Goal: Navigation & Orientation: Find specific page/section

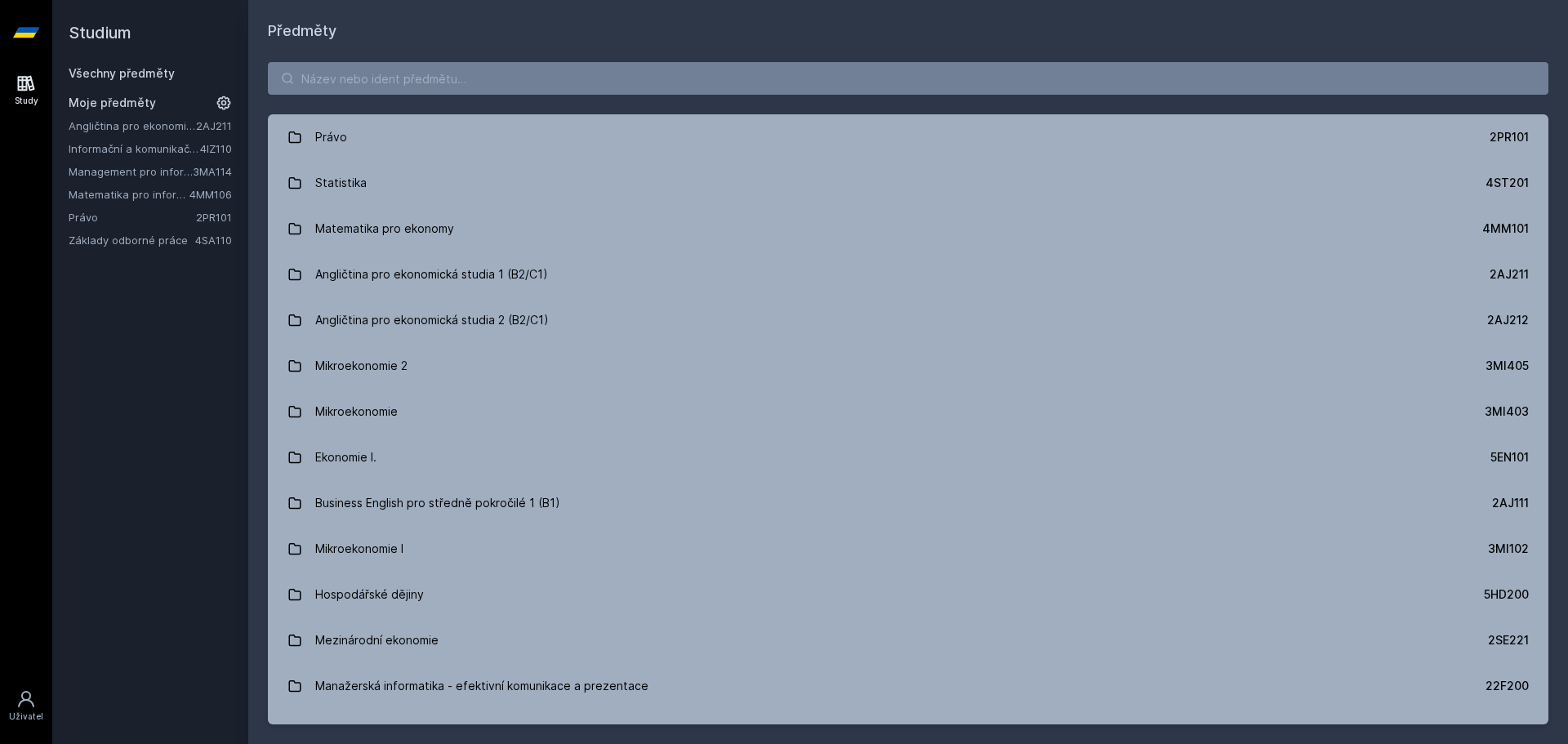
click at [113, 174] on link "Management pro informatiky a statistiky" at bounding box center [131, 171] width 125 height 16
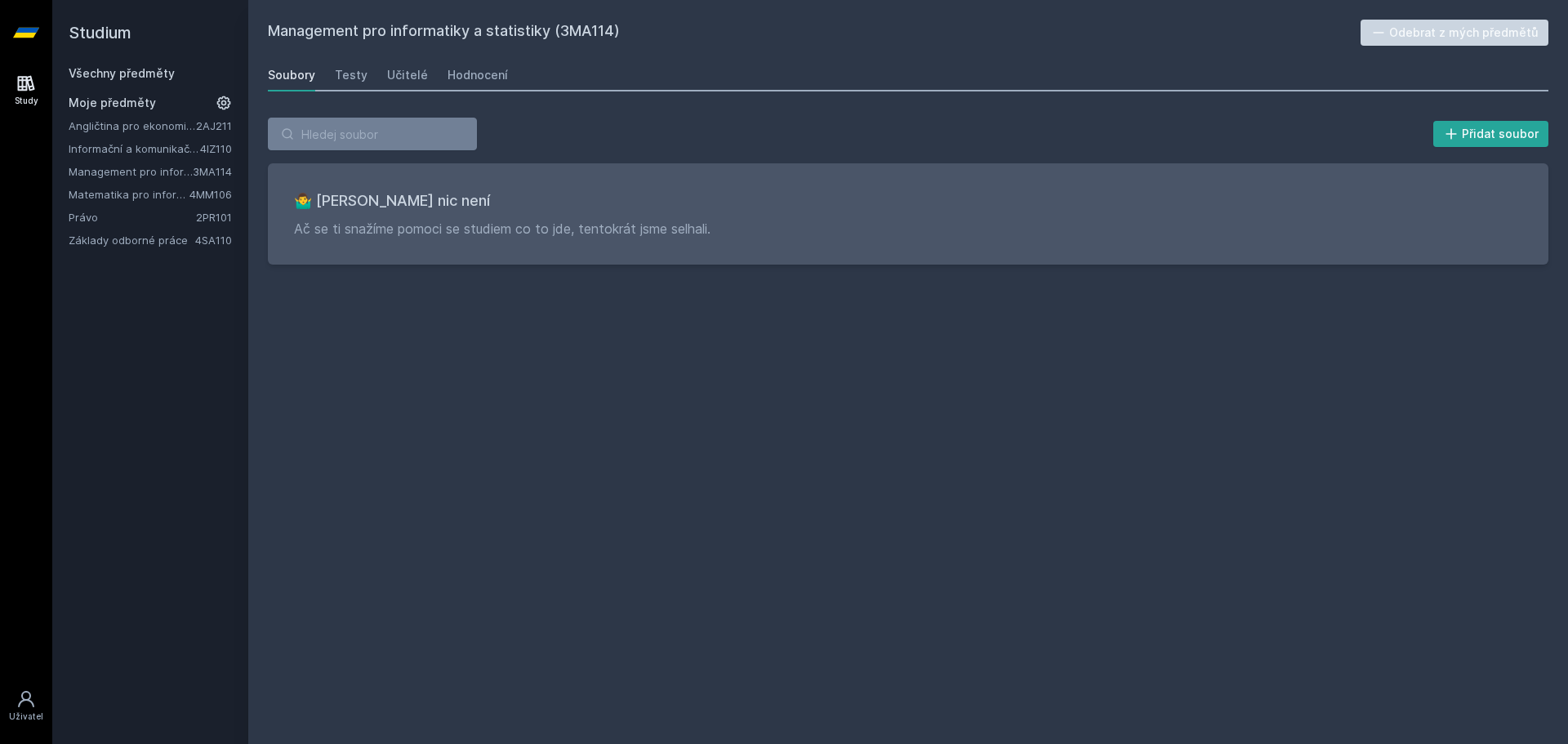
click at [132, 152] on link "Informační a komunikační technologie" at bounding box center [134, 148] width 131 height 16
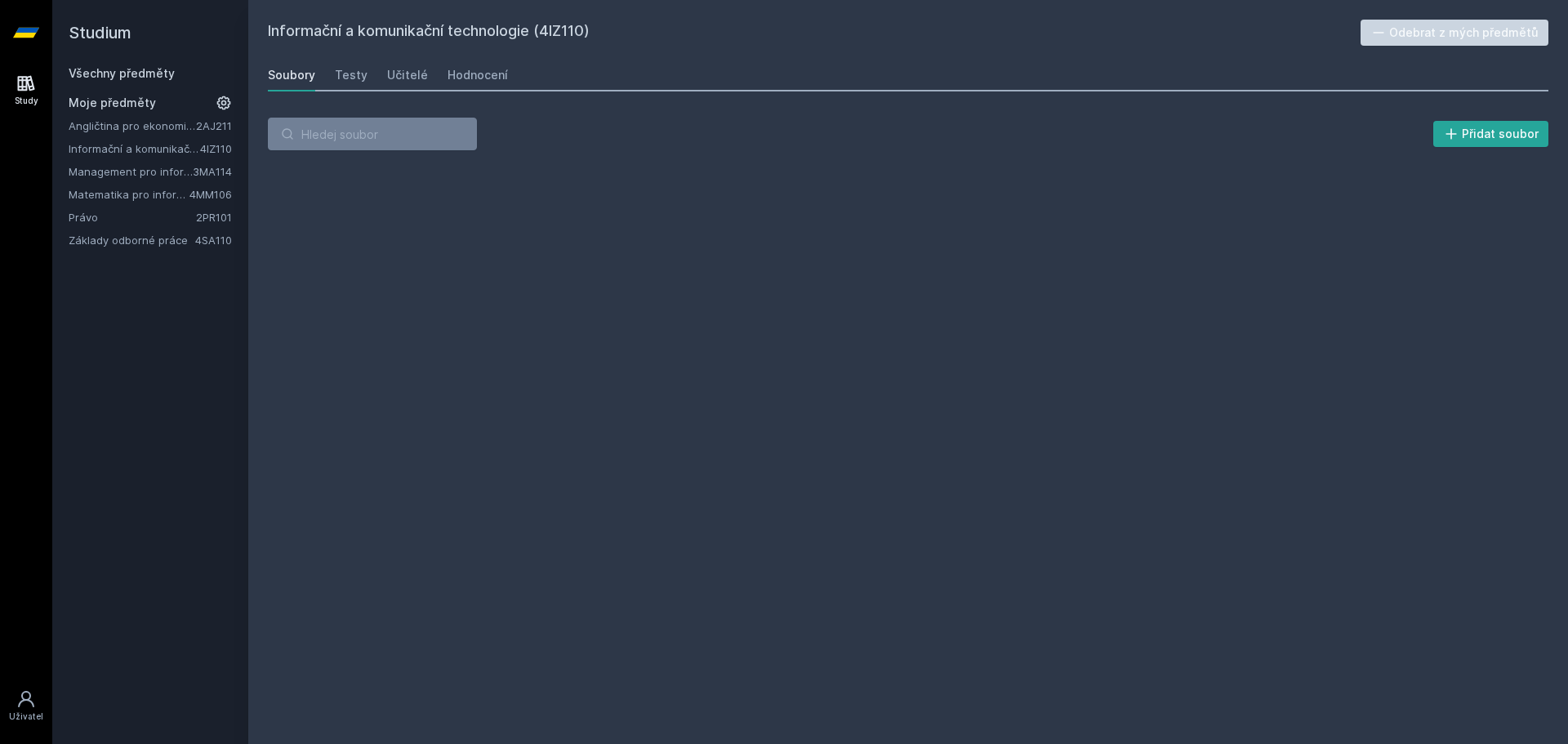
click at [136, 124] on link "Angličtina pro ekonomická studia 1 (B2/C1)" at bounding box center [132, 125] width 128 height 16
click at [124, 192] on link "Matematika pro informatiky" at bounding box center [129, 194] width 121 height 16
click at [347, 82] on div "Testy" at bounding box center [351, 75] width 33 height 16
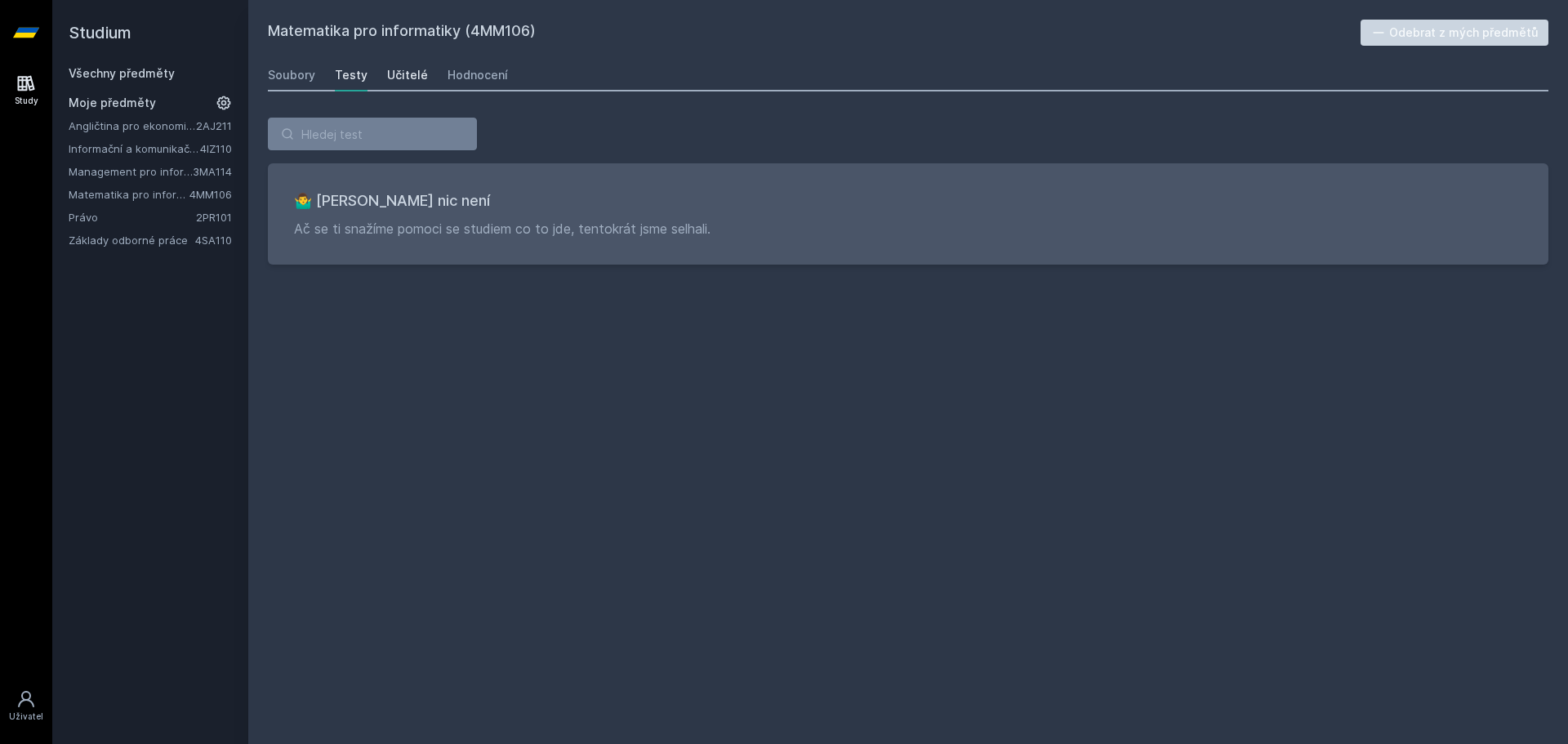
click at [408, 76] on div "Učitelé" at bounding box center [407, 75] width 41 height 16
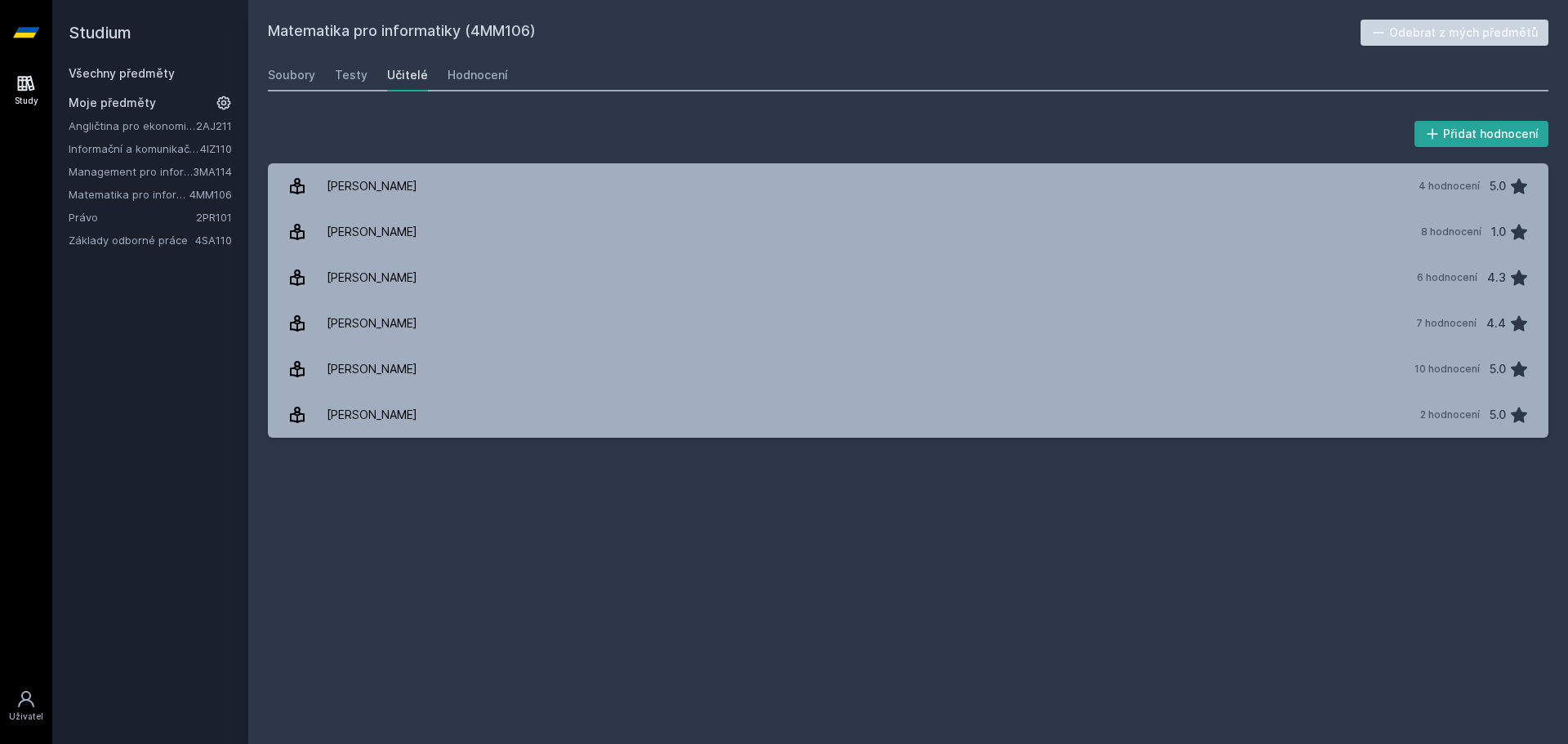
click at [120, 248] on div "Studium Všechny předměty Moje předměty Angličtina pro ekonomická studia 1 (B2/C…" at bounding box center [149, 372] width 196 height 744
click at [120, 247] on link "Základy odborné práce" at bounding box center [131, 240] width 127 height 16
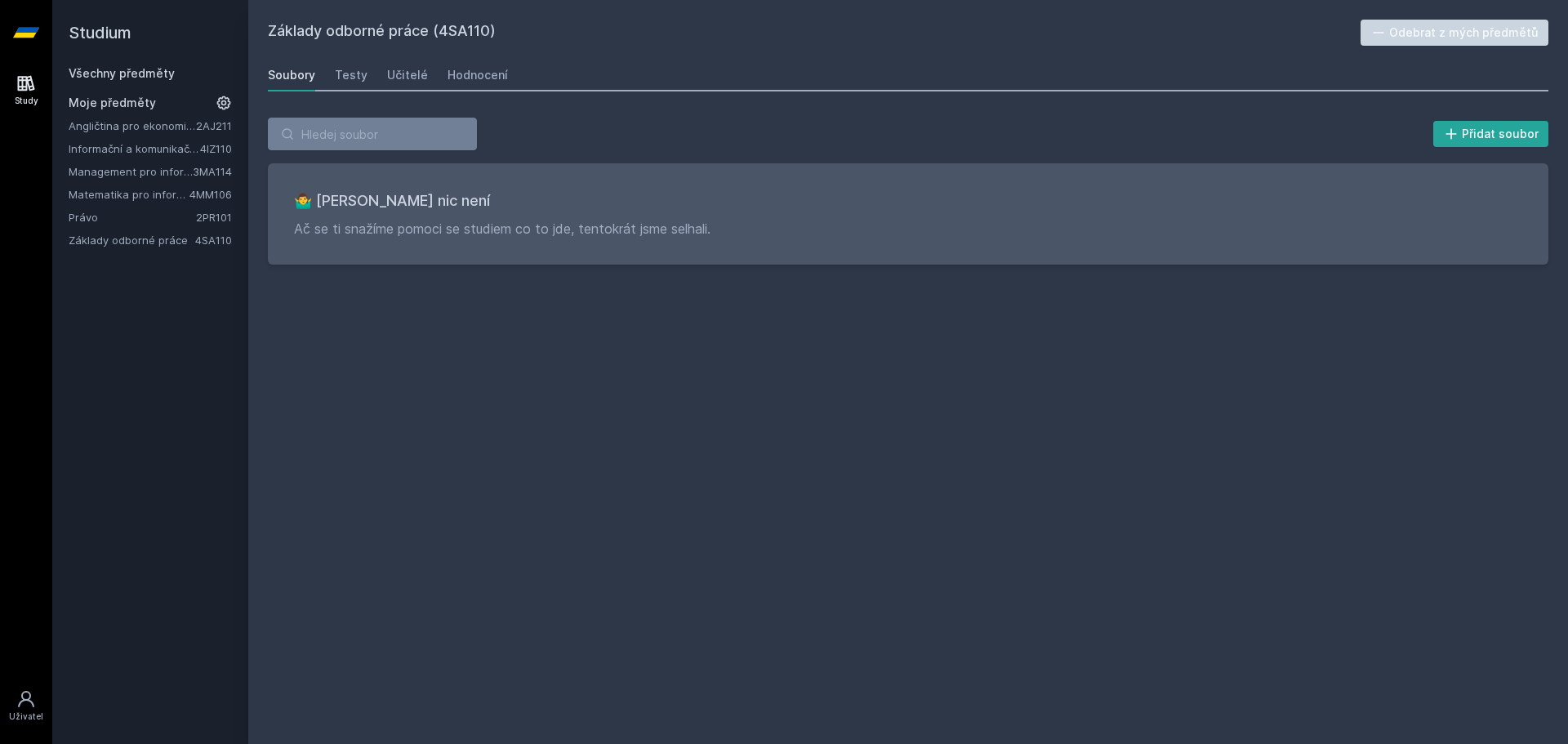
click at [332, 74] on div "Soubory Testy Učitelé Hodnocení" at bounding box center [908, 75] width 1280 height 33
click at [340, 71] on div "Testy" at bounding box center [351, 75] width 33 height 16
click at [408, 69] on div "Učitelé" at bounding box center [407, 75] width 41 height 16
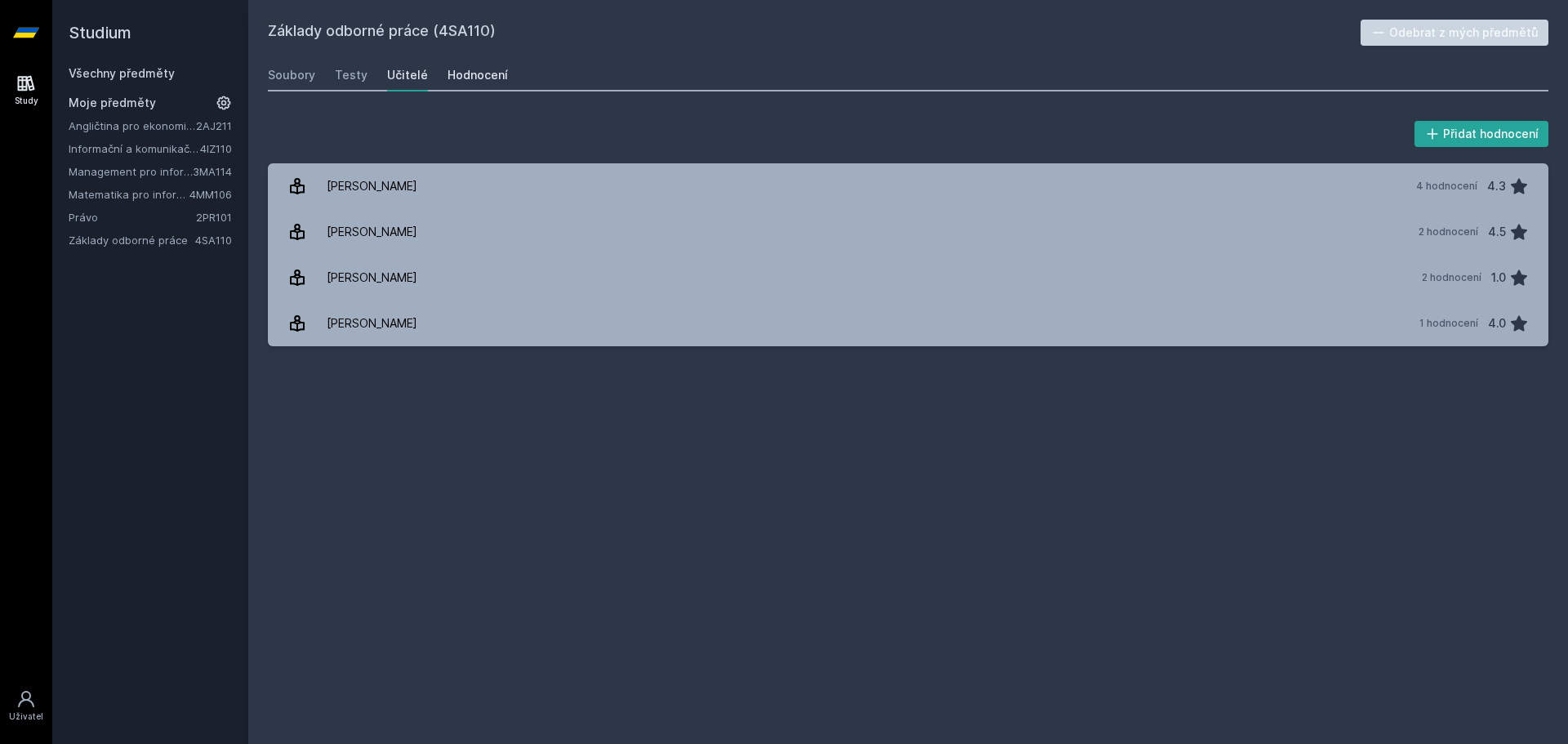
click at [454, 69] on div "Hodnocení" at bounding box center [477, 75] width 61 height 16
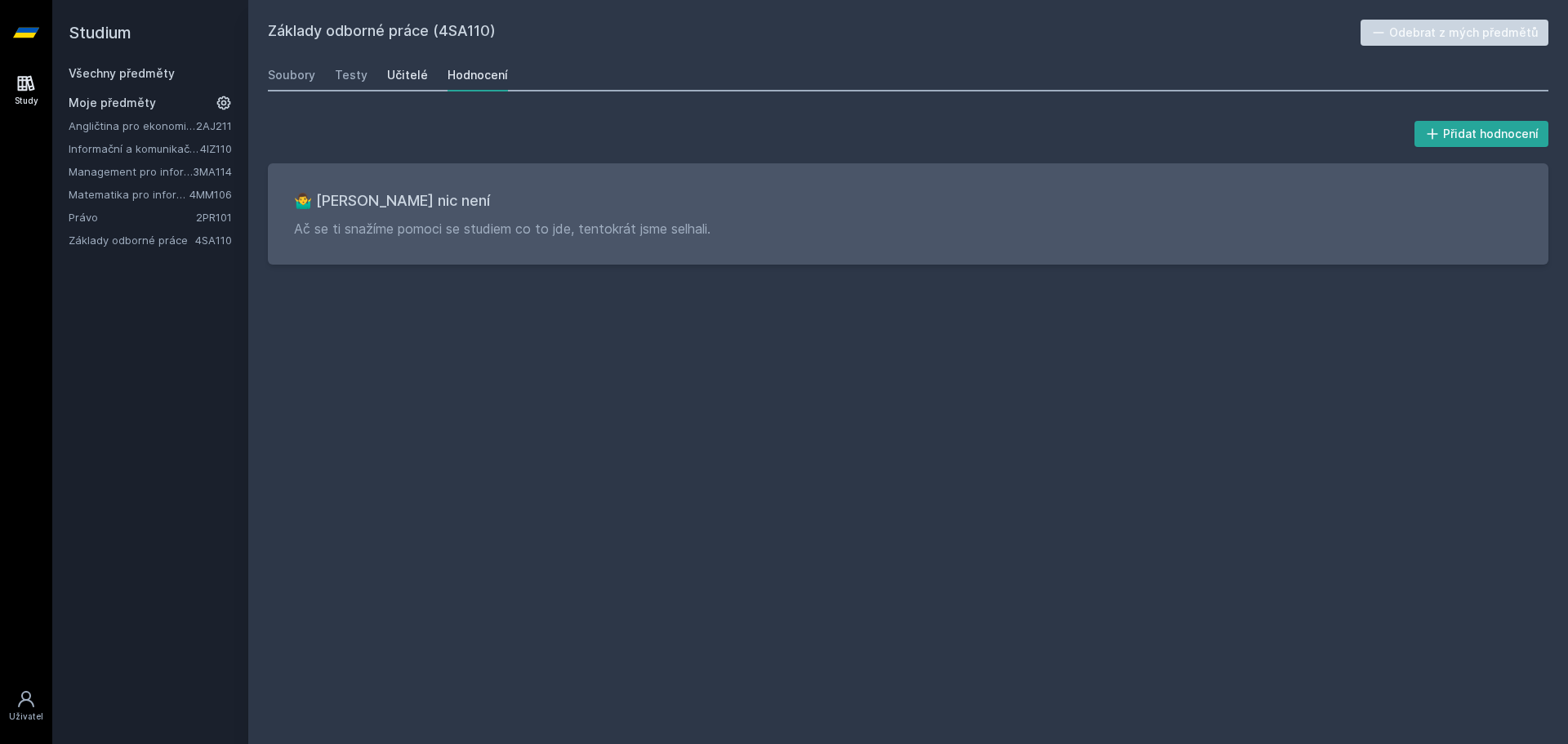
click at [418, 69] on div "Učitelé" at bounding box center [407, 75] width 41 height 16
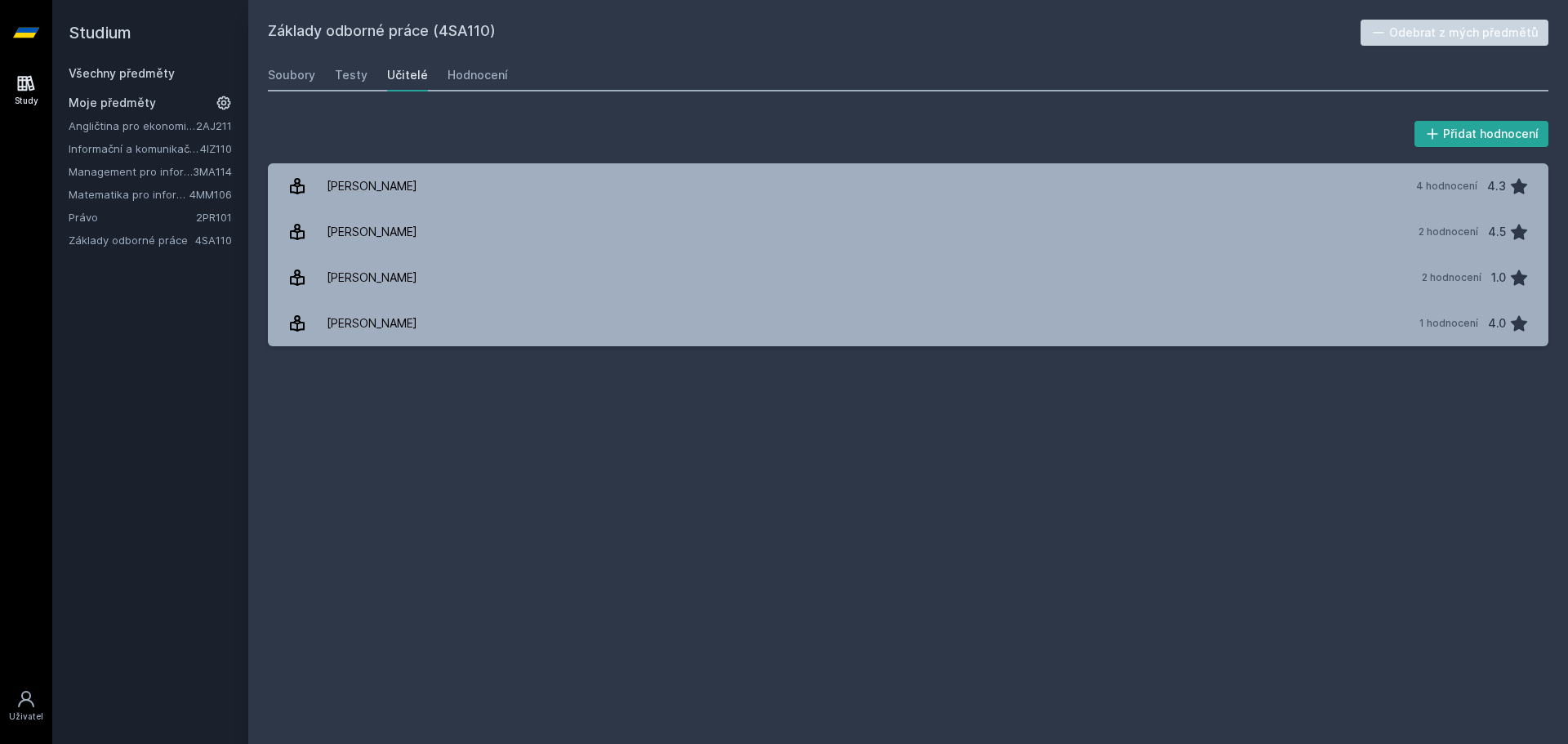
click at [118, 142] on link "Informační a komunikační technologie" at bounding box center [134, 148] width 131 height 16
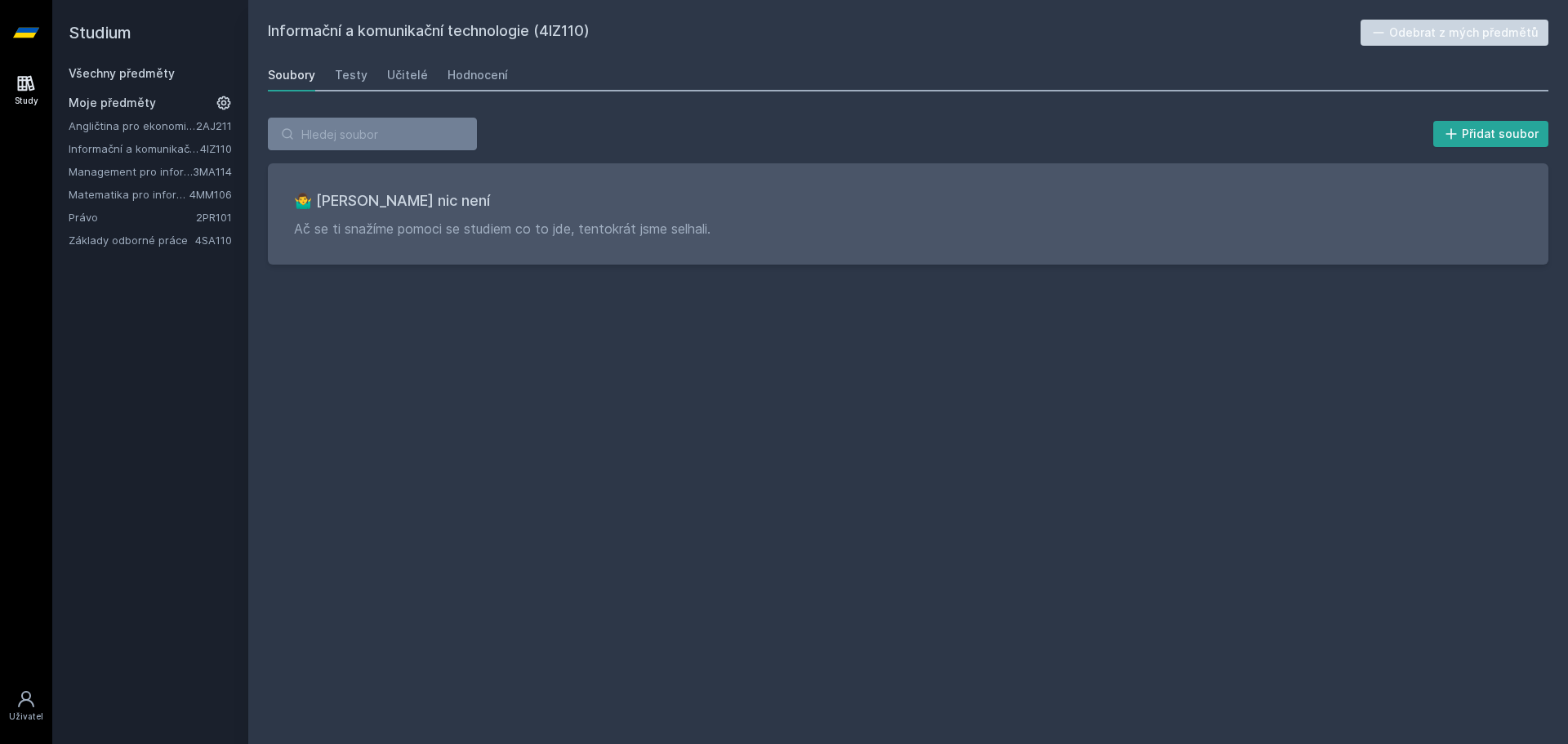
click at [123, 129] on link "Angličtina pro ekonomická studia 1 (B2/C1)" at bounding box center [132, 125] width 128 height 16
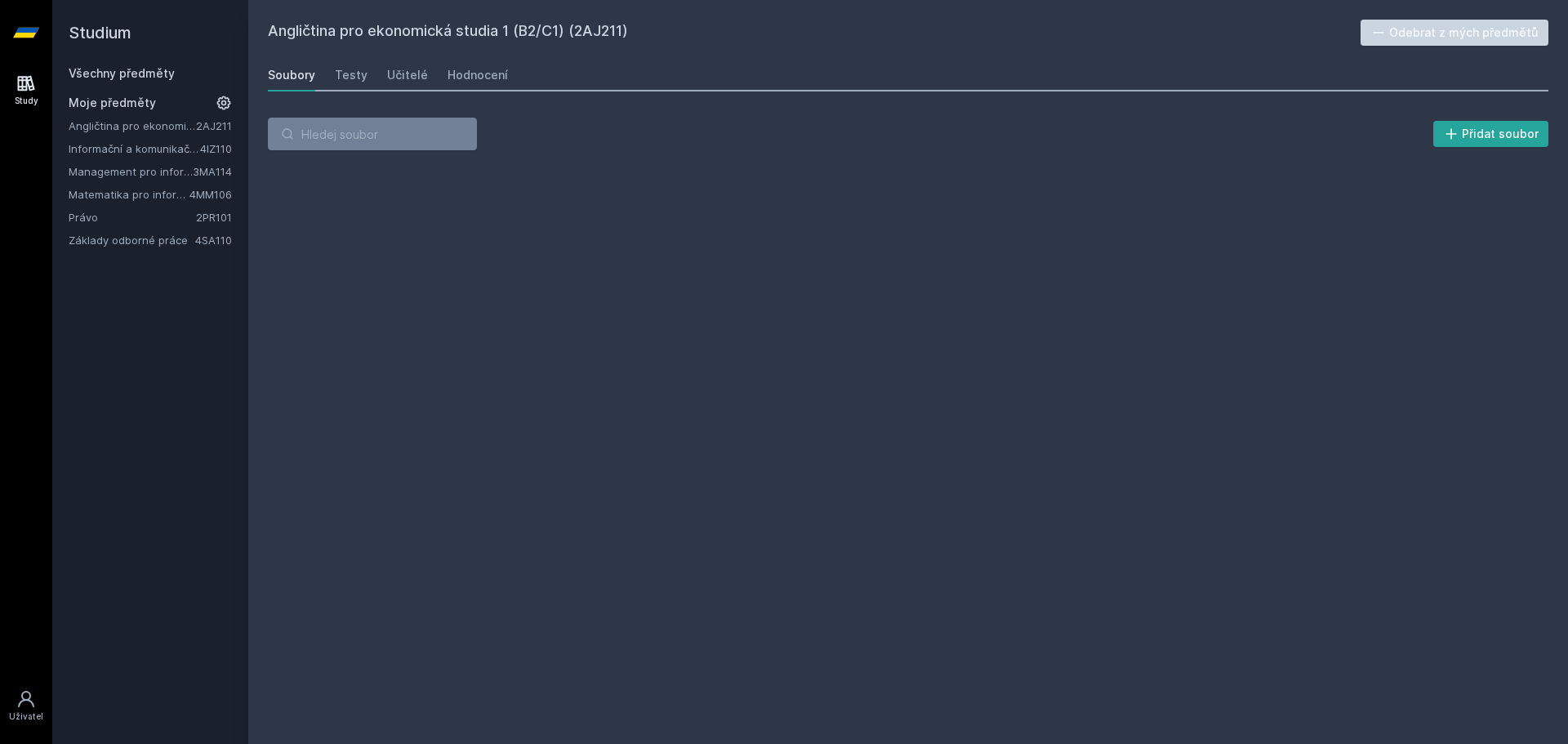
click at [87, 31] on h2 "Studium" at bounding box center [150, 33] width 163 height 66
click at [37, 32] on icon at bounding box center [26, 33] width 26 height 66
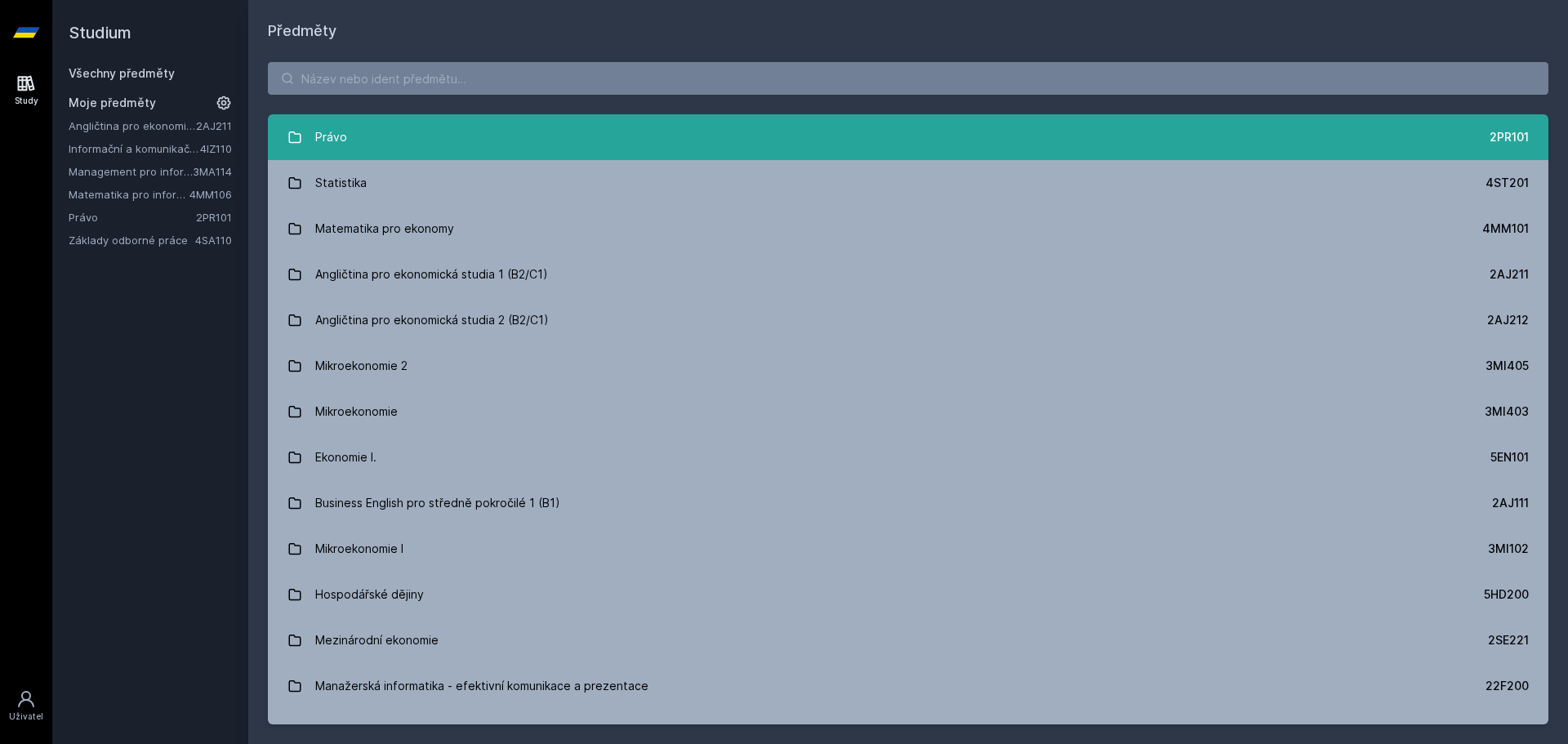
click at [453, 142] on link "Právo 2PR101" at bounding box center [908, 137] width 1280 height 46
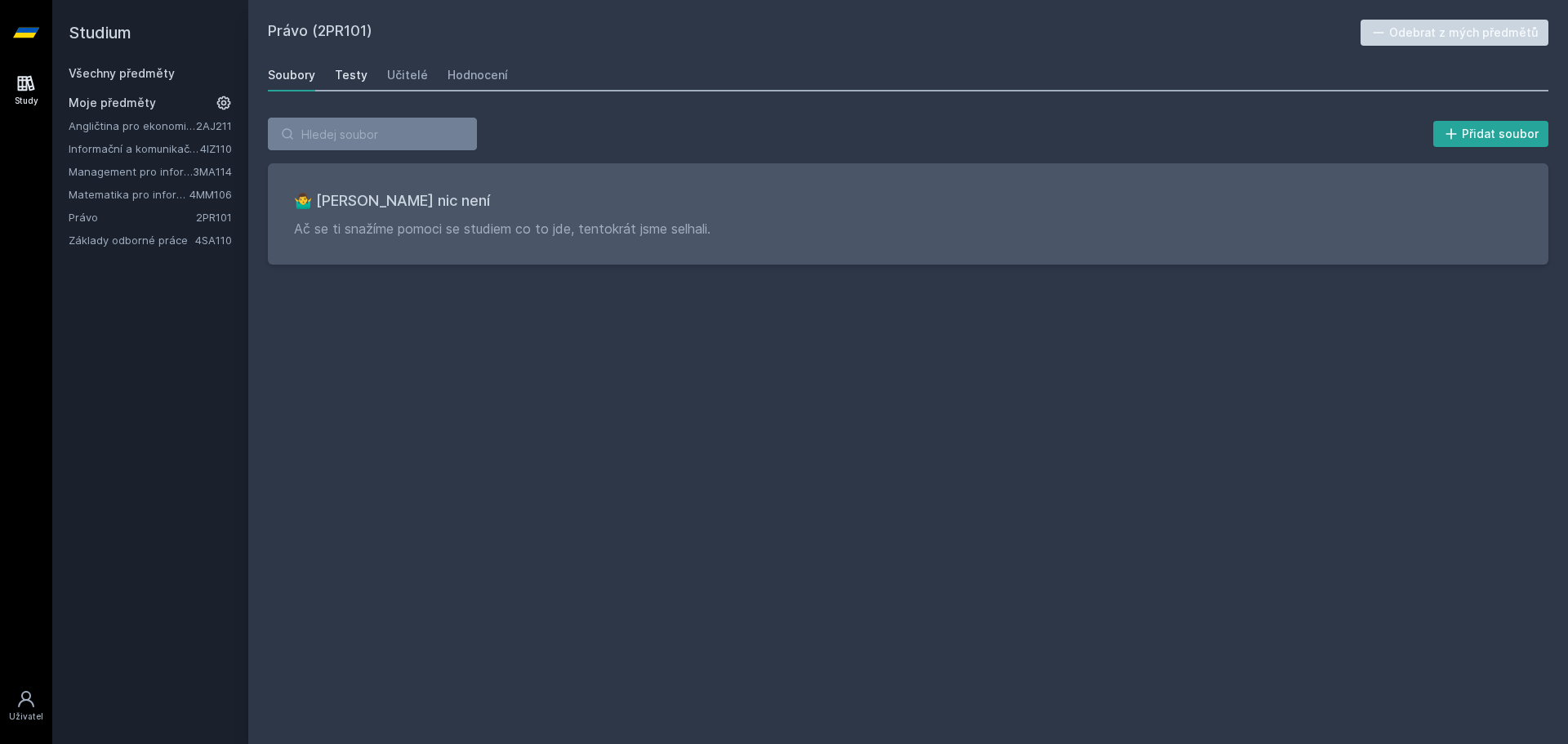
click at [349, 73] on div "Testy" at bounding box center [351, 75] width 33 height 16
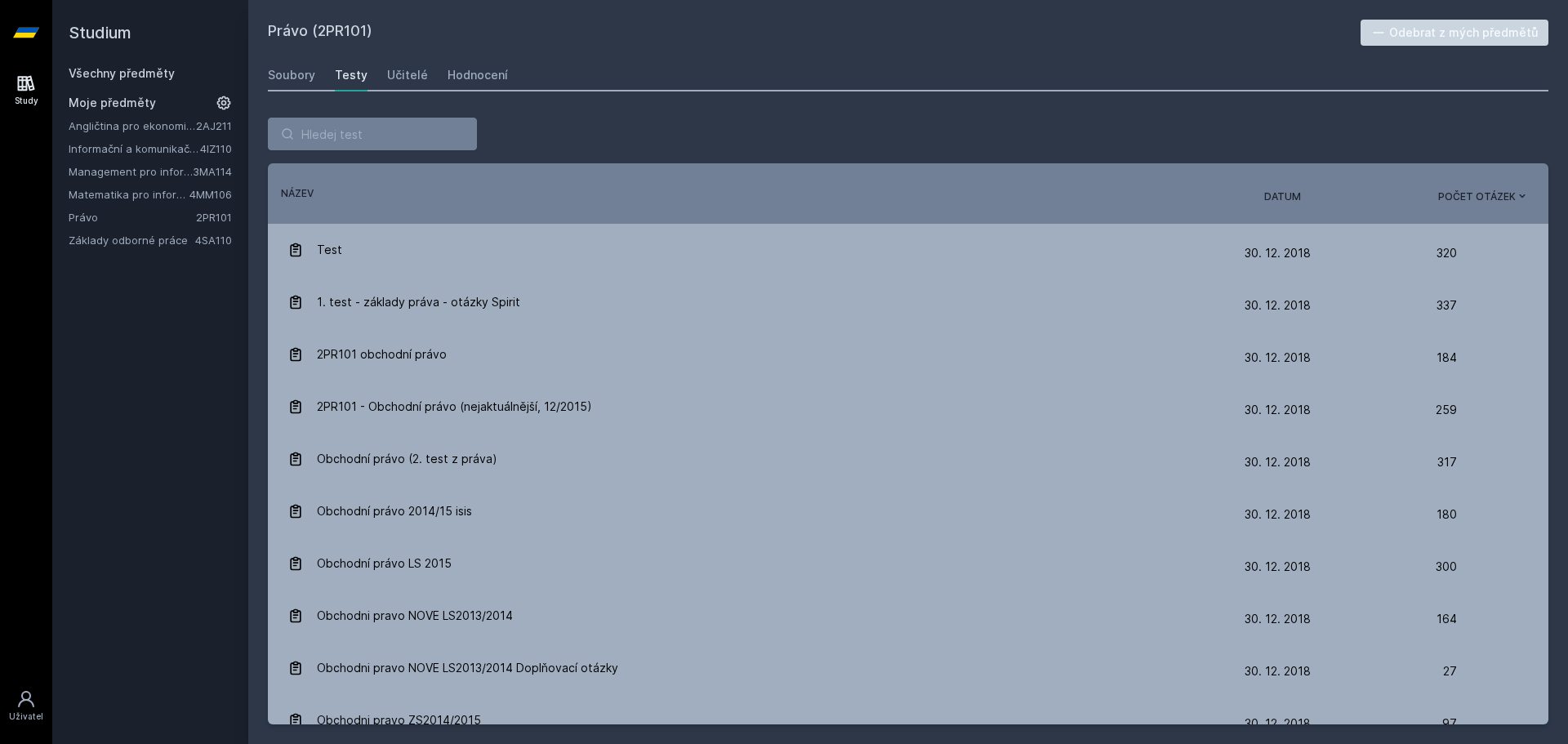
click at [99, 213] on link "Právo" at bounding box center [132, 217] width 128 height 16
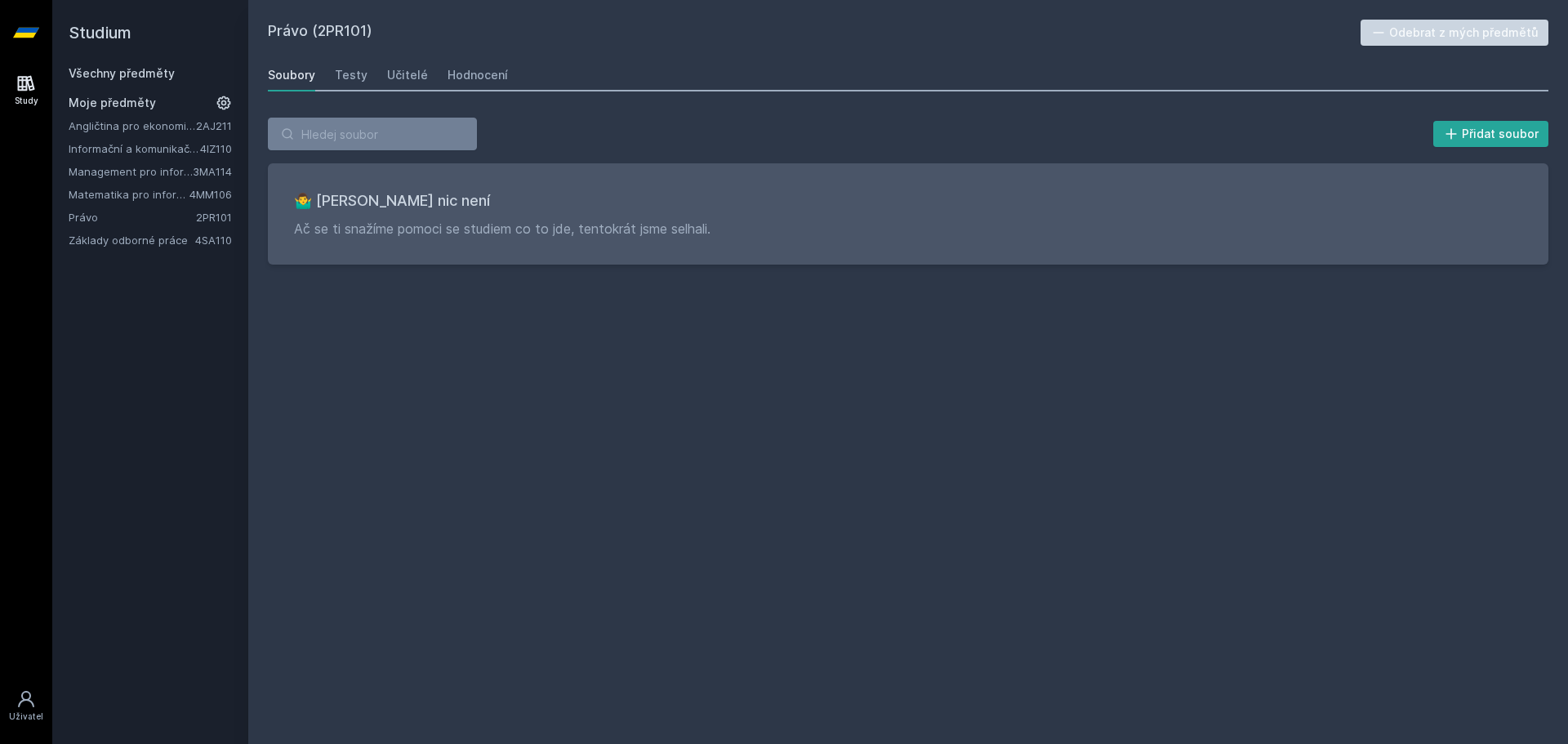
click at [369, 72] on div "Soubory Testy Učitelé Hodnocení" at bounding box center [908, 75] width 1280 height 33
click at [347, 76] on div "Testy" at bounding box center [351, 75] width 33 height 16
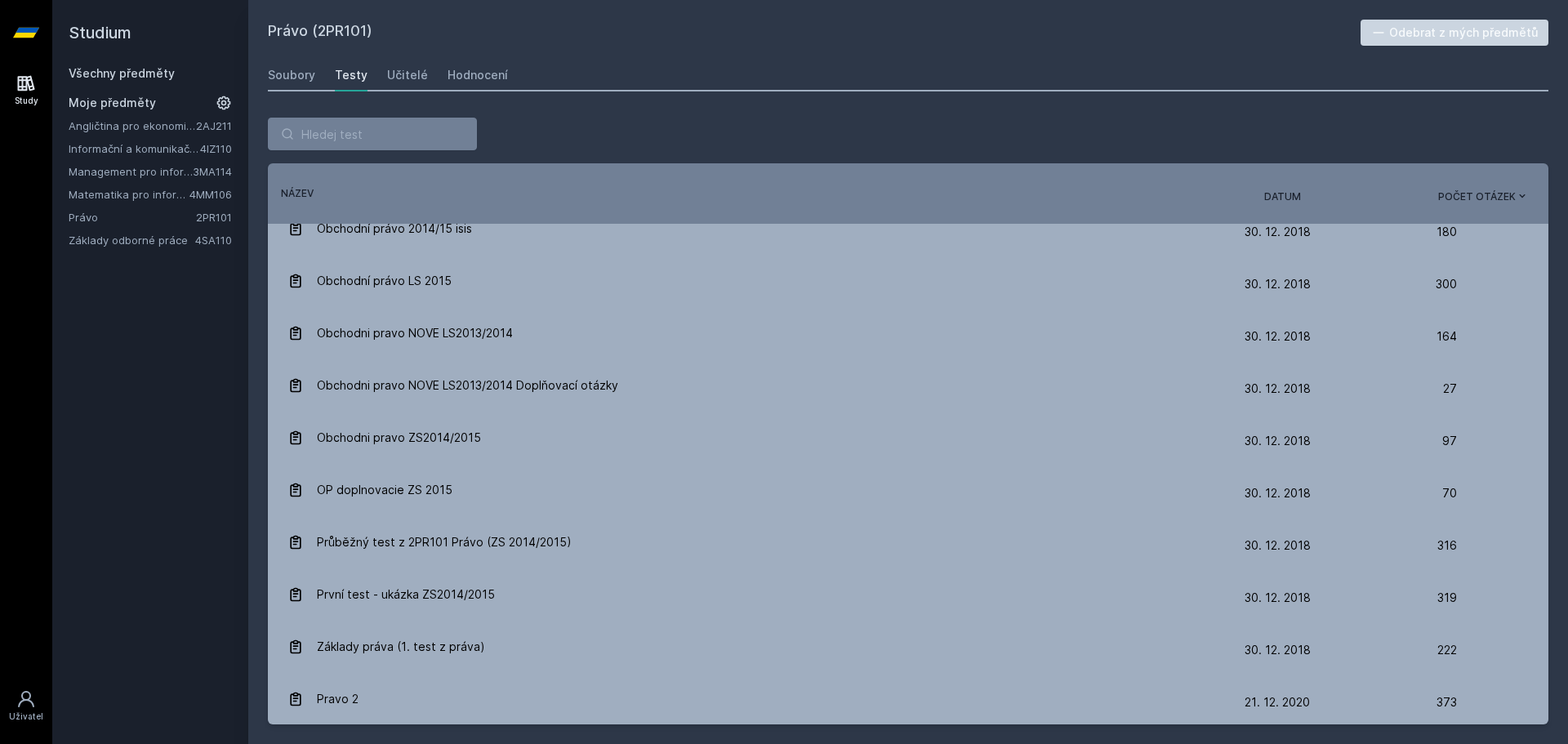
scroll to position [336, 0]
click at [130, 170] on link "Management pro informatiky a statistiky" at bounding box center [131, 171] width 125 height 16
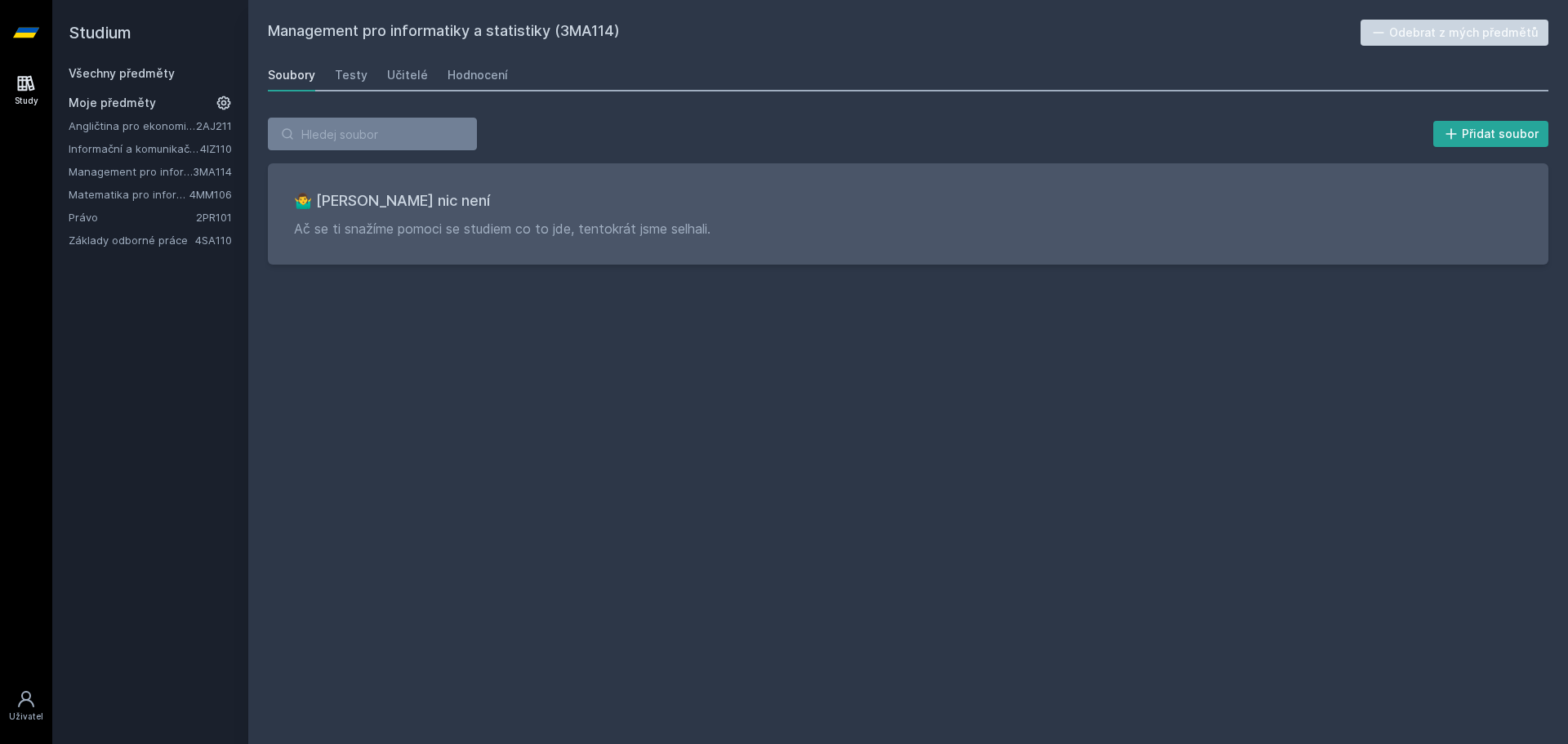
click at [141, 143] on link "Informační a komunikační technologie" at bounding box center [134, 148] width 131 height 16
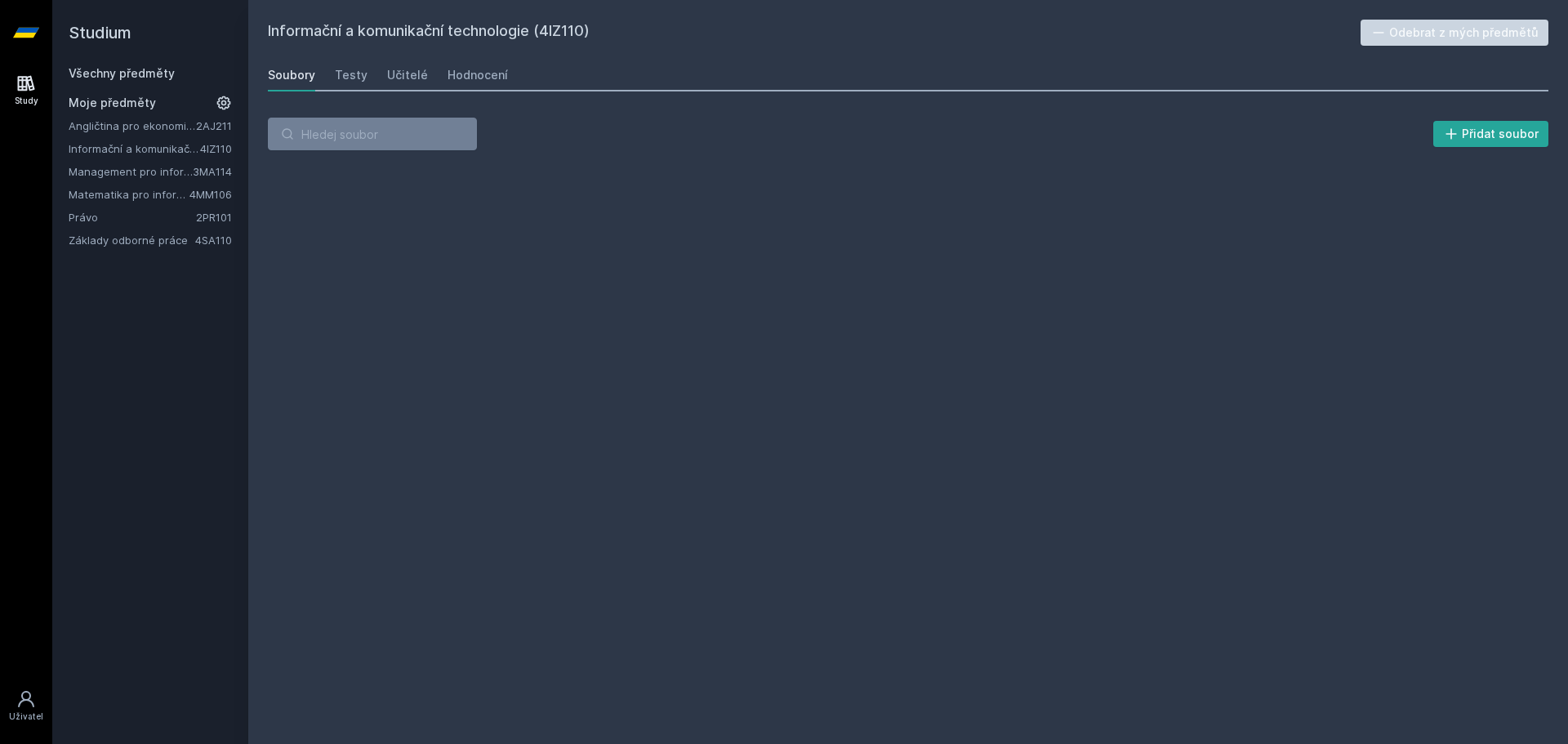
click at [25, 30] on icon at bounding box center [26, 33] width 26 height 10
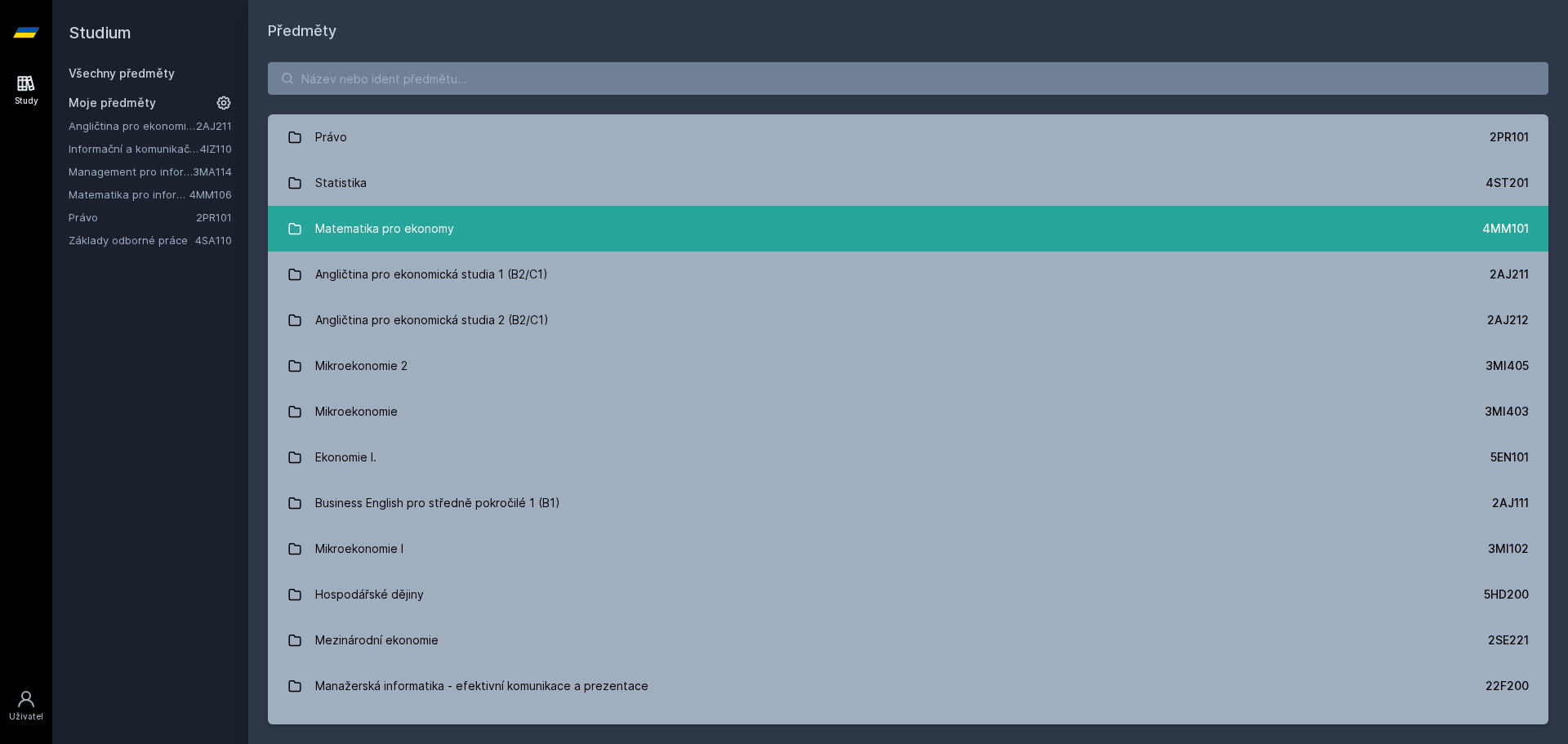
click at [429, 235] on div "Matematika pro ekonomy" at bounding box center [384, 228] width 138 height 33
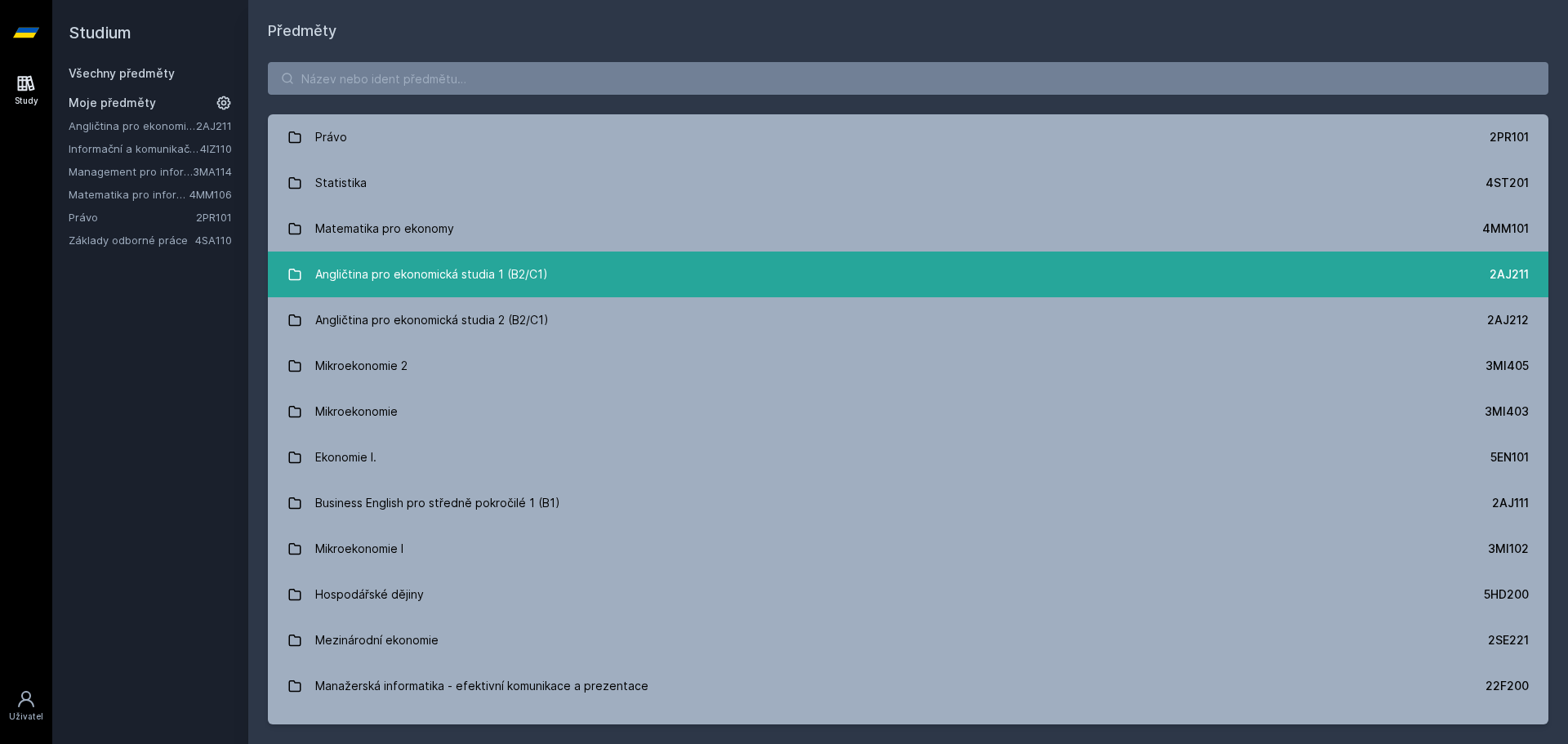
click at [446, 279] on div "Angličtina pro ekonomická studia 1 (B2/C1)" at bounding box center [431, 274] width 233 height 33
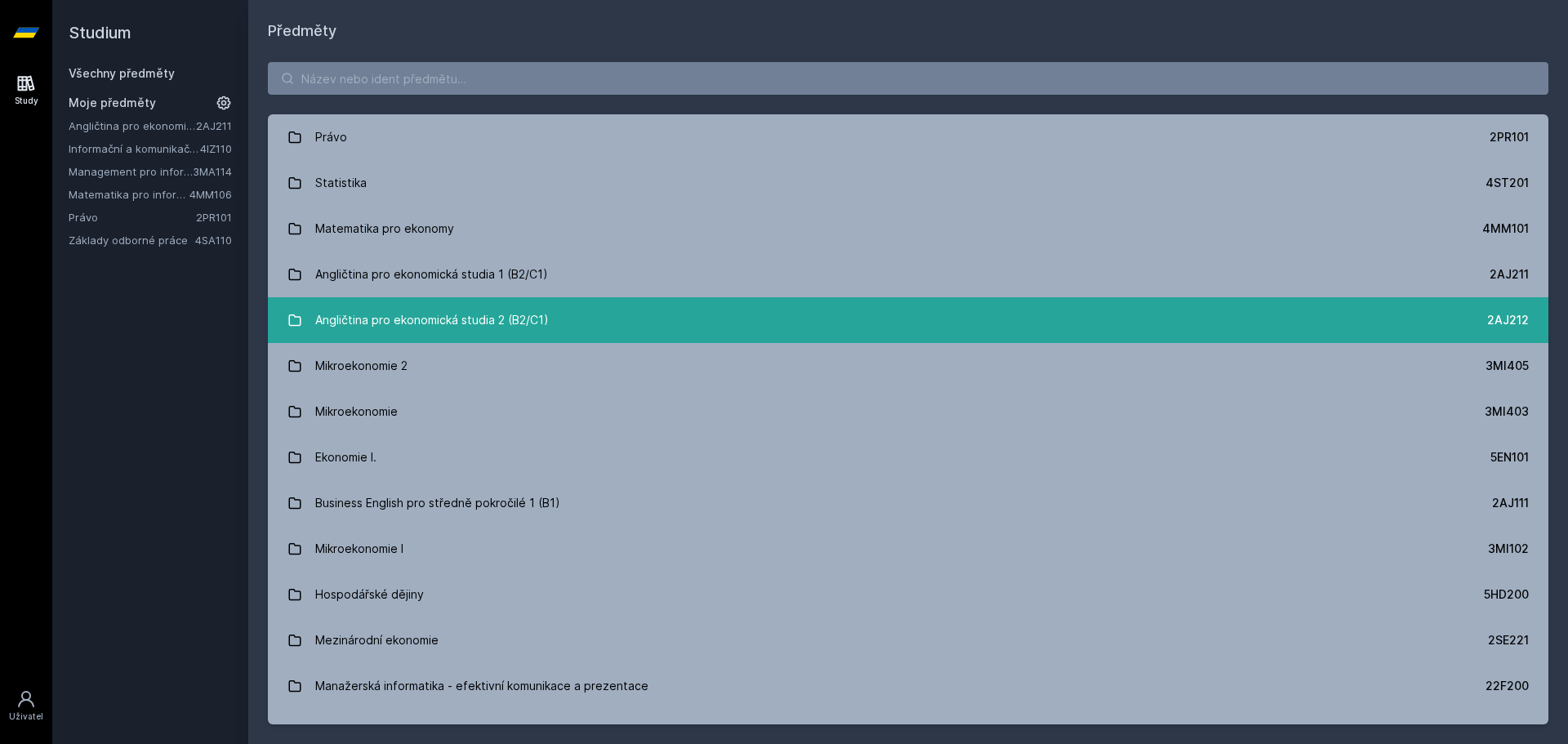
click at [444, 340] on link "Angličtina pro ekonomická studia 2 (B2/C1) 2AJ212" at bounding box center [908, 320] width 1280 height 46
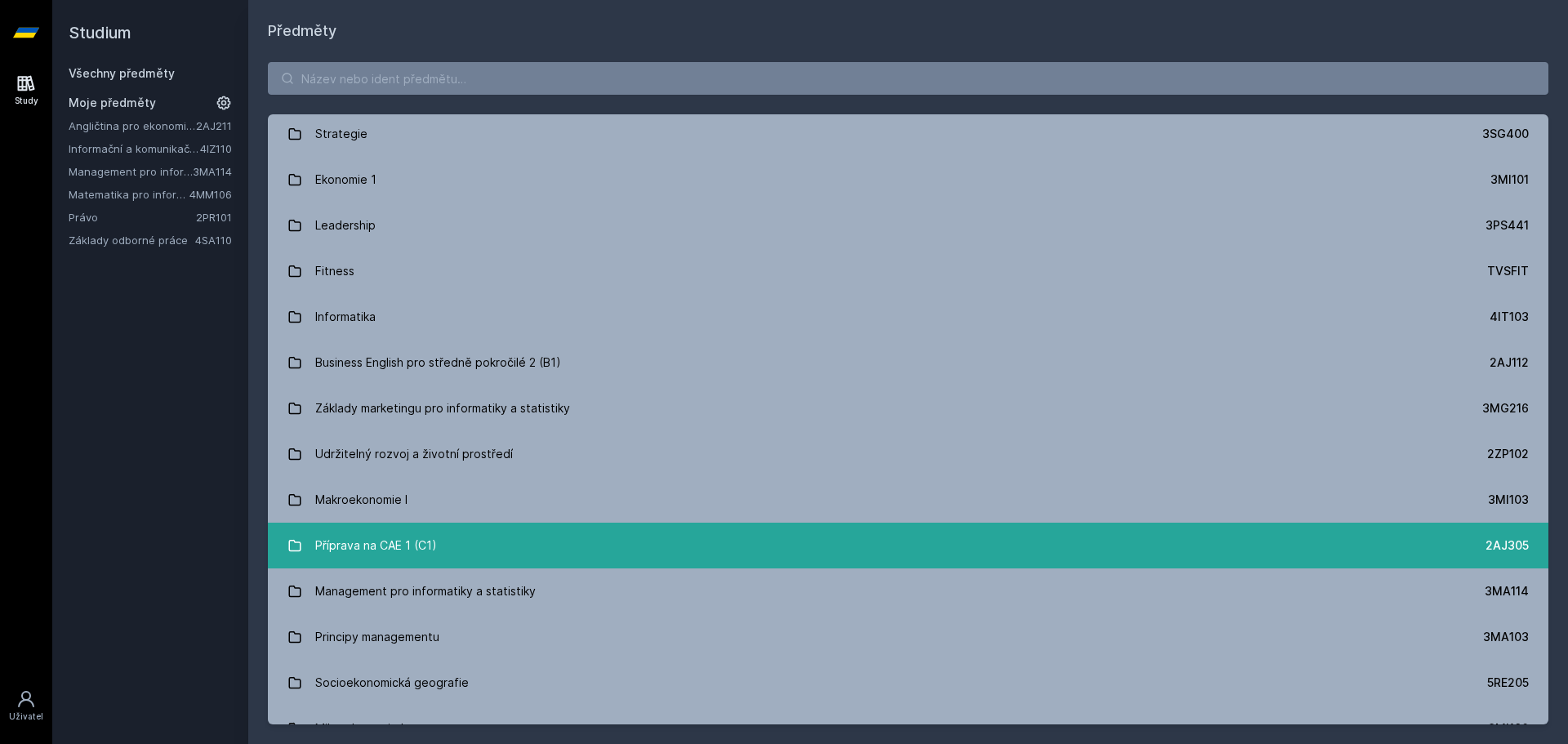
scroll to position [2068, 0]
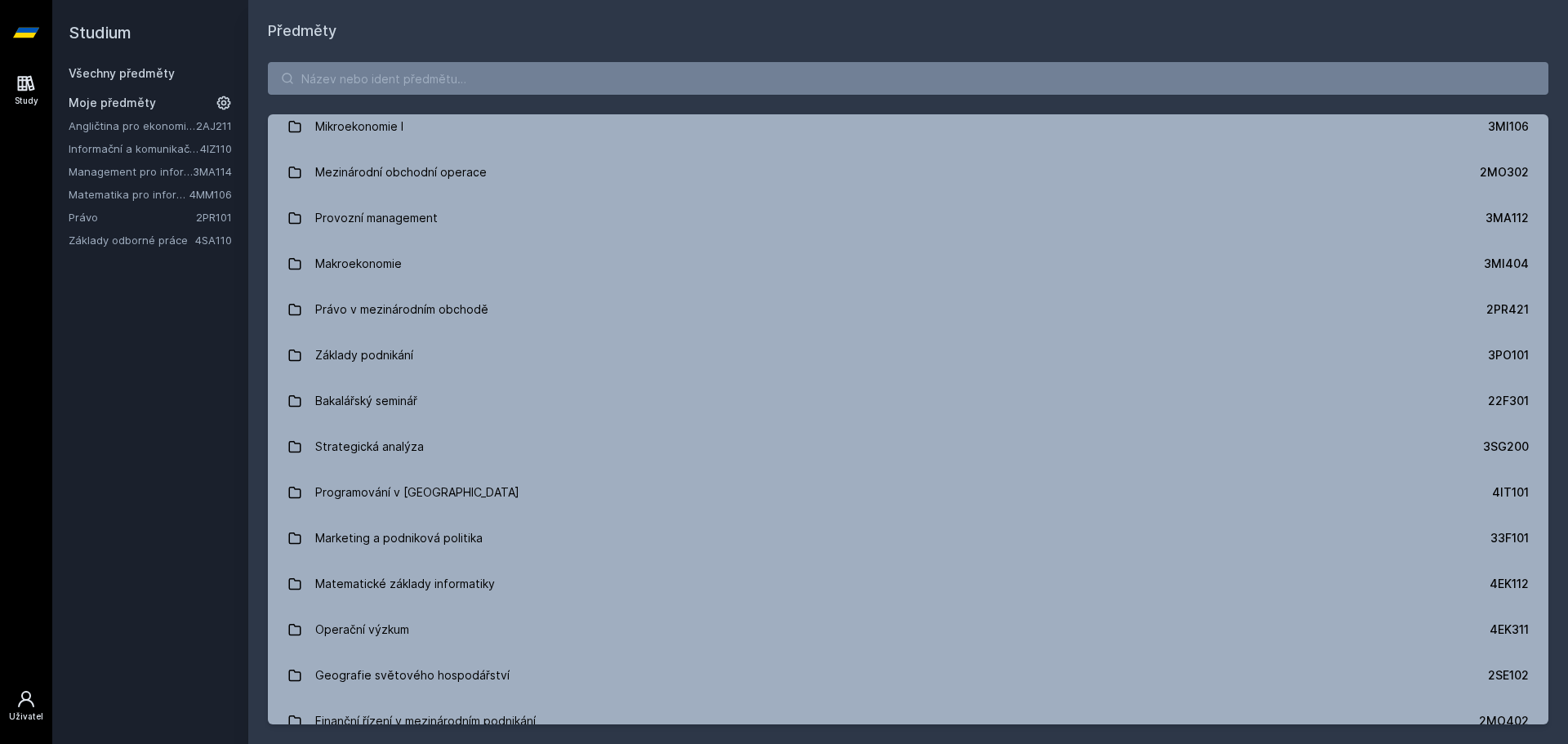
click at [9, 707] on link "Uživatel" at bounding box center [26, 706] width 46 height 50
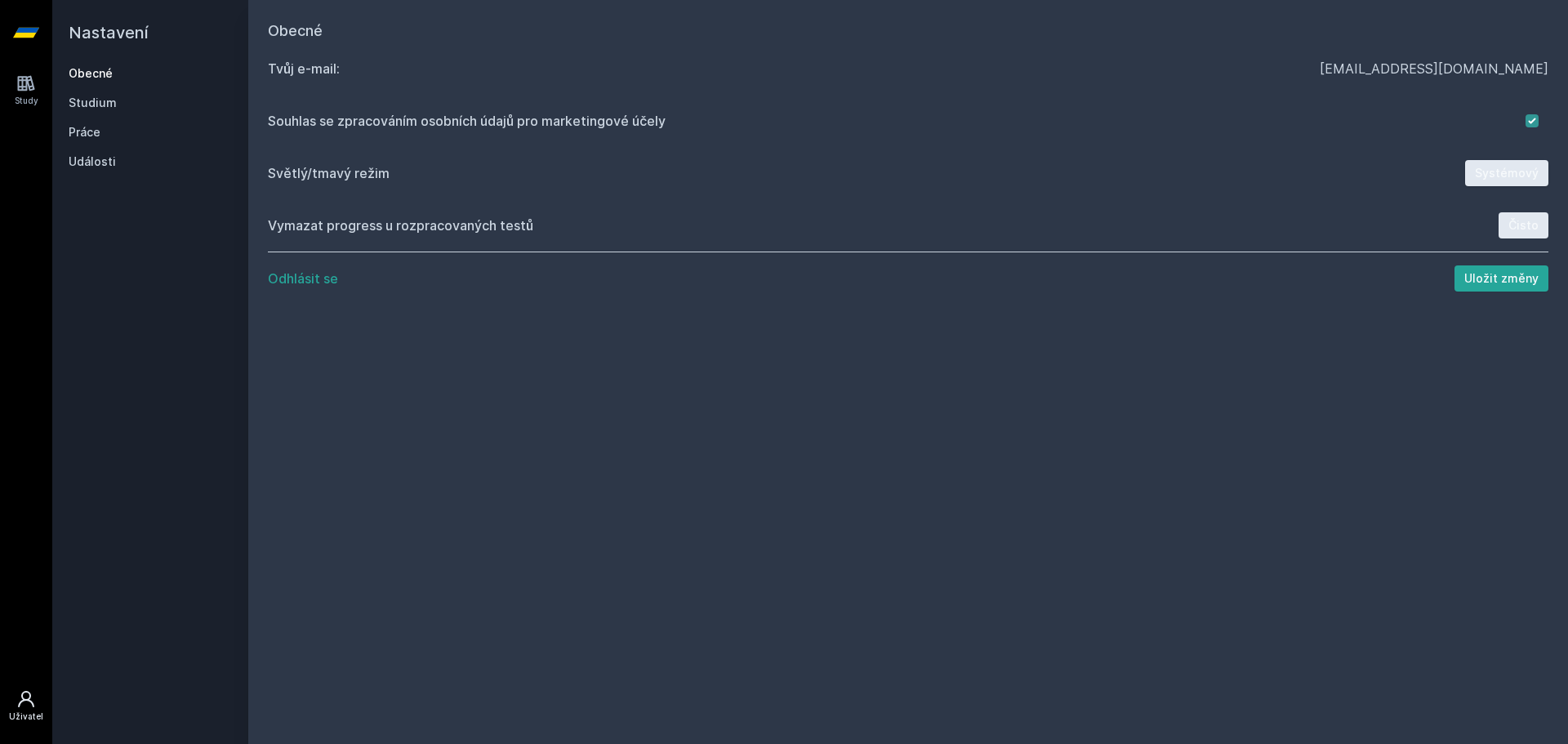
click at [1494, 174] on button "Systémový" at bounding box center [1507, 173] width 84 height 26
click at [86, 161] on link "Události" at bounding box center [150, 161] width 163 height 16
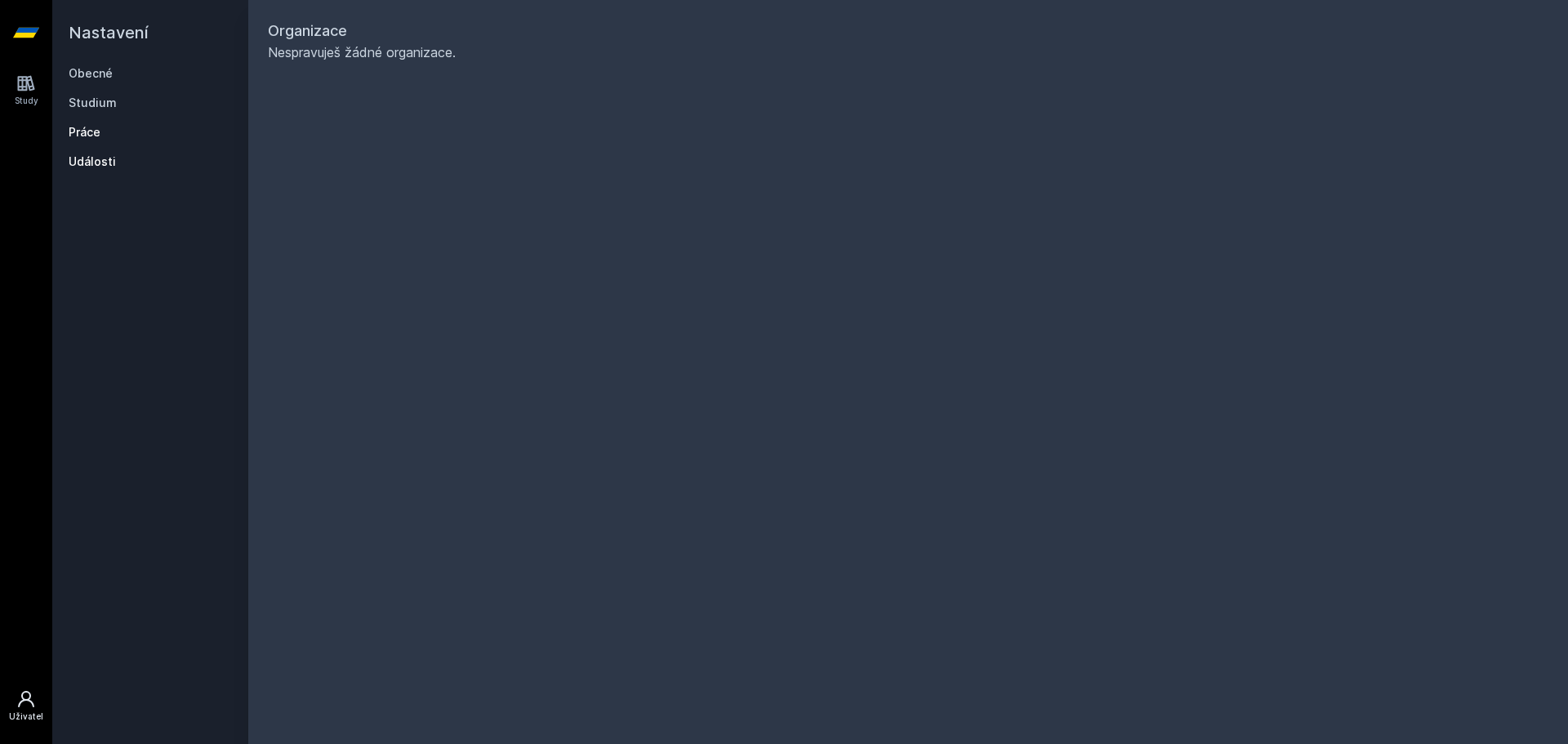
click at [91, 133] on link "Práce" at bounding box center [150, 132] width 163 height 16
click at [100, 111] on div "Obecné Studium Práce Události" at bounding box center [150, 118] width 163 height 105
click at [100, 102] on link "Studium" at bounding box center [150, 103] width 163 height 16
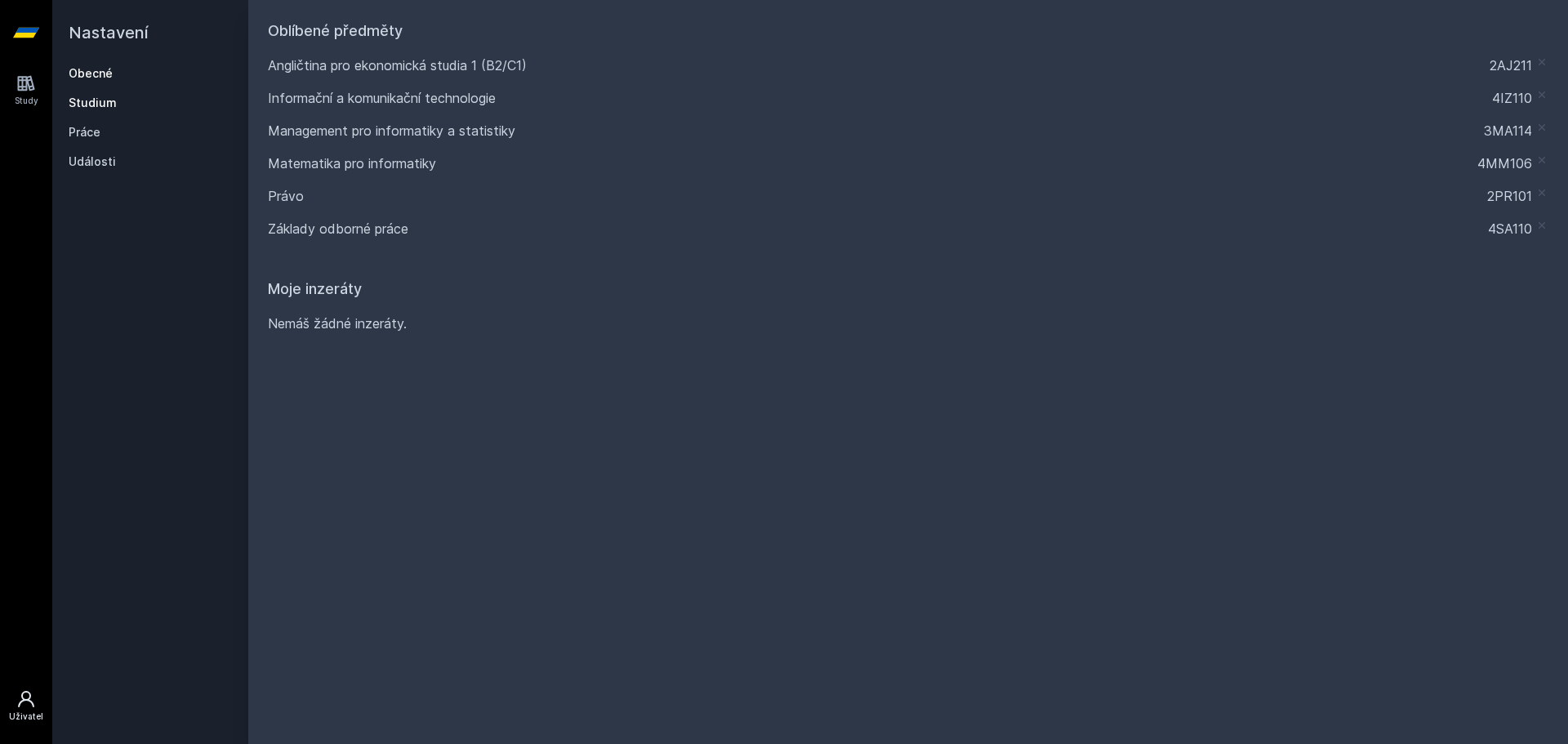
click at [102, 76] on link "Obecné" at bounding box center [150, 74] width 163 height 16
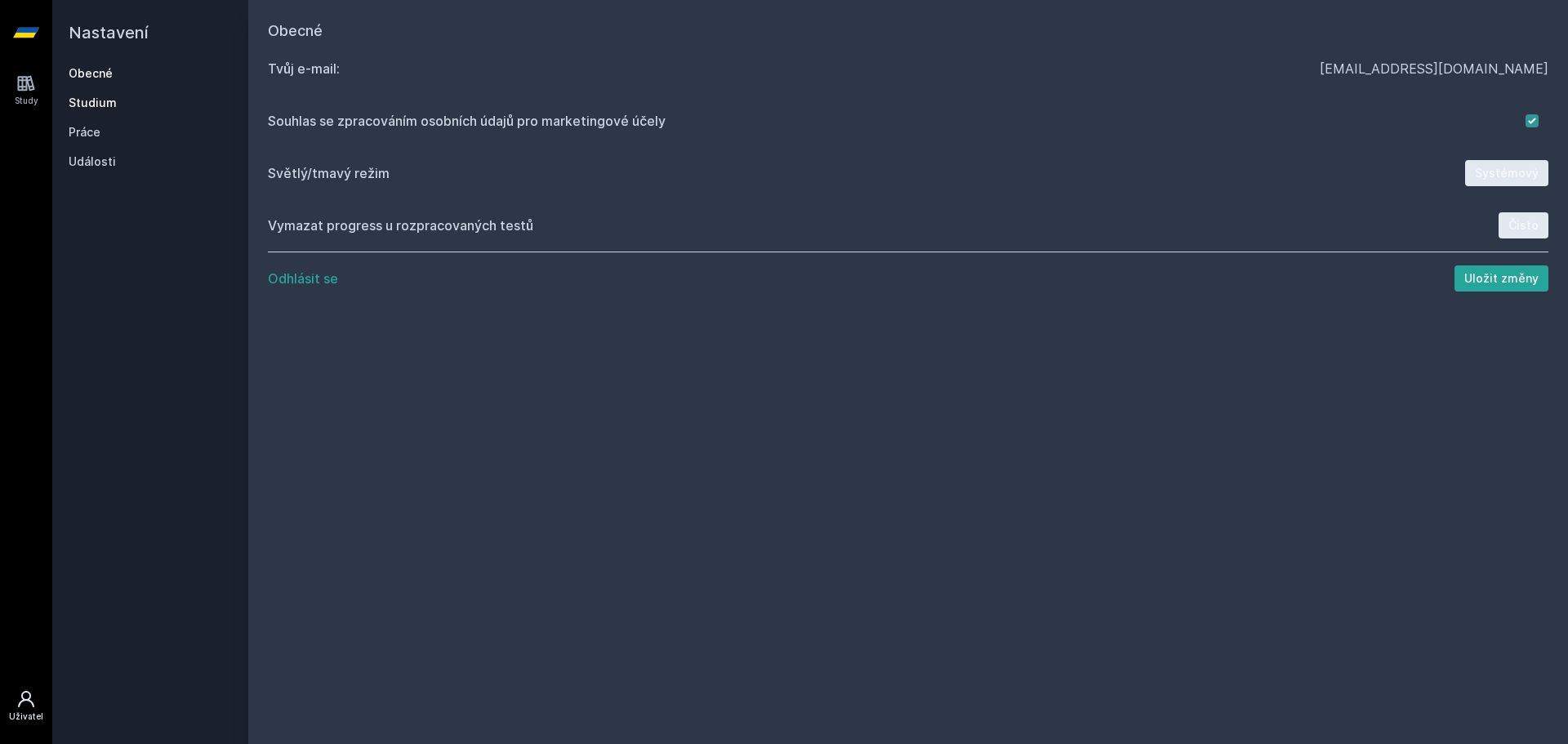
click at [84, 101] on link "Studium" at bounding box center [150, 103] width 163 height 16
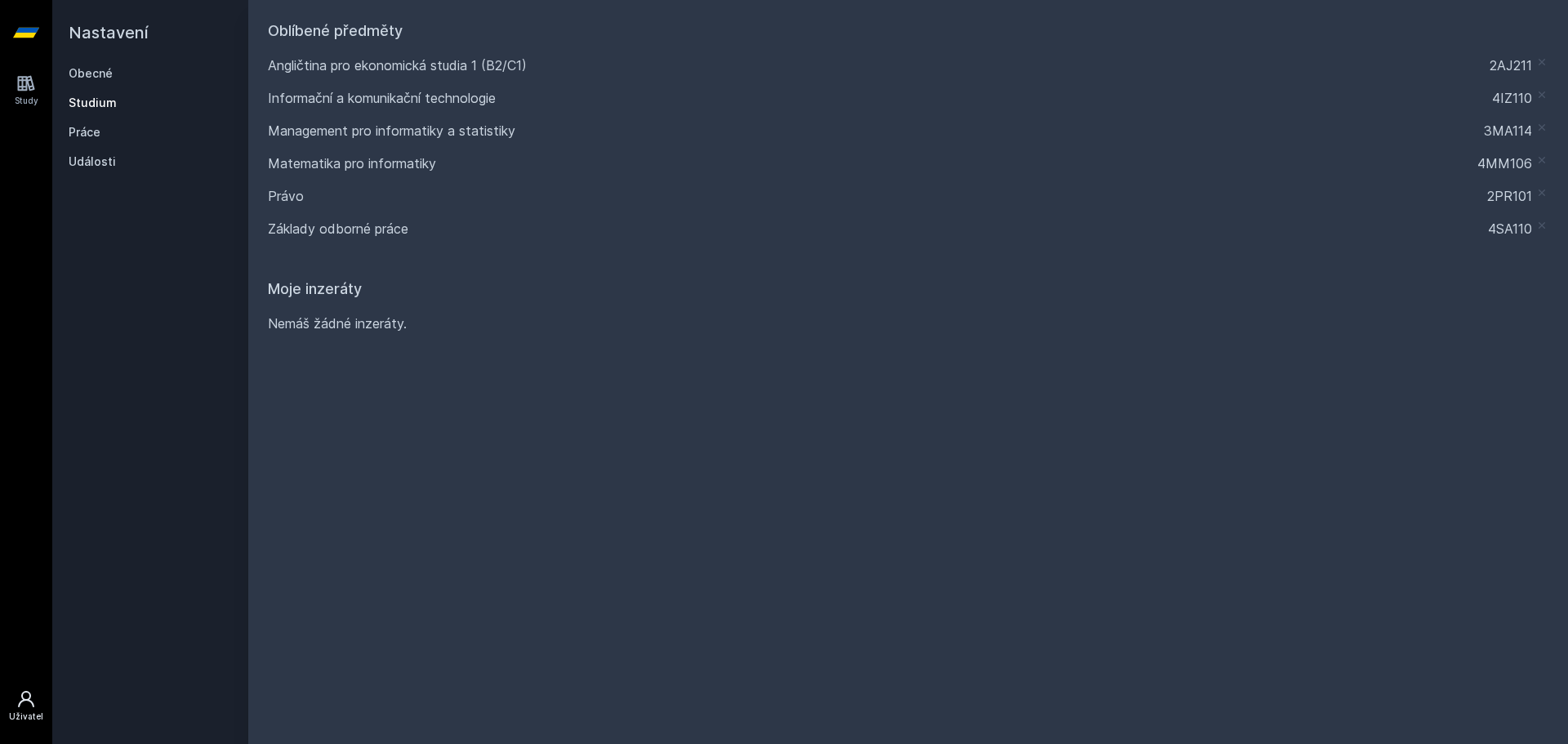
click at [24, 30] on icon at bounding box center [26, 33] width 26 height 10
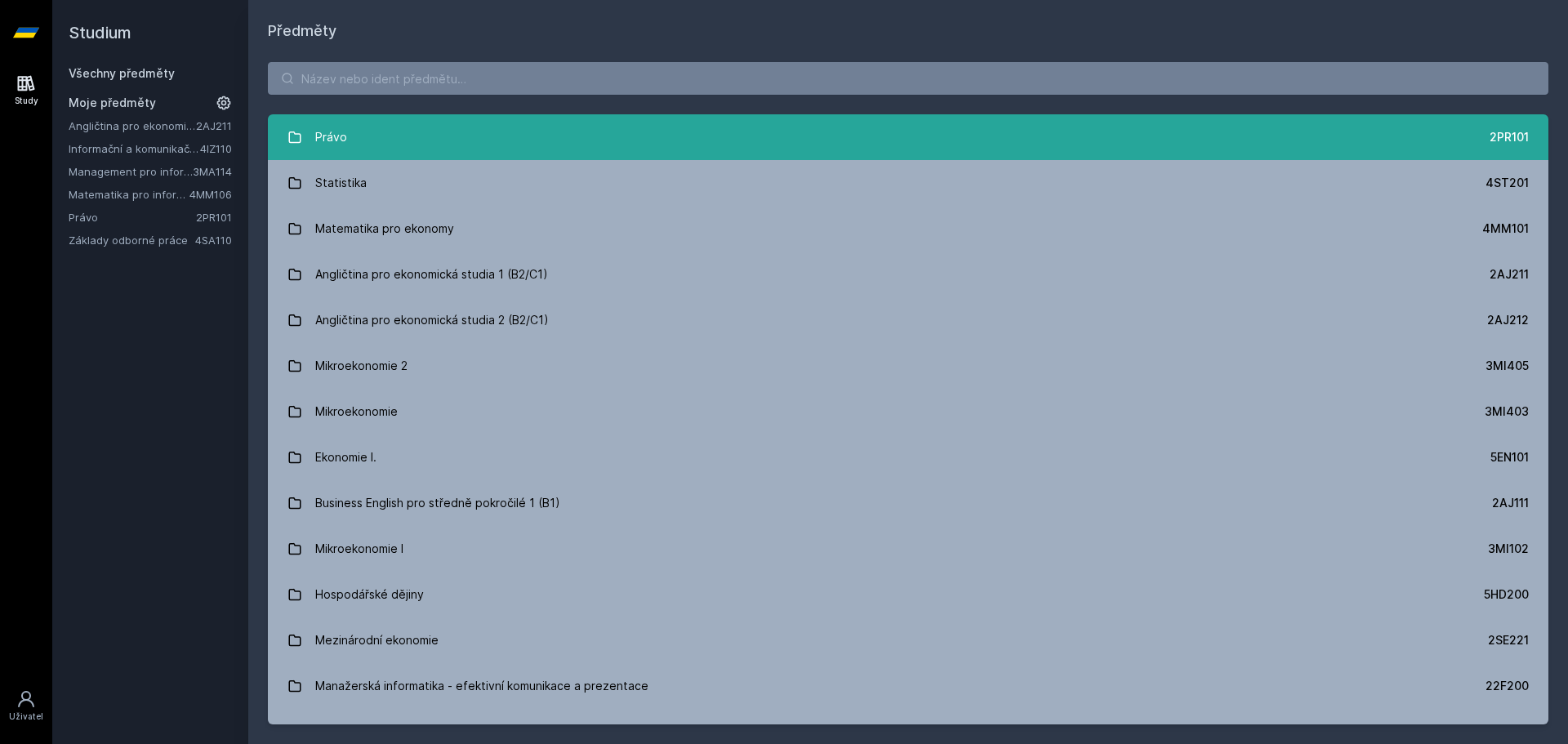
click at [405, 147] on link "Právo 2PR101" at bounding box center [908, 137] width 1280 height 46
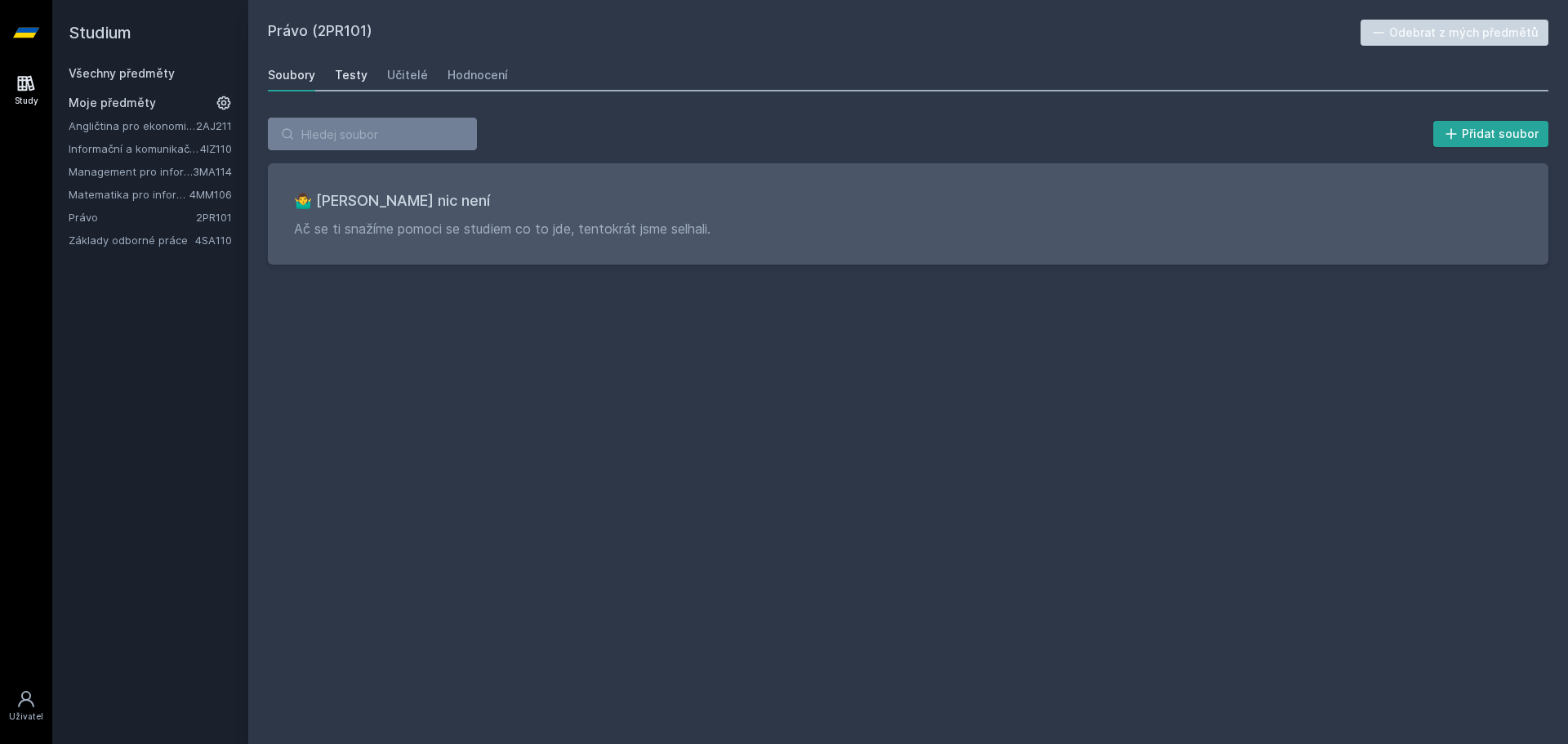
click at [363, 81] on div "Testy" at bounding box center [351, 75] width 33 height 16
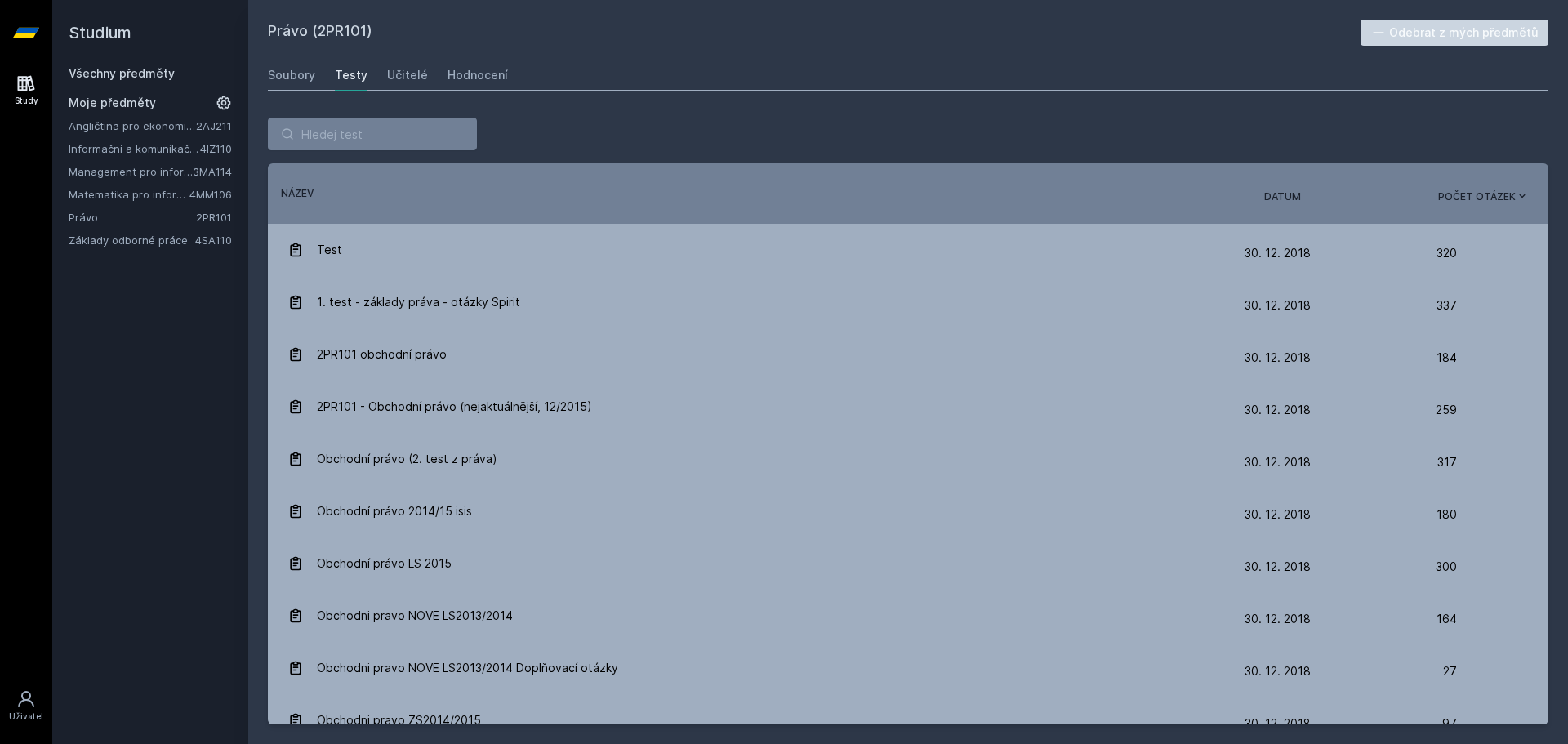
click at [1257, 196] on div "Název" at bounding box center [766, 193] width 996 height 15
click at [1268, 195] on span "Datum" at bounding box center [1282, 196] width 37 height 15
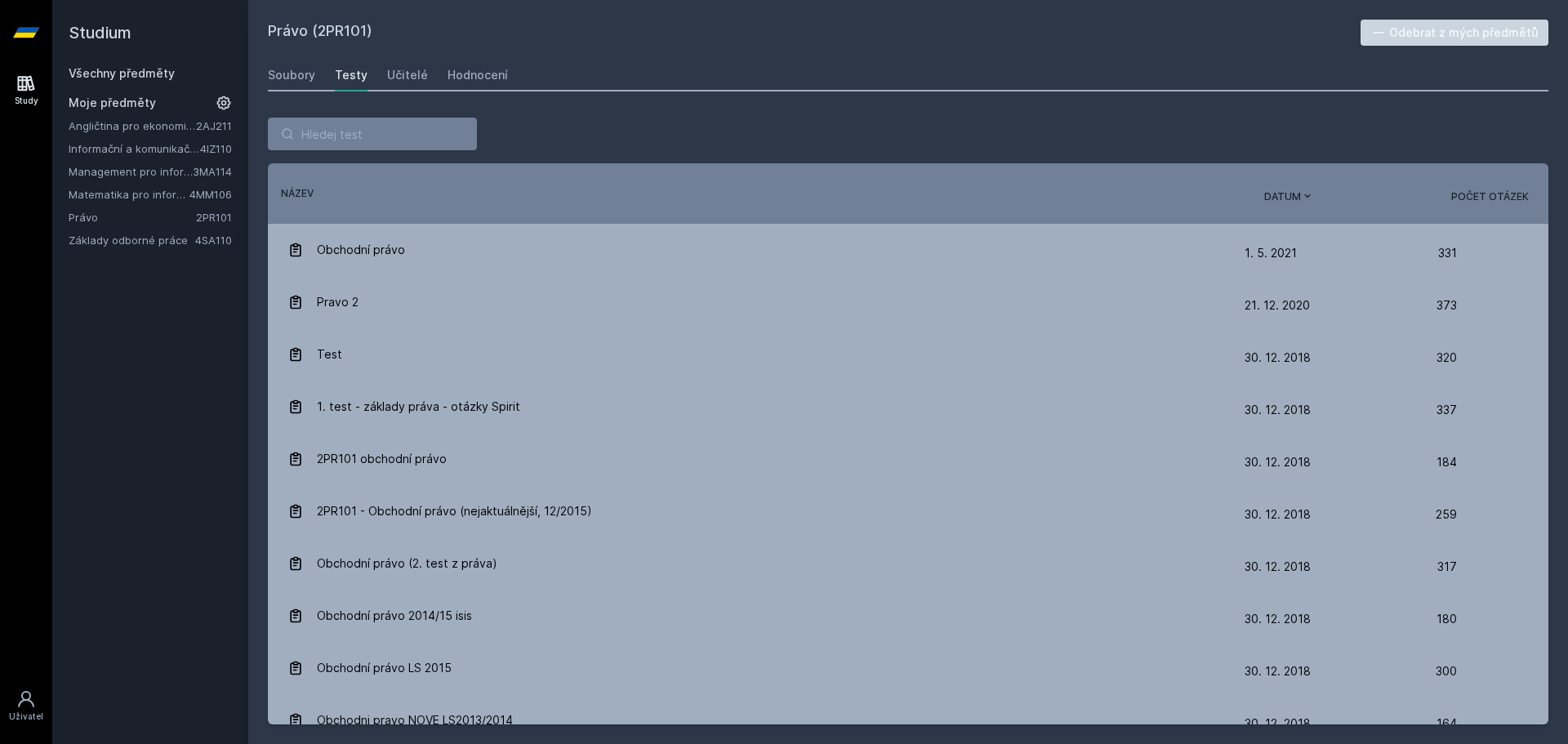
click at [93, 215] on link "Právo" at bounding box center [132, 217] width 128 height 16
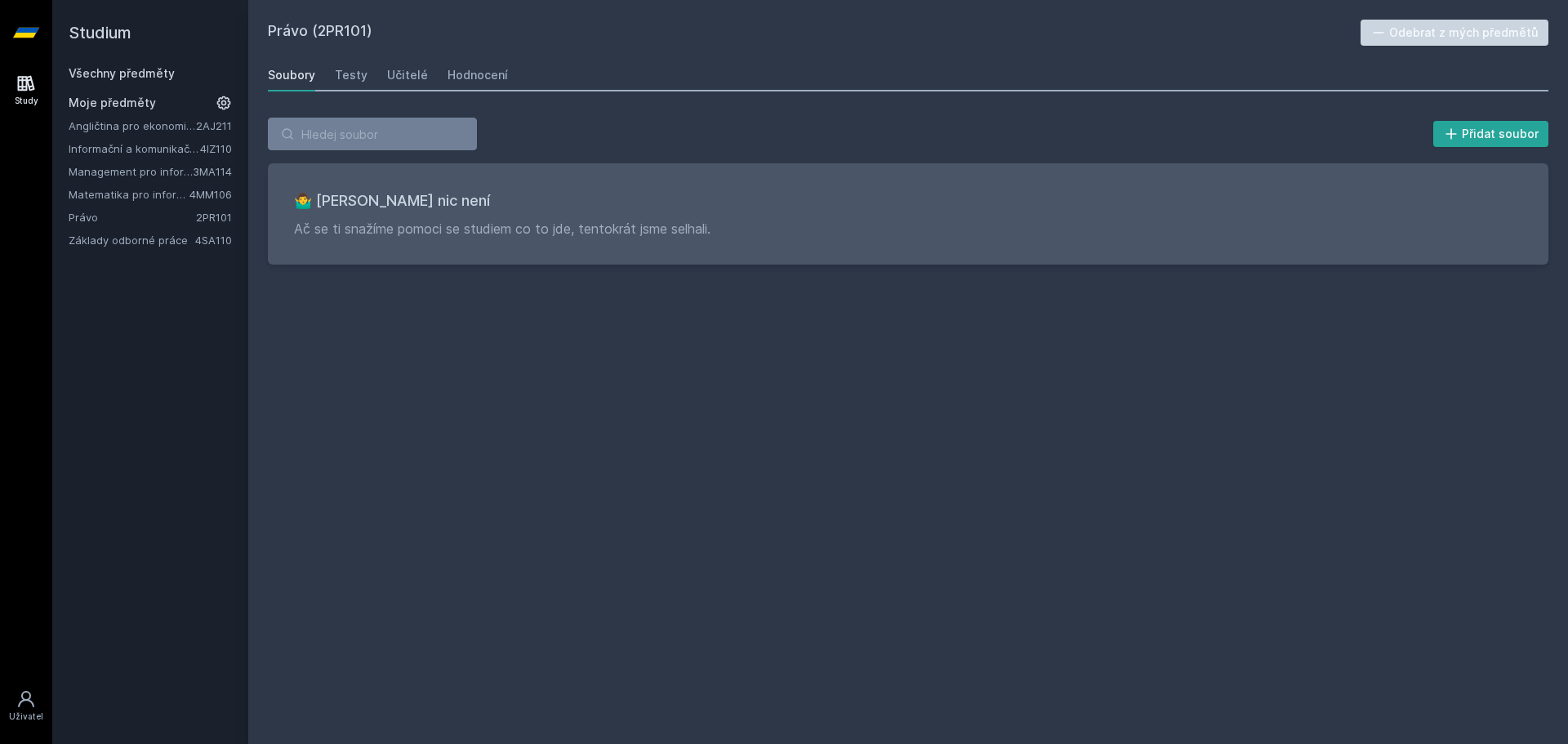
click at [102, 242] on link "Základy odborné práce" at bounding box center [131, 240] width 127 height 16
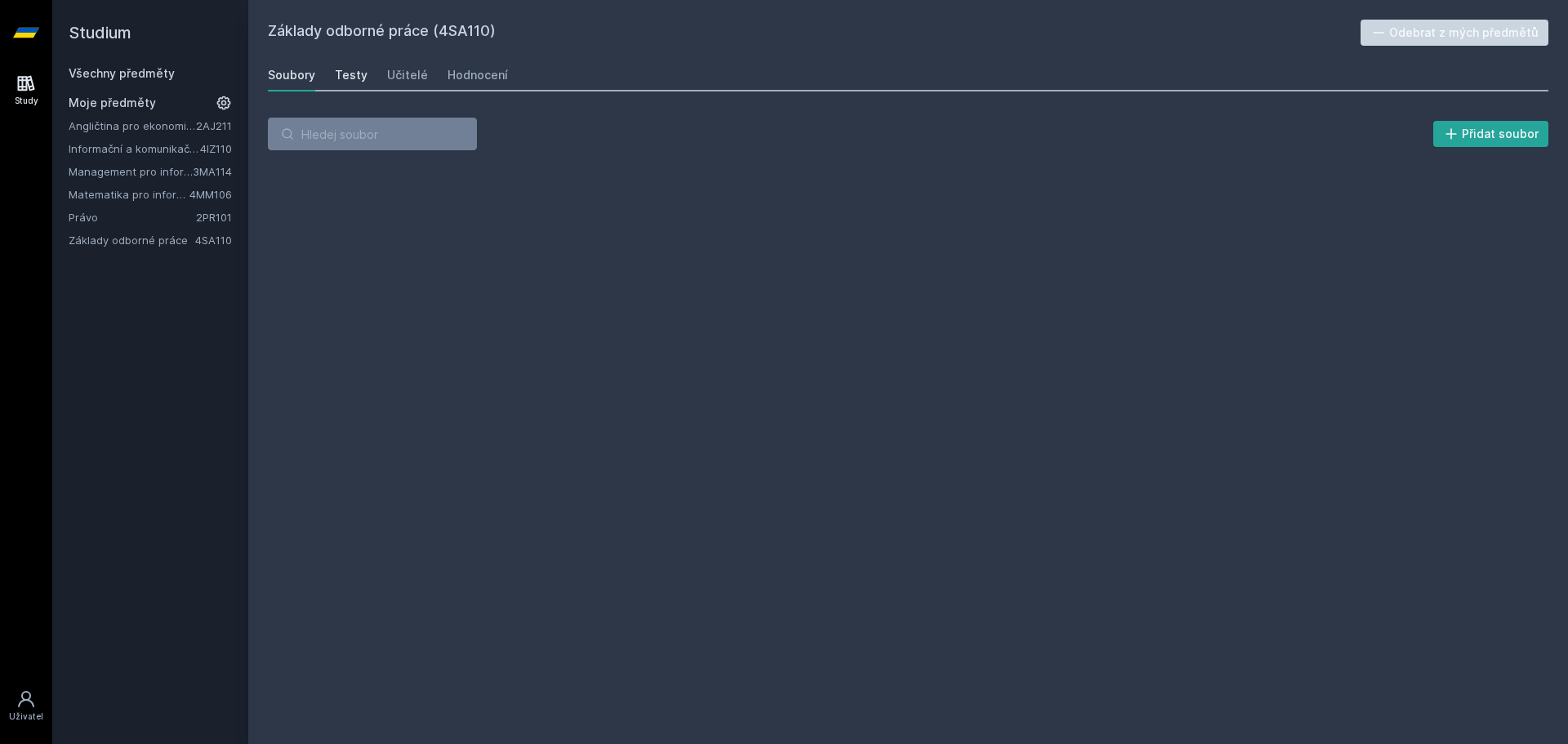
click at [338, 82] on div "Testy" at bounding box center [351, 75] width 33 height 16
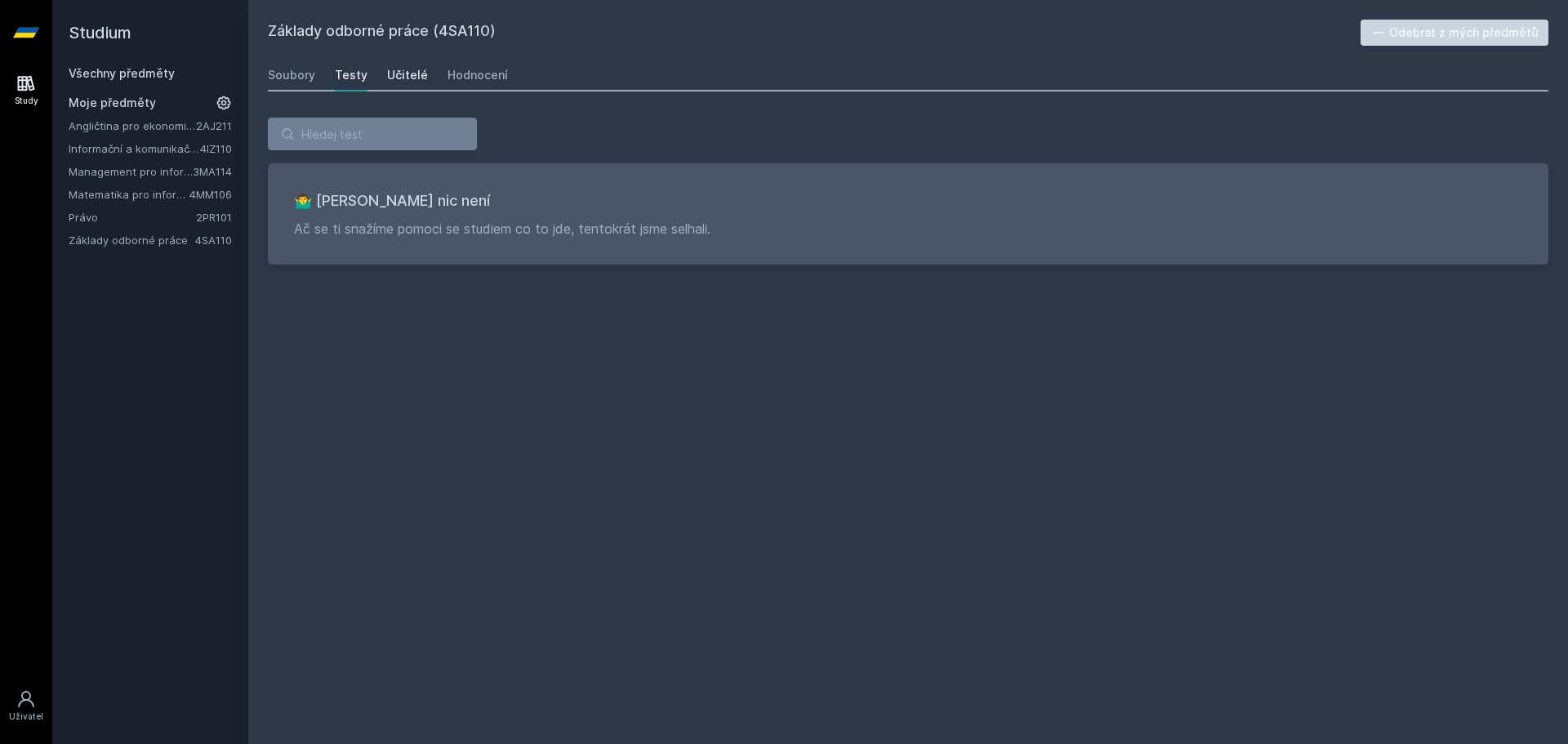
click at [392, 72] on div "Učitelé" at bounding box center [407, 75] width 41 height 16
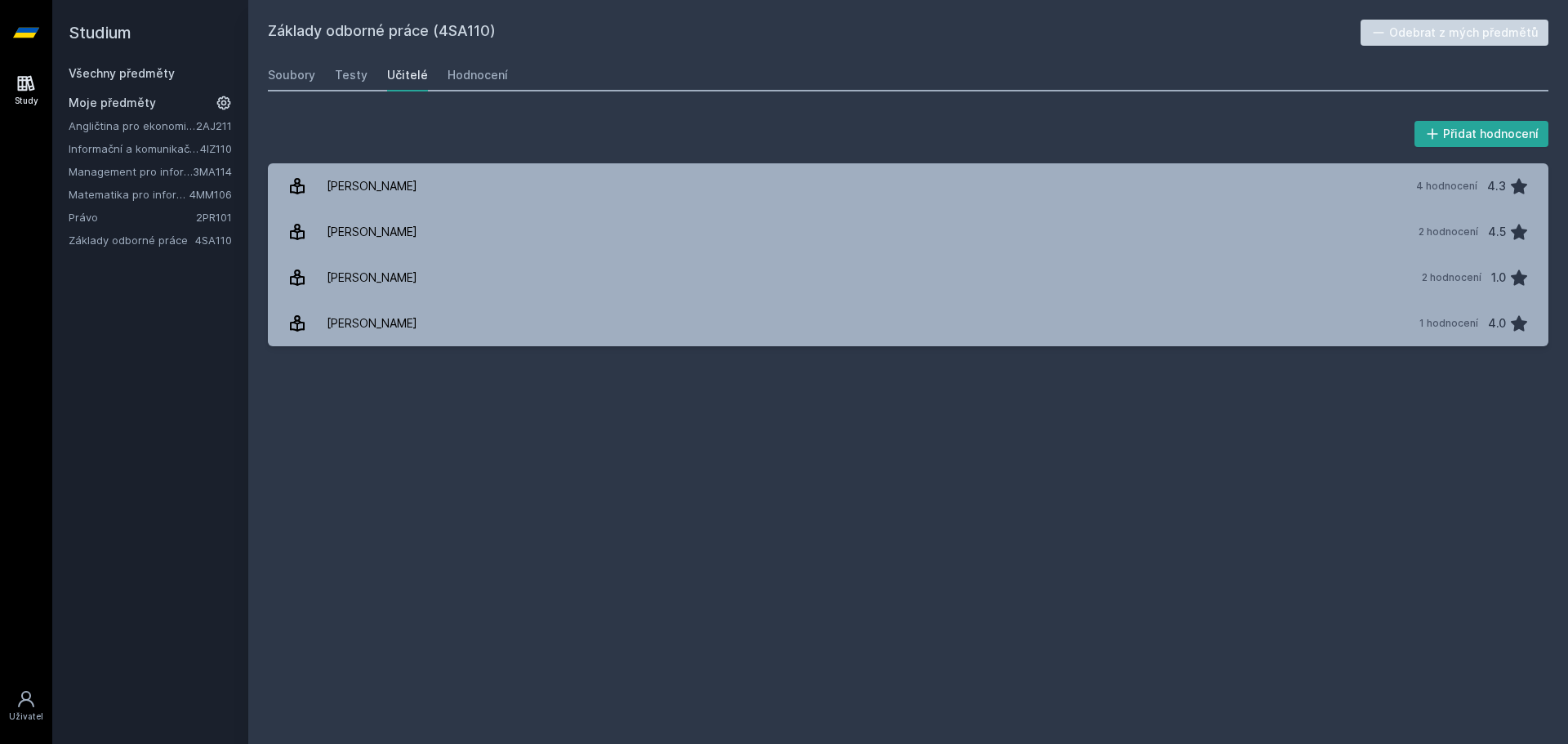
click at [109, 172] on link "Management pro informatiky a statistiky" at bounding box center [131, 171] width 125 height 16
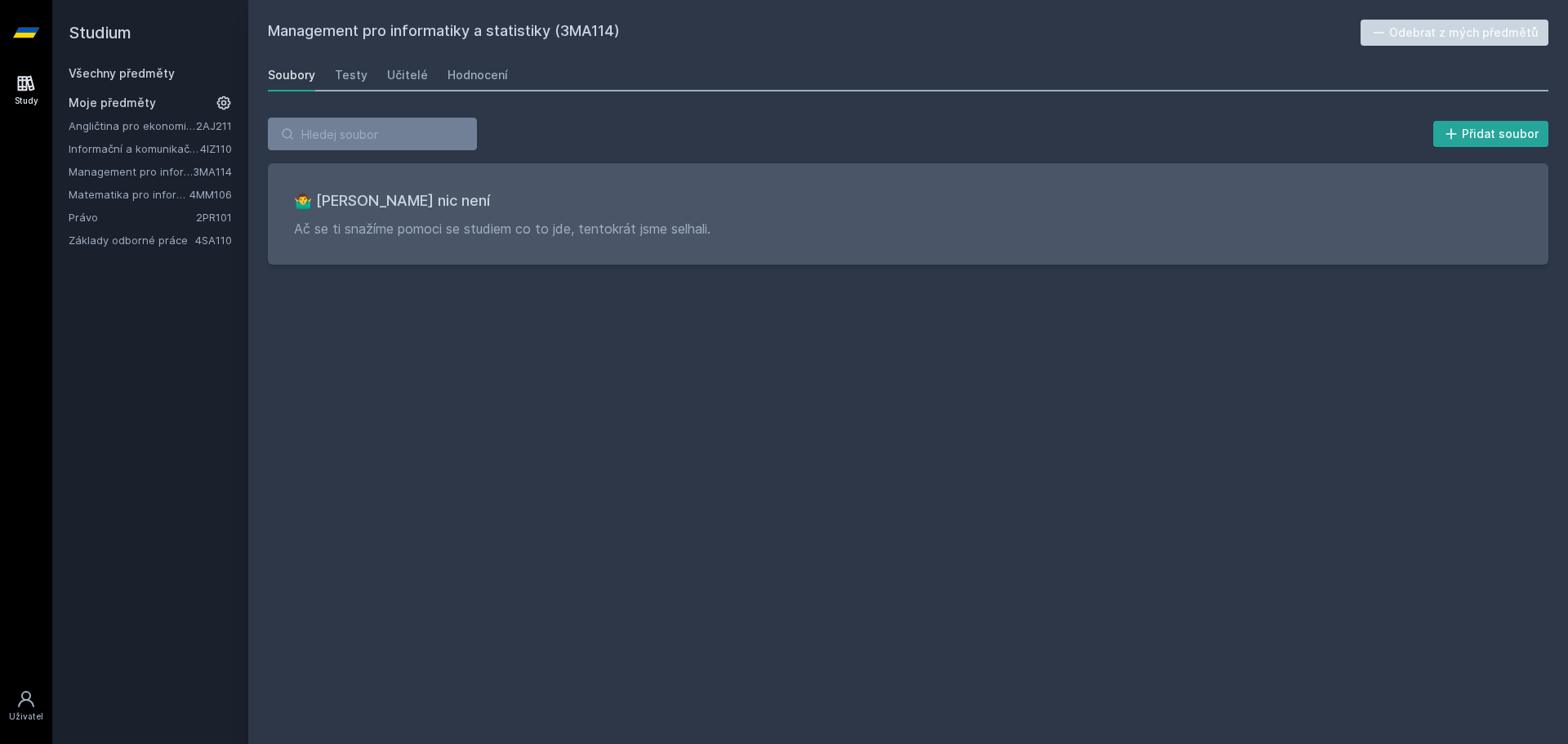
click at [110, 197] on link "Matematika pro informatiky" at bounding box center [129, 194] width 121 height 16
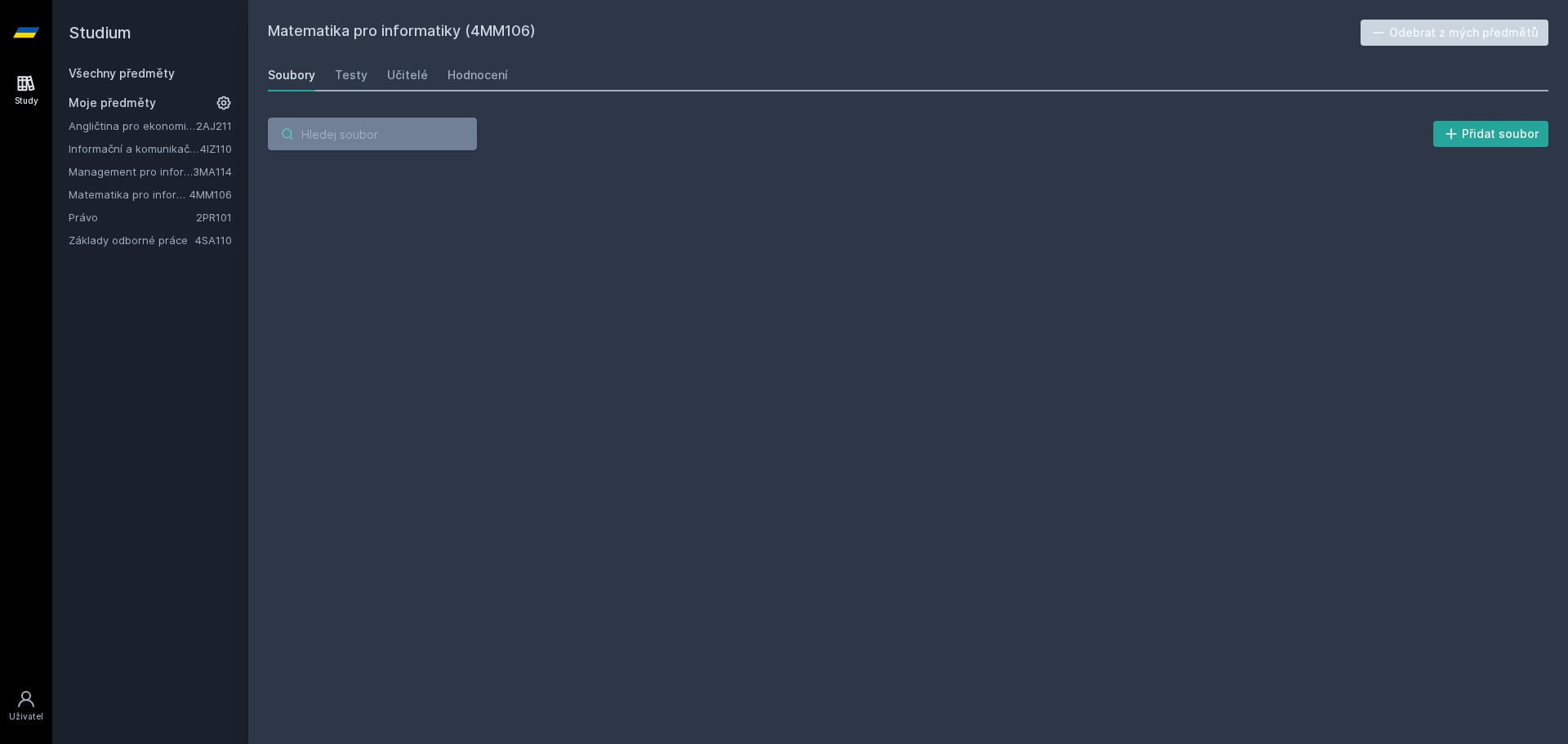
click at [368, 136] on input "search" at bounding box center [373, 133] width 209 height 33
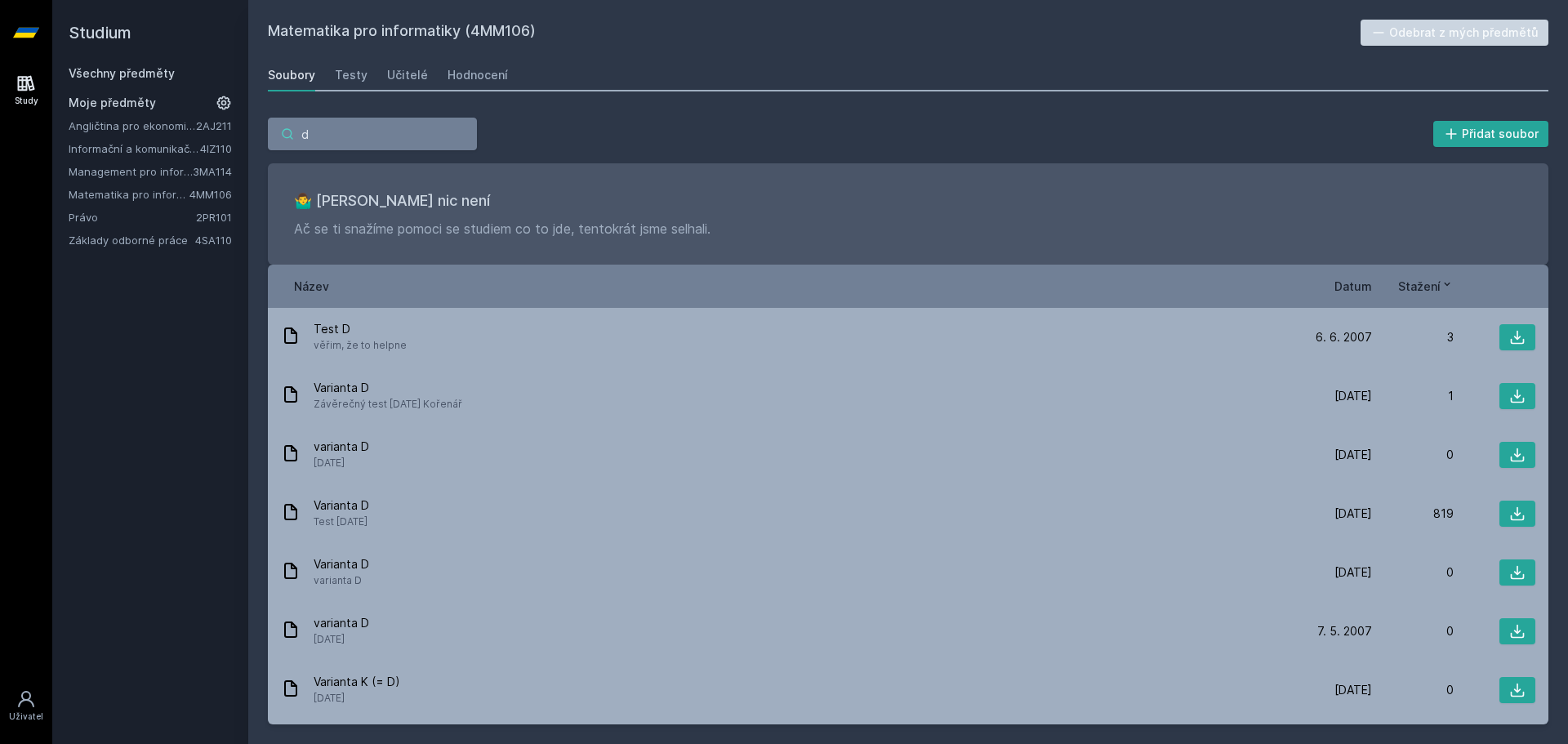
type input "d"
click at [1348, 283] on span "Datum" at bounding box center [1353, 286] width 38 height 17
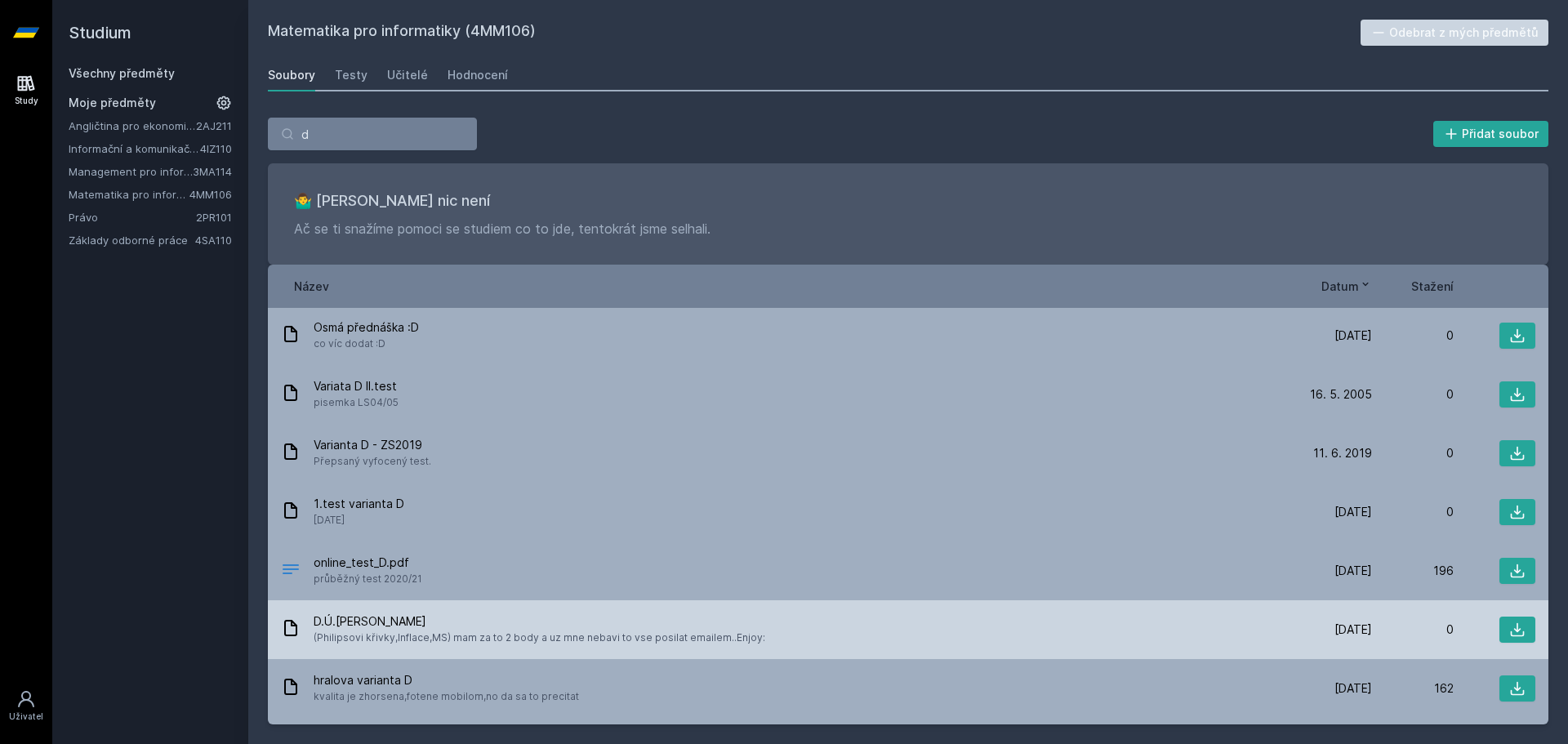
scroll to position [1348, 0]
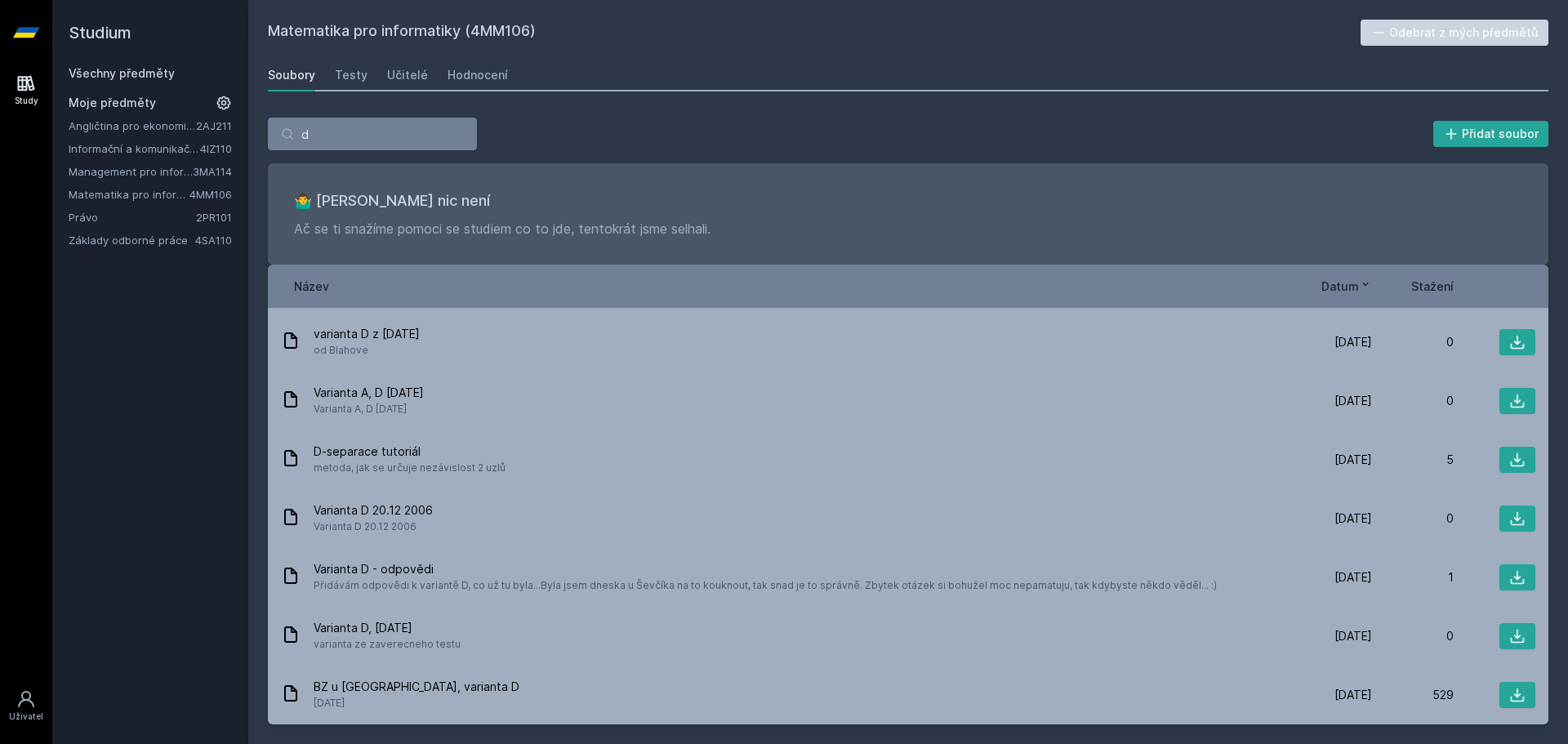
click at [392, 154] on div "d Přidat soubor 🤷‍♂️ Tady bohužel nic není Ač se ti snažíme pomoci se studiem c…" at bounding box center [908, 420] width 1280 height 607
click at [371, 135] on input "d" at bounding box center [373, 133] width 209 height 33
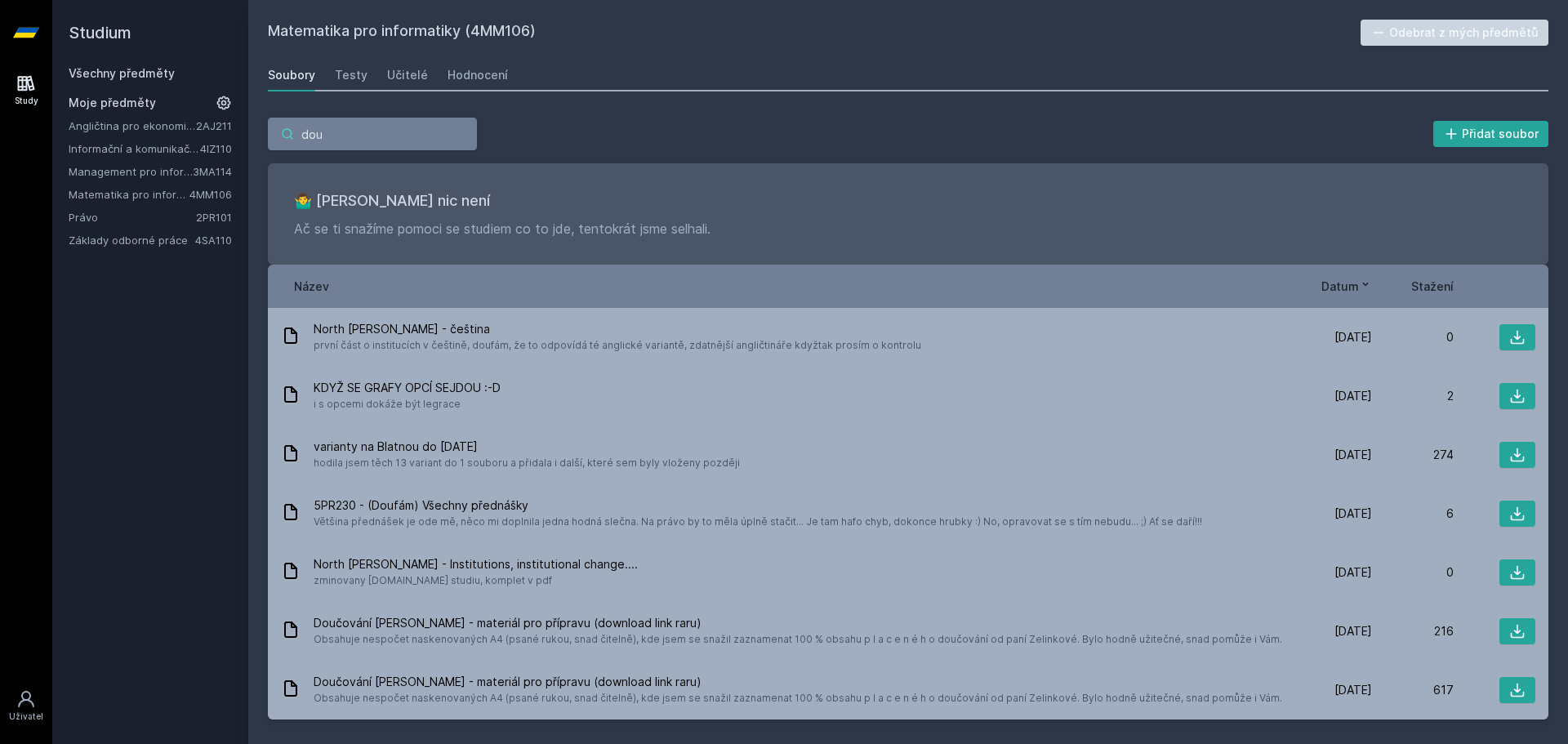
type input "douč"
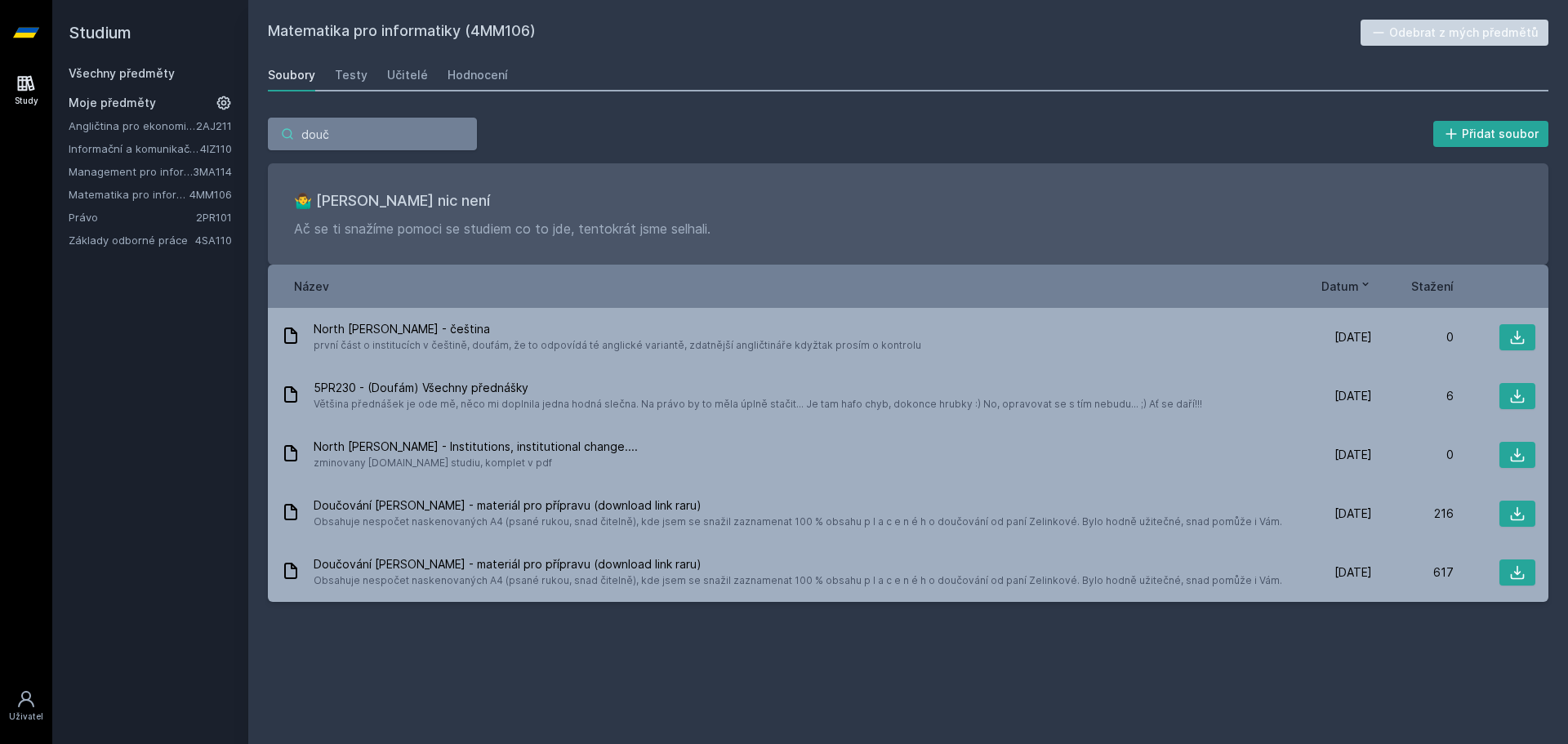
click at [460, 132] on input "douč" at bounding box center [373, 133] width 209 height 33
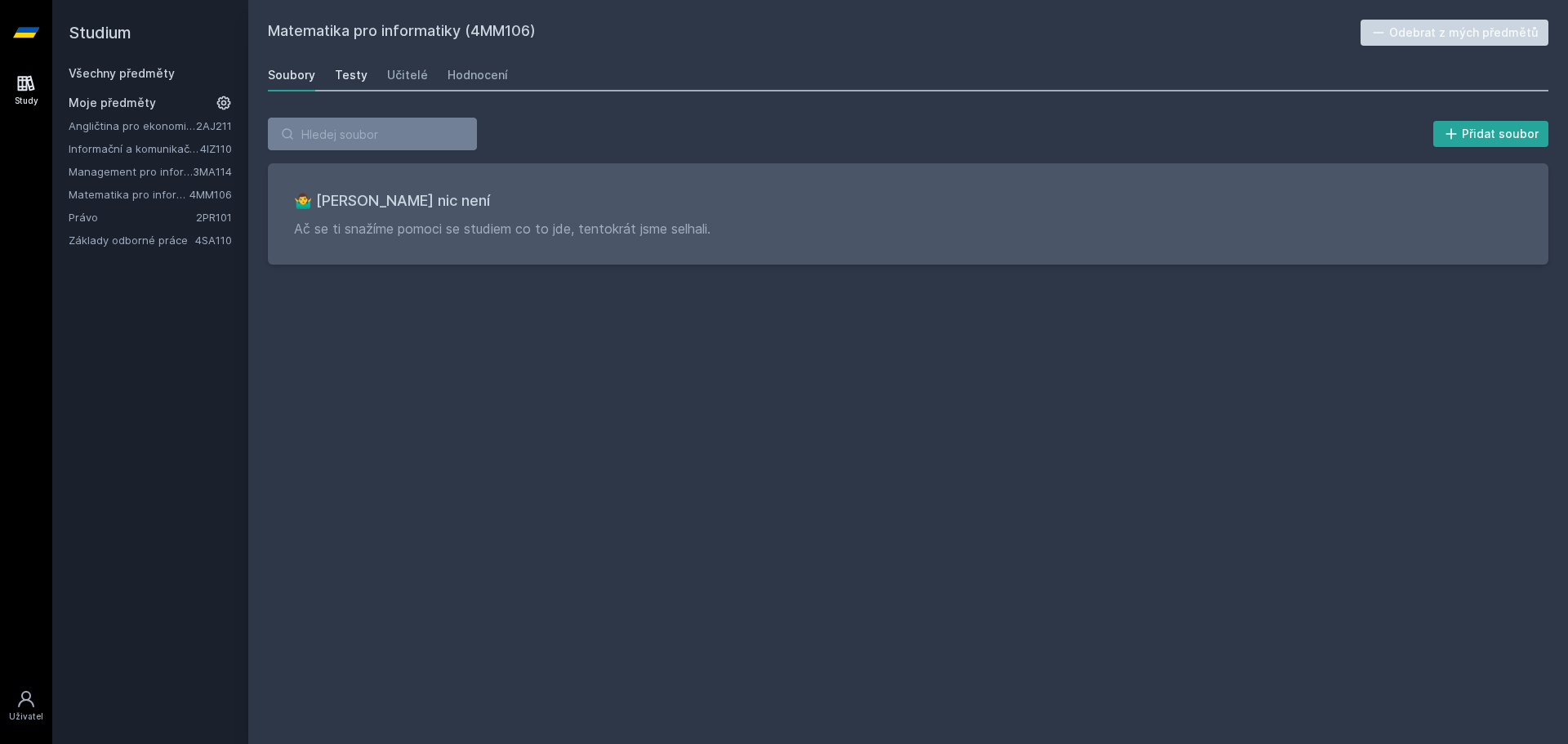
click at [349, 81] on div "Testy" at bounding box center [351, 75] width 33 height 16
click at [305, 81] on div "Soubory" at bounding box center [292, 75] width 48 height 16
click at [131, 168] on link "Management pro informatiky a statistiky" at bounding box center [131, 171] width 125 height 16
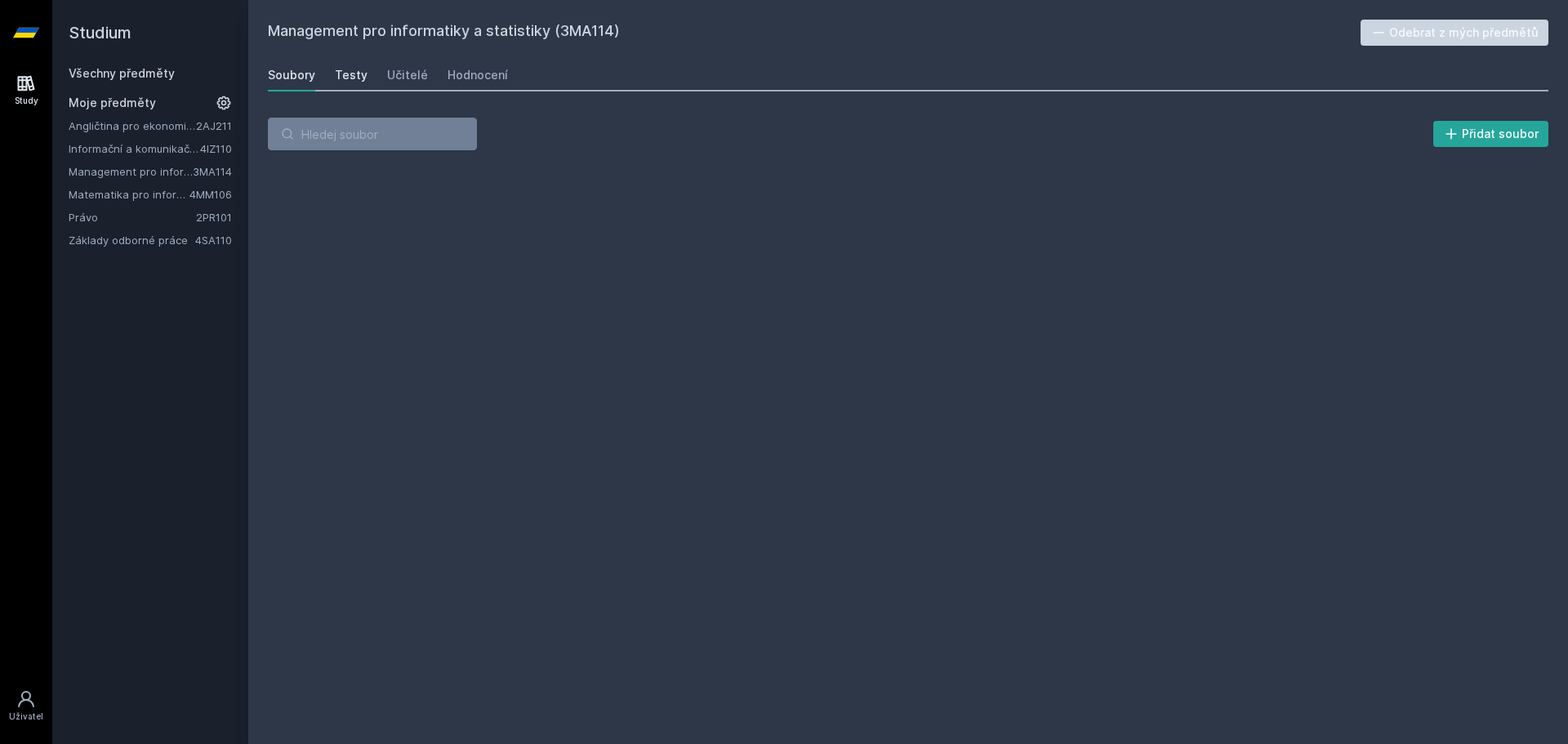
click at [335, 78] on div "Testy" at bounding box center [351, 75] width 33 height 16
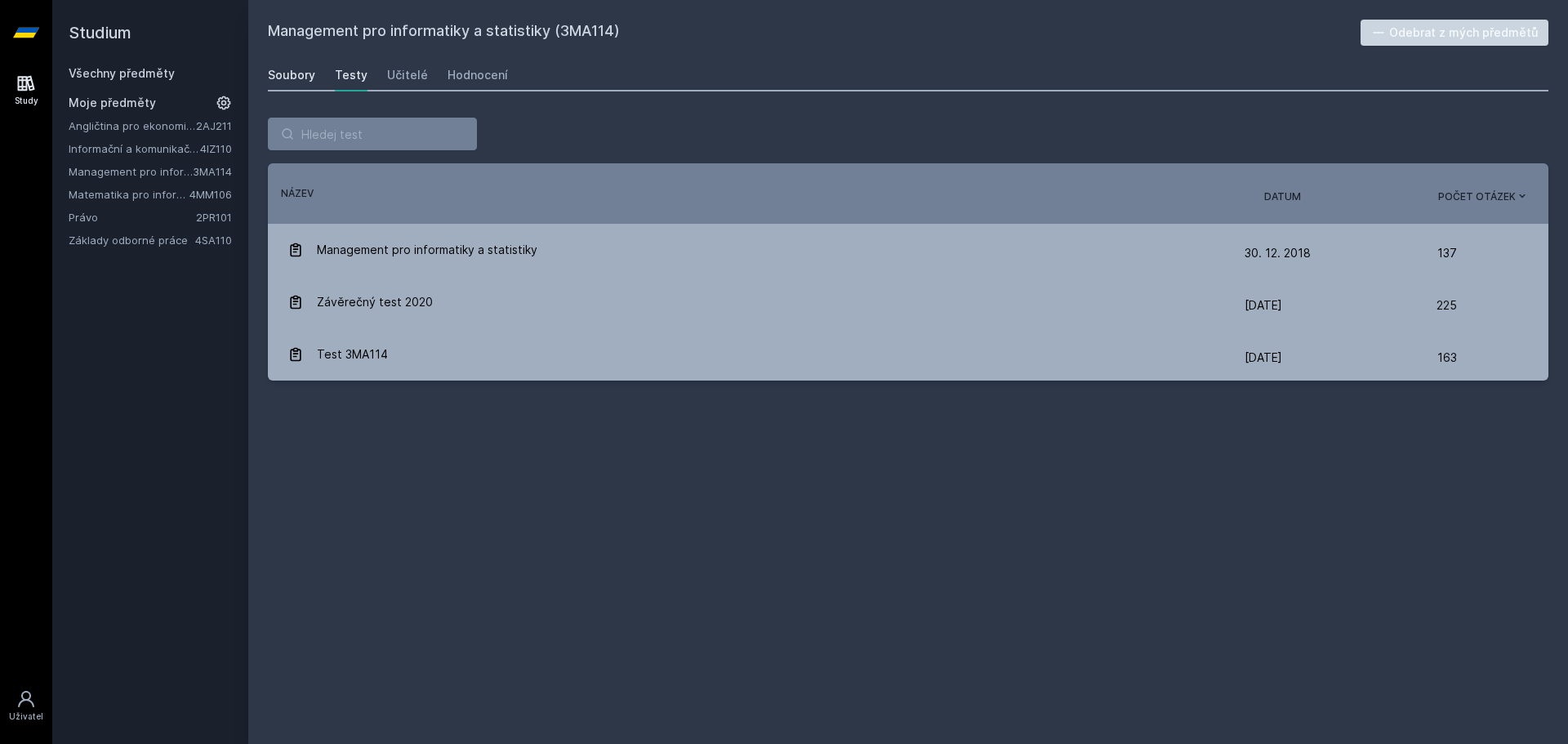
click at [297, 80] on div "Soubory" at bounding box center [292, 75] width 48 height 16
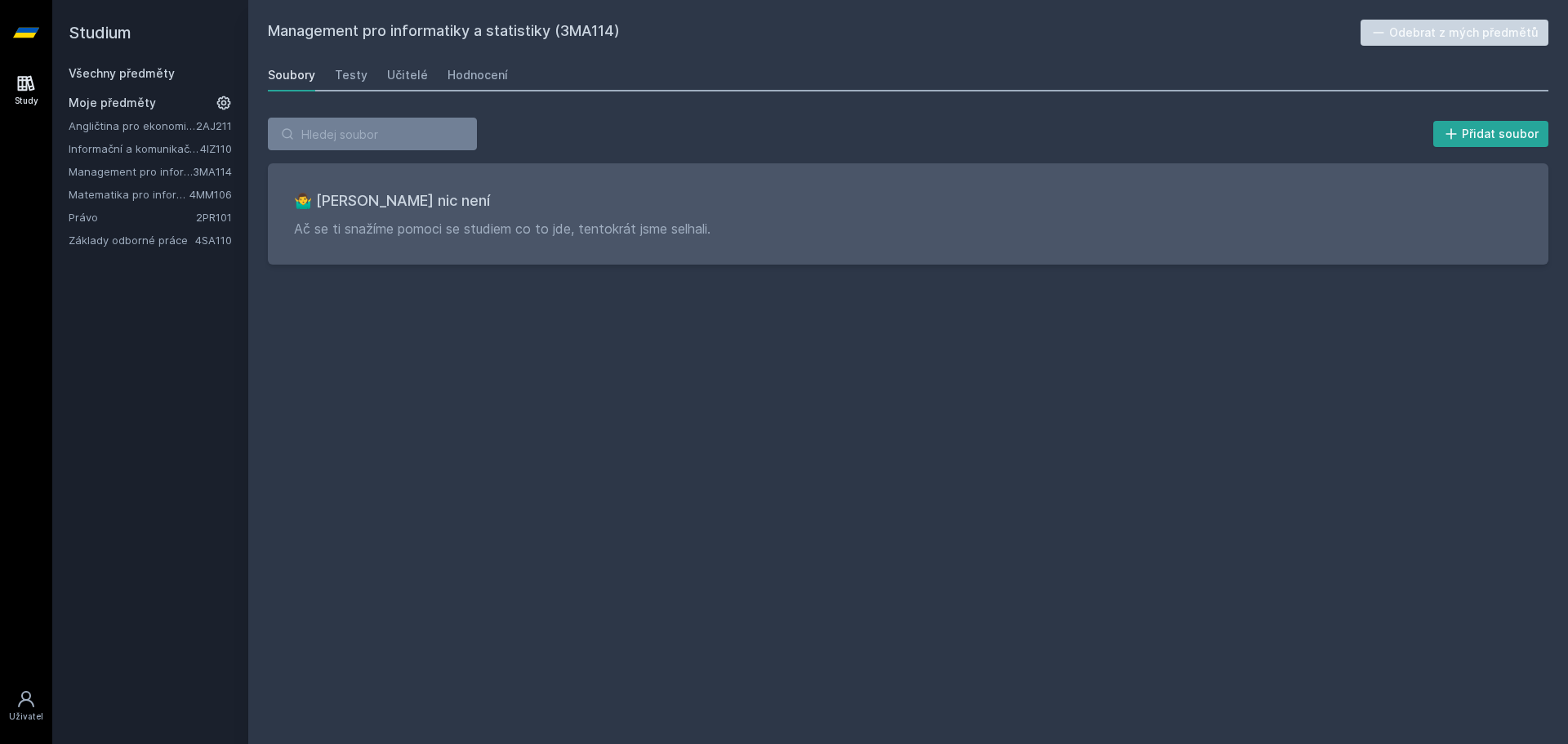
click at [129, 148] on link "Informační a komunikační technologie" at bounding box center [134, 148] width 131 height 16
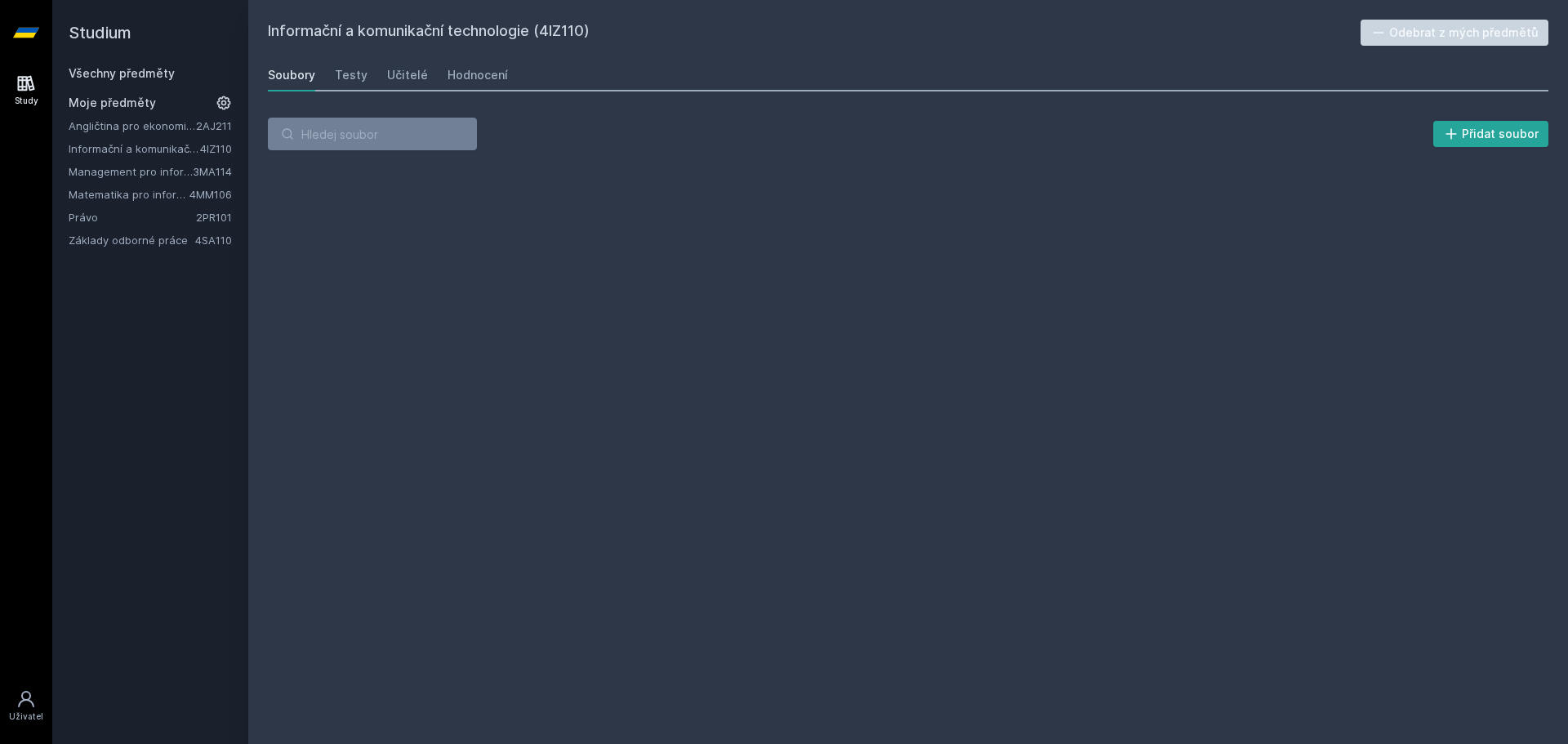
click at [136, 129] on link "Angličtina pro ekonomická studia 1 (B2/C1)" at bounding box center [132, 125] width 128 height 16
click at [337, 84] on link "Testy" at bounding box center [351, 75] width 33 height 33
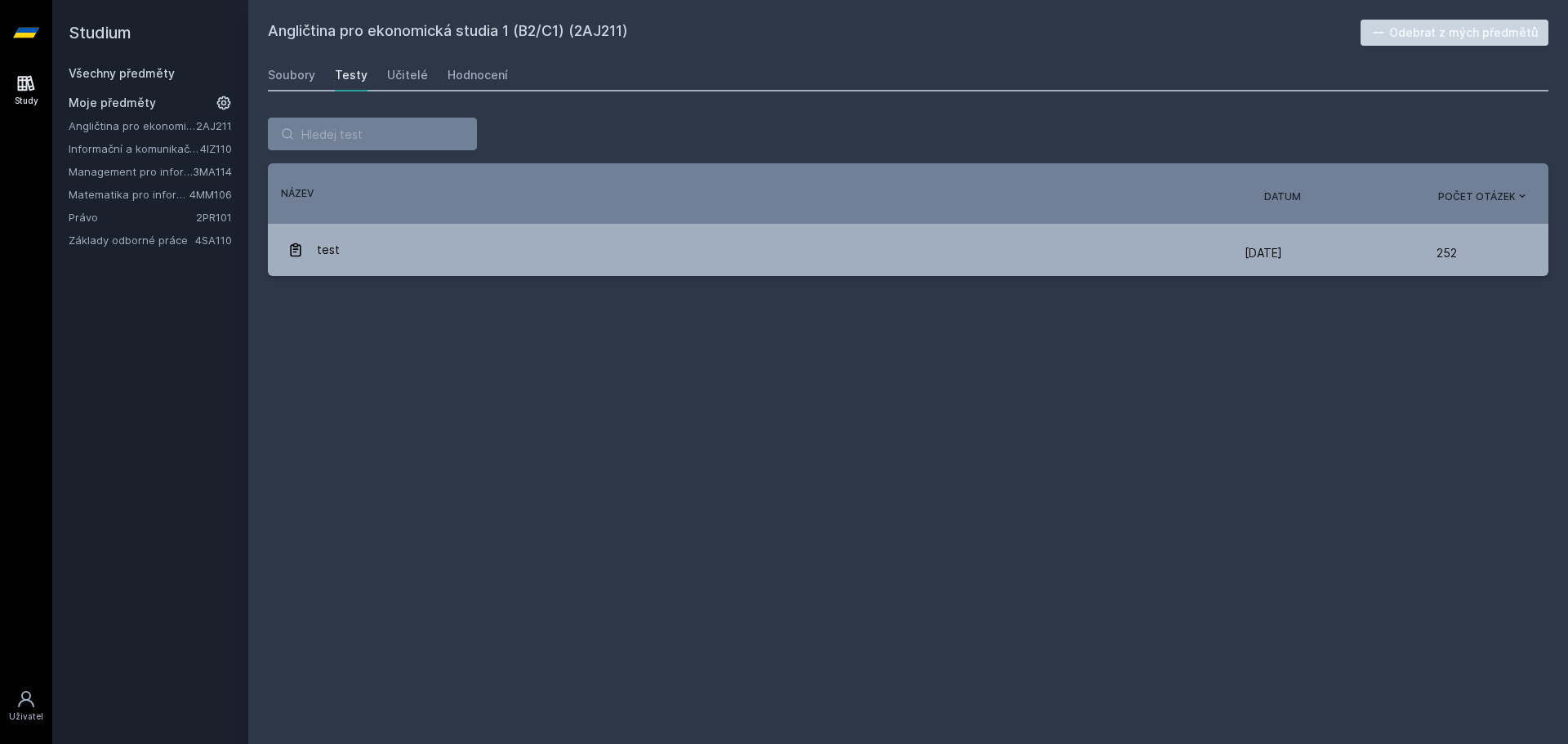
click at [289, 91] on div "Soubory Testy Učitelé Hodnocení" at bounding box center [908, 75] width 1280 height 33
click at [412, 76] on div "Učitelé" at bounding box center [407, 75] width 41 height 16
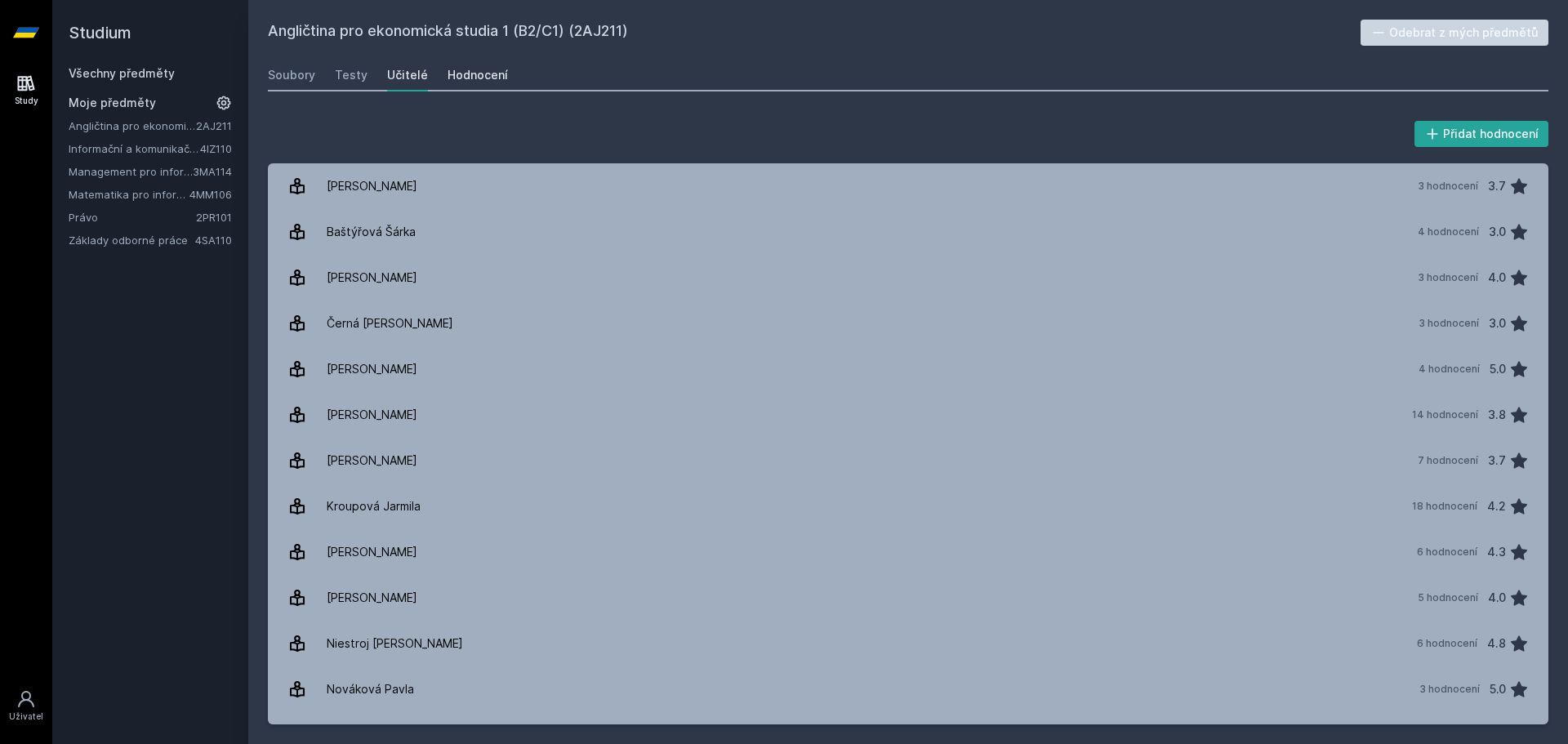
click at [458, 76] on div "Hodnocení" at bounding box center [477, 75] width 61 height 16
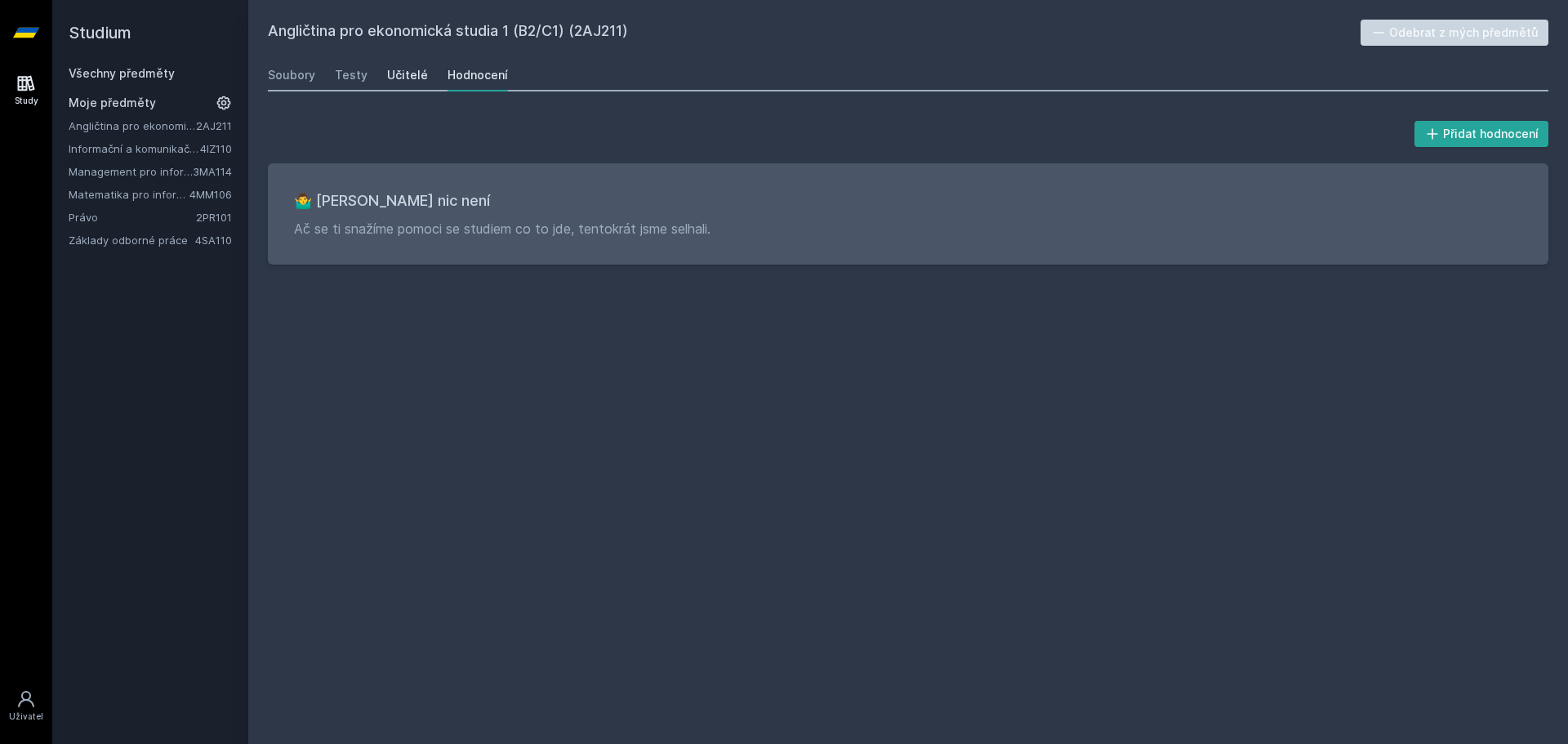
click at [388, 79] on div "Učitelé" at bounding box center [407, 75] width 41 height 16
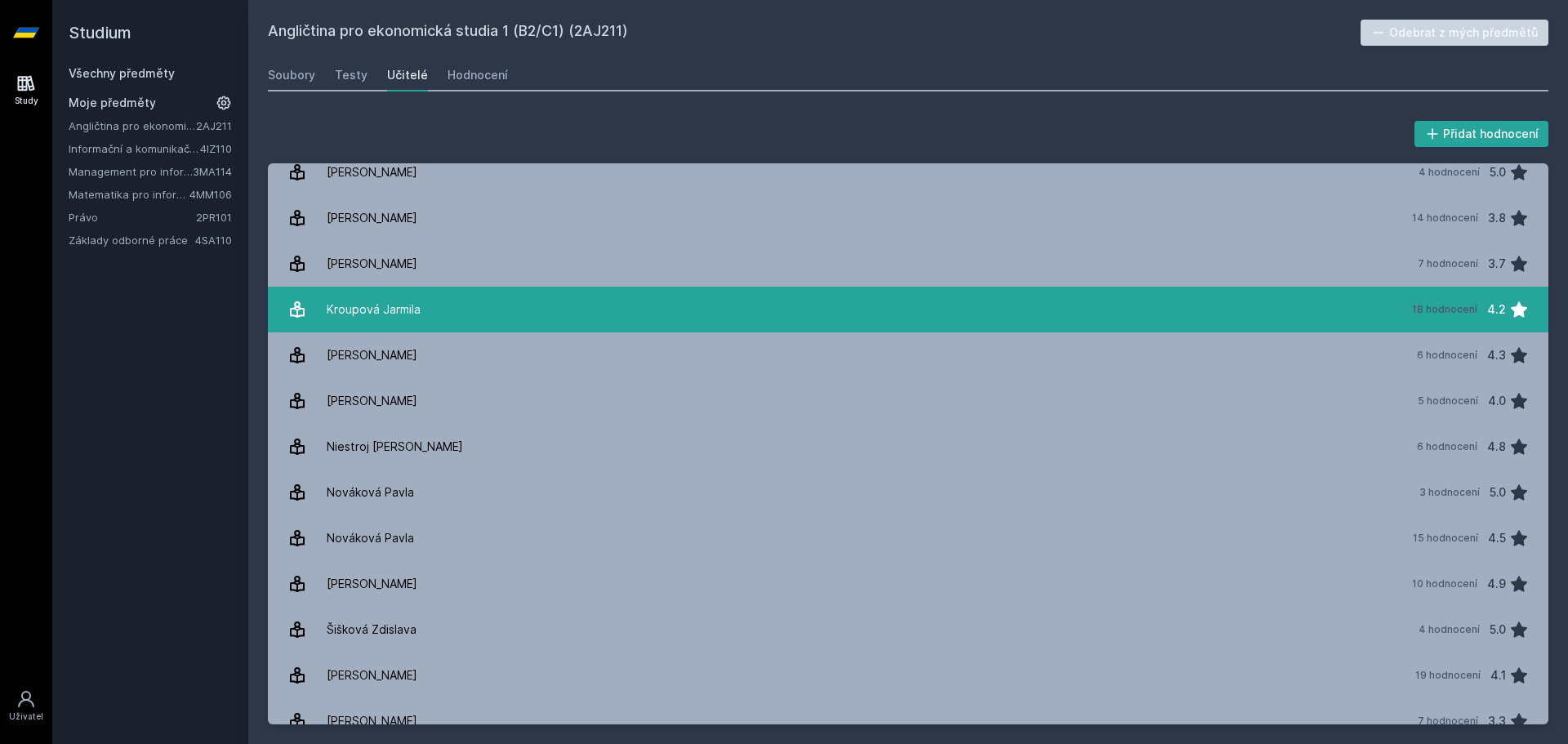
scroll to position [262, 0]
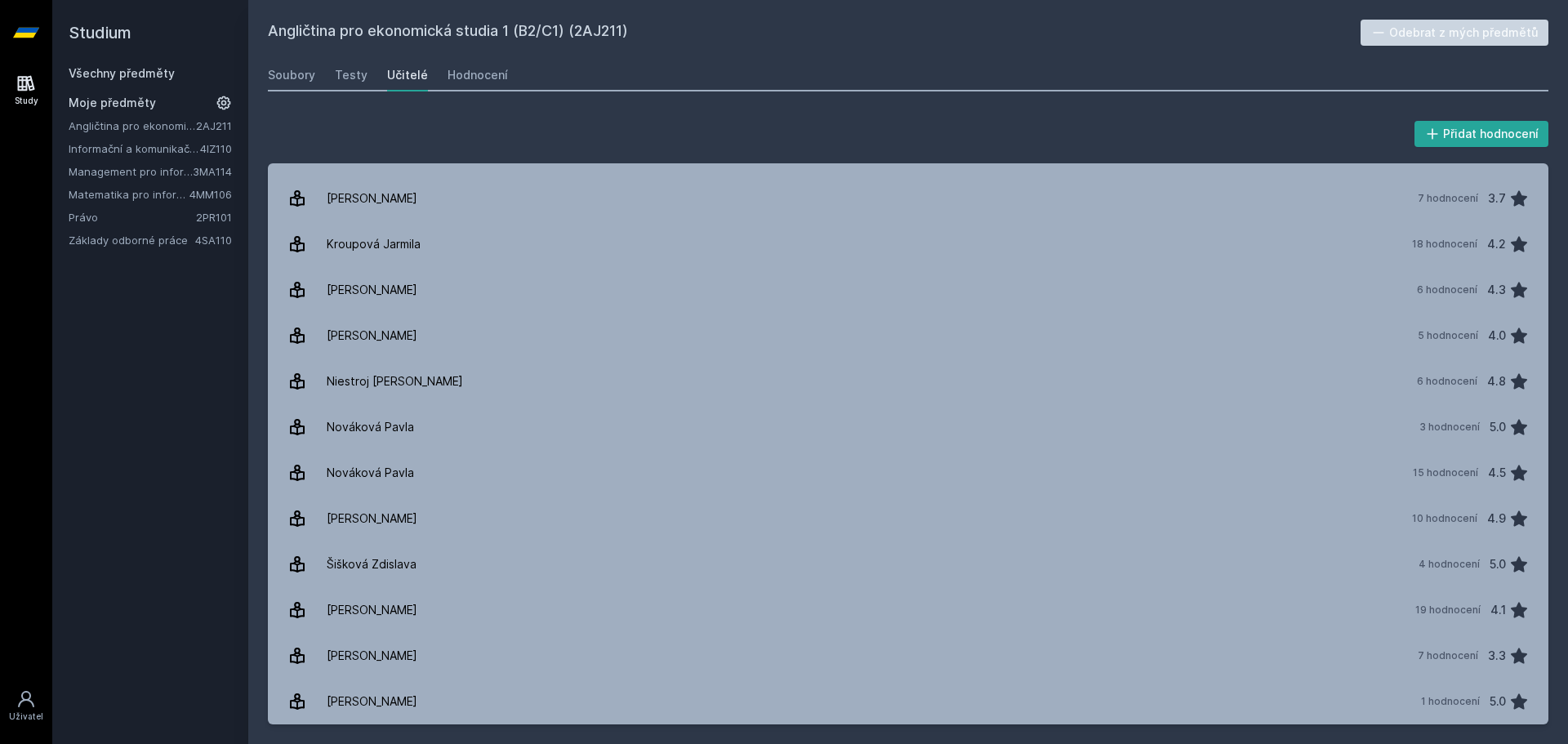
click at [91, 79] on link "Všechny předměty" at bounding box center [122, 73] width 107 height 14
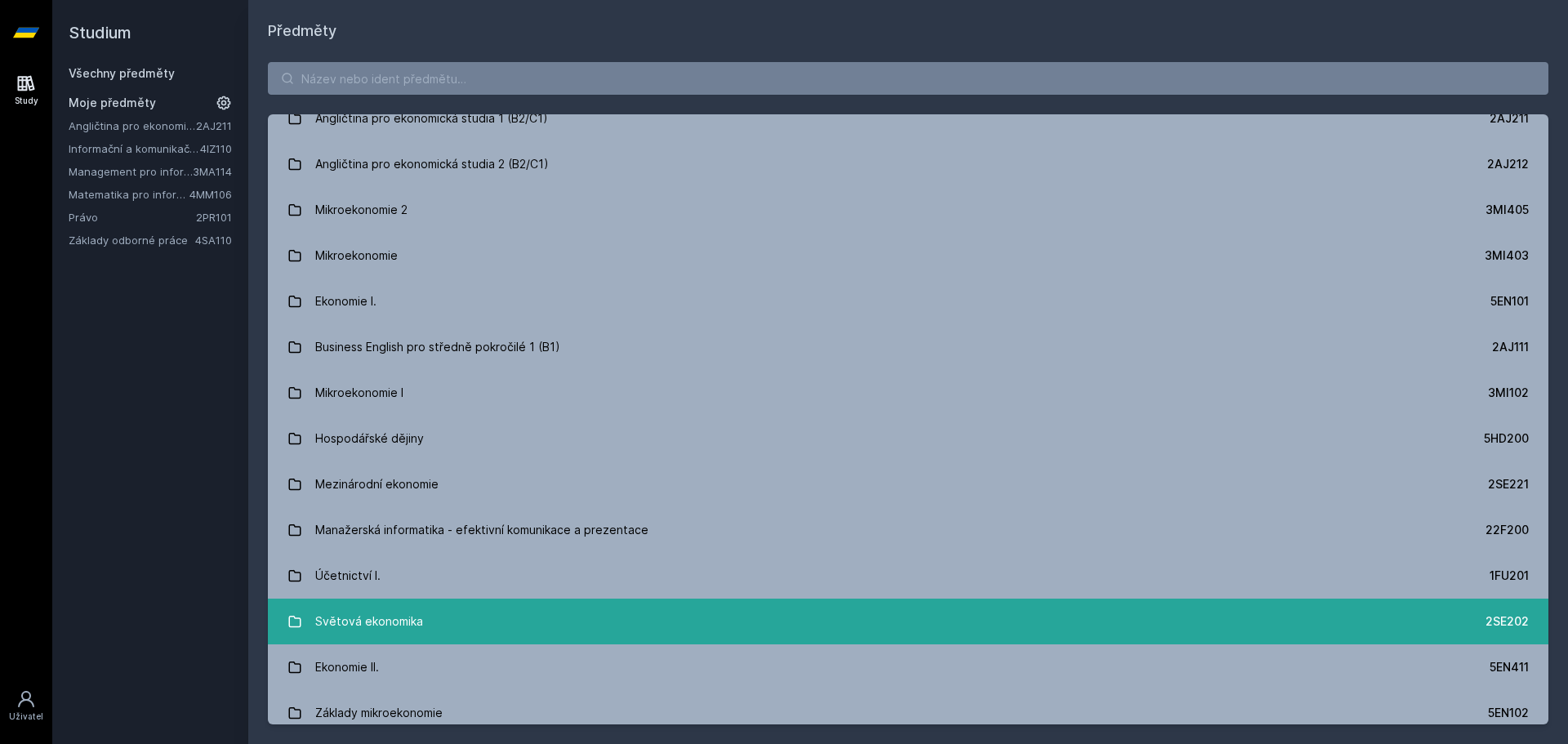
scroll to position [245, 0]
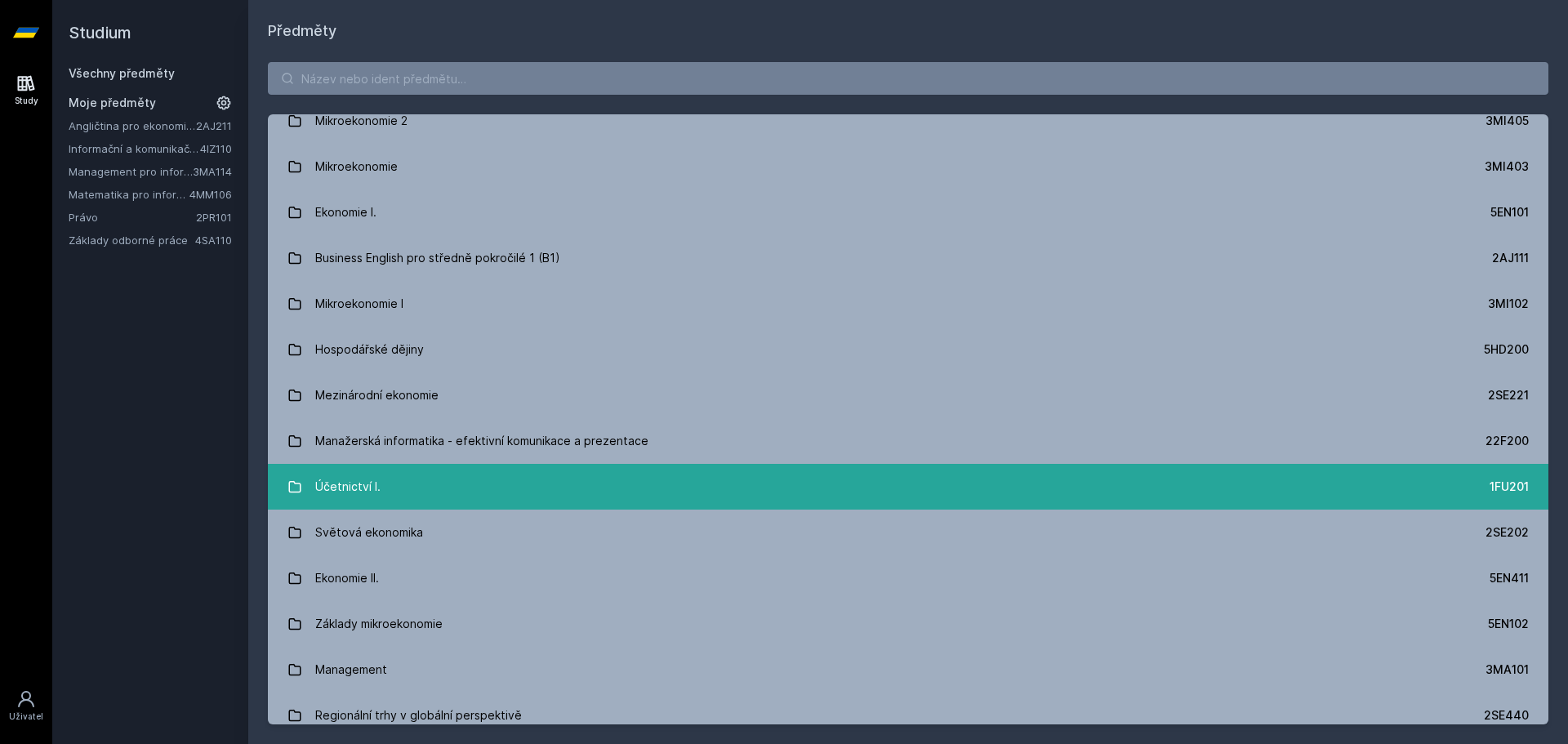
click at [461, 481] on link "Účetnictví I. 1FU201" at bounding box center [908, 487] width 1280 height 46
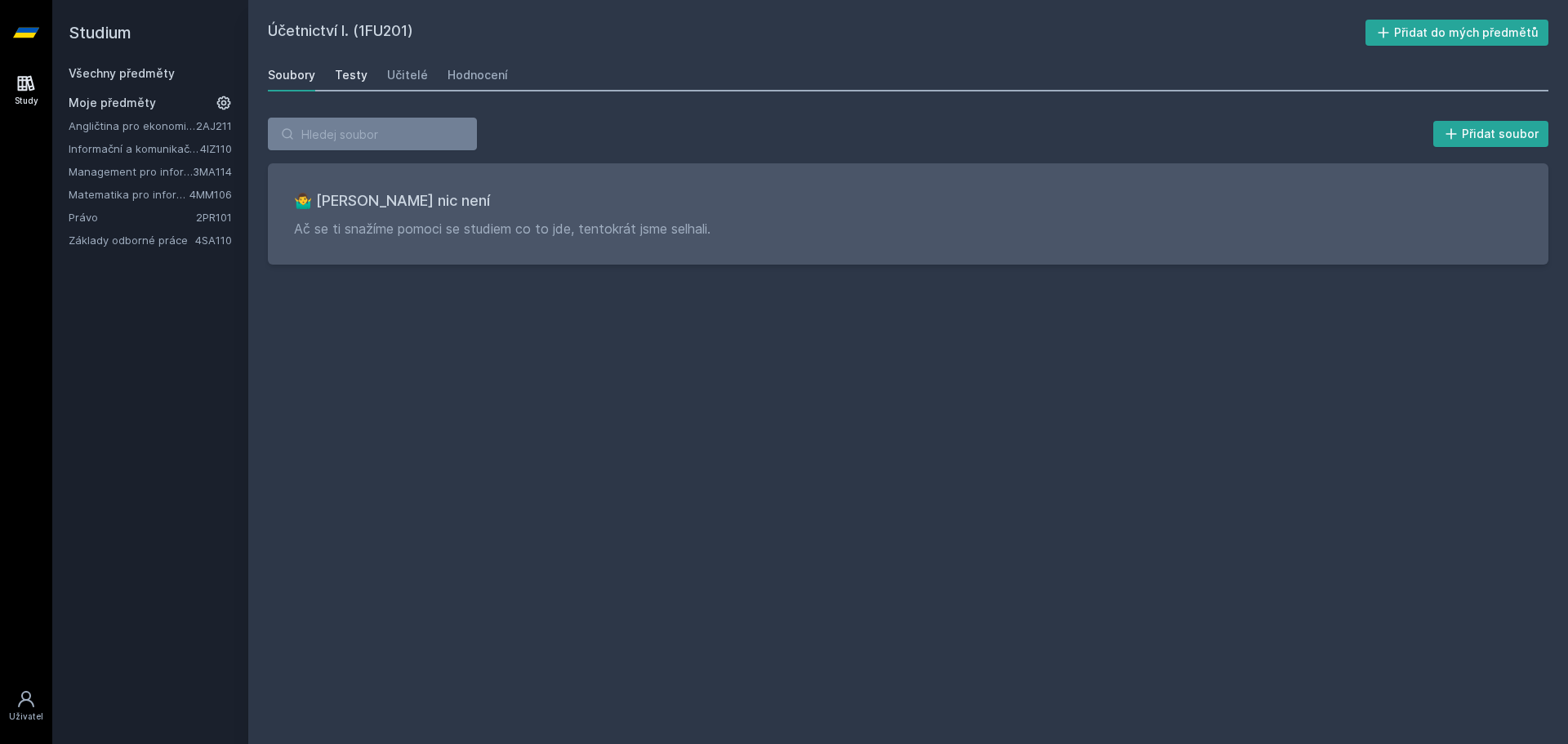
click at [353, 75] on div "Testy" at bounding box center [351, 75] width 33 height 16
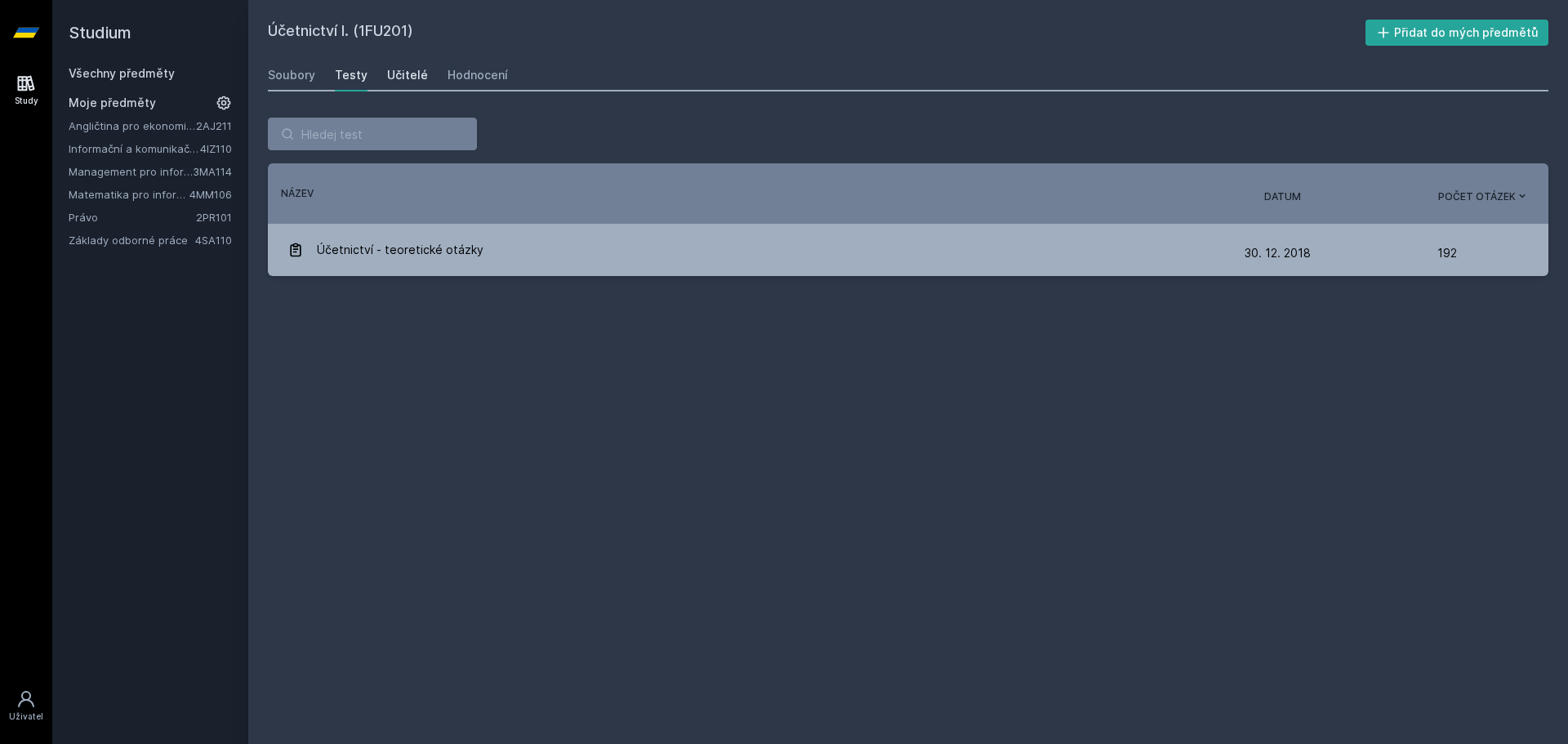
click at [394, 75] on div "Učitelé" at bounding box center [407, 75] width 41 height 16
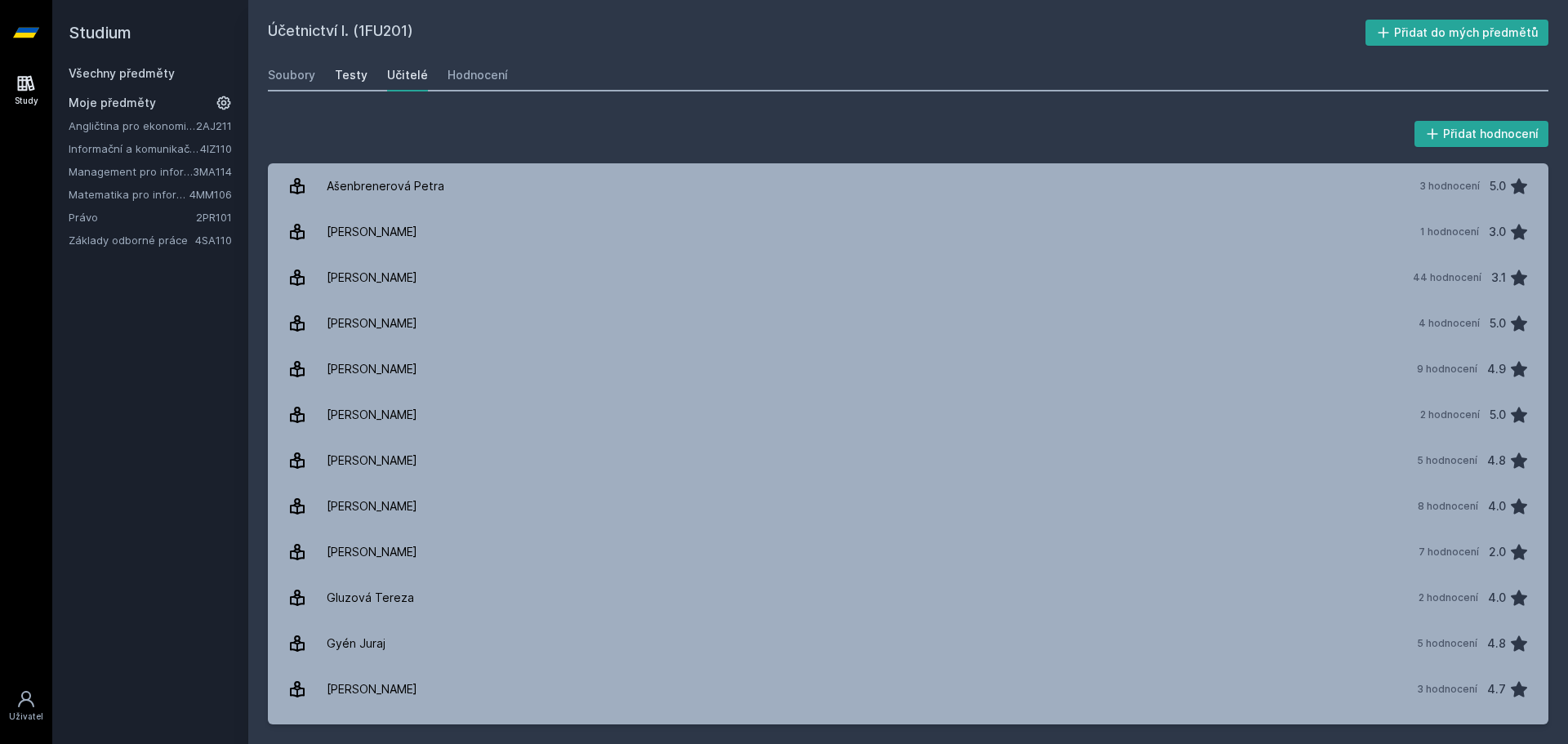
click at [344, 77] on div "Testy" at bounding box center [351, 75] width 33 height 16
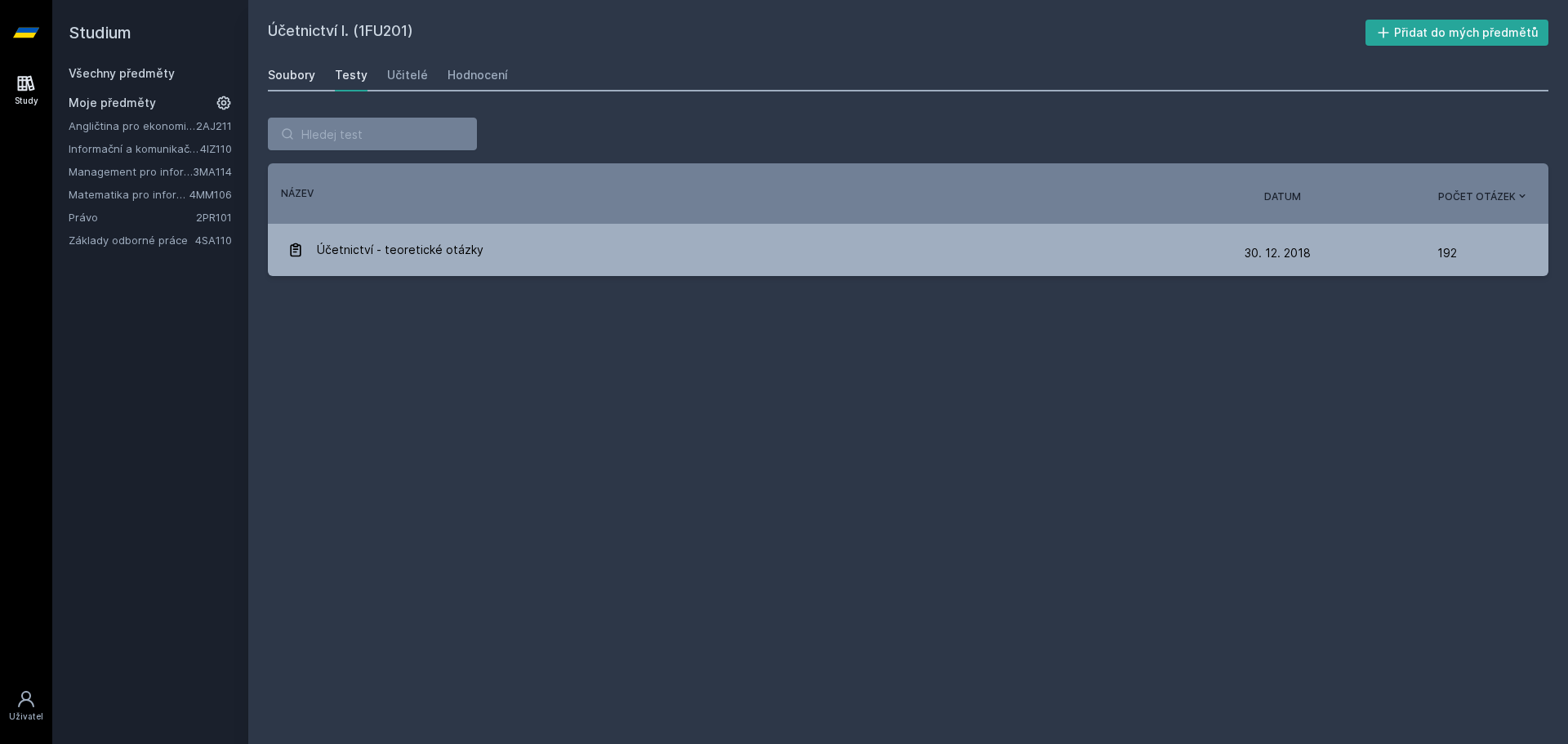
click at [285, 77] on div "Soubory" at bounding box center [292, 75] width 48 height 16
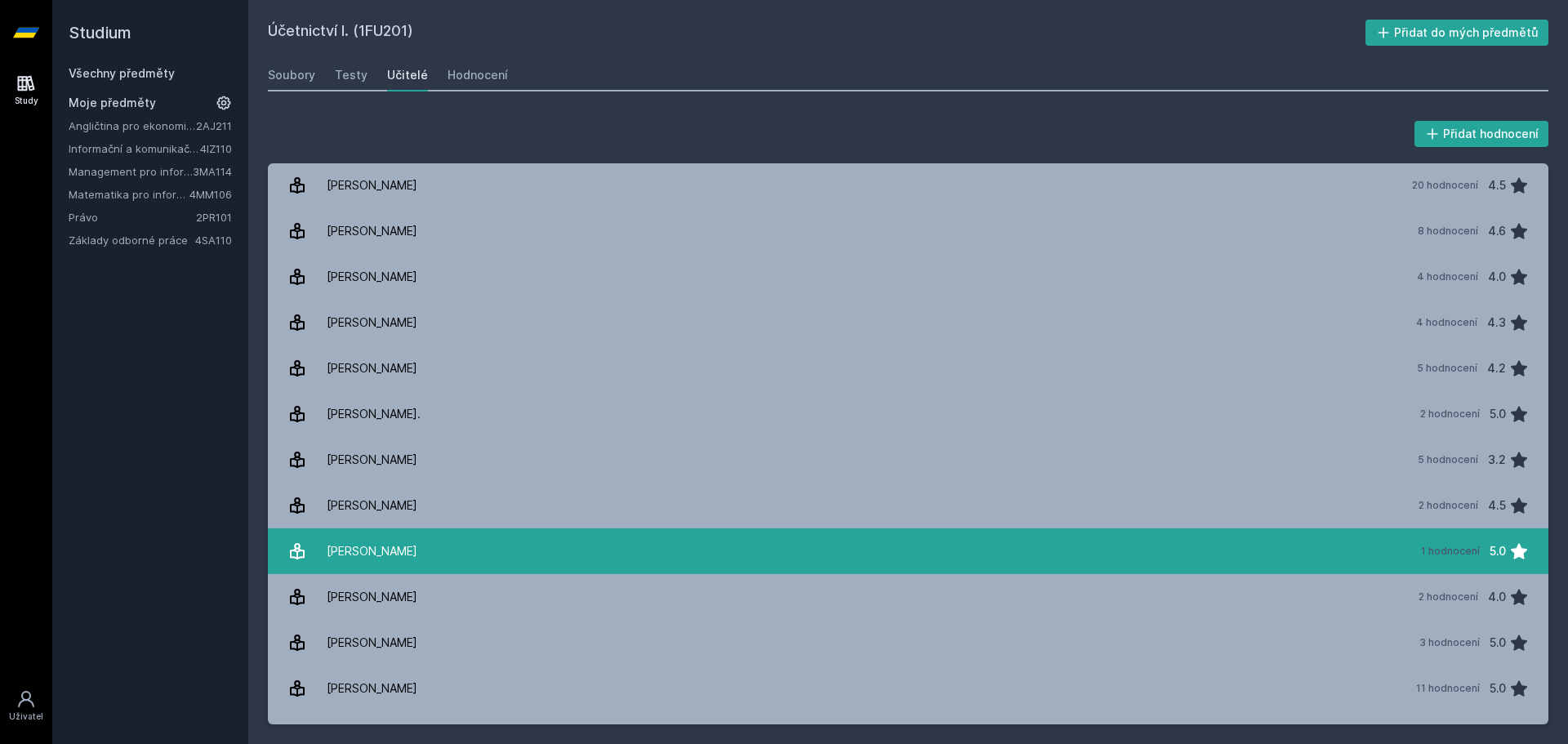
scroll to position [980, 0]
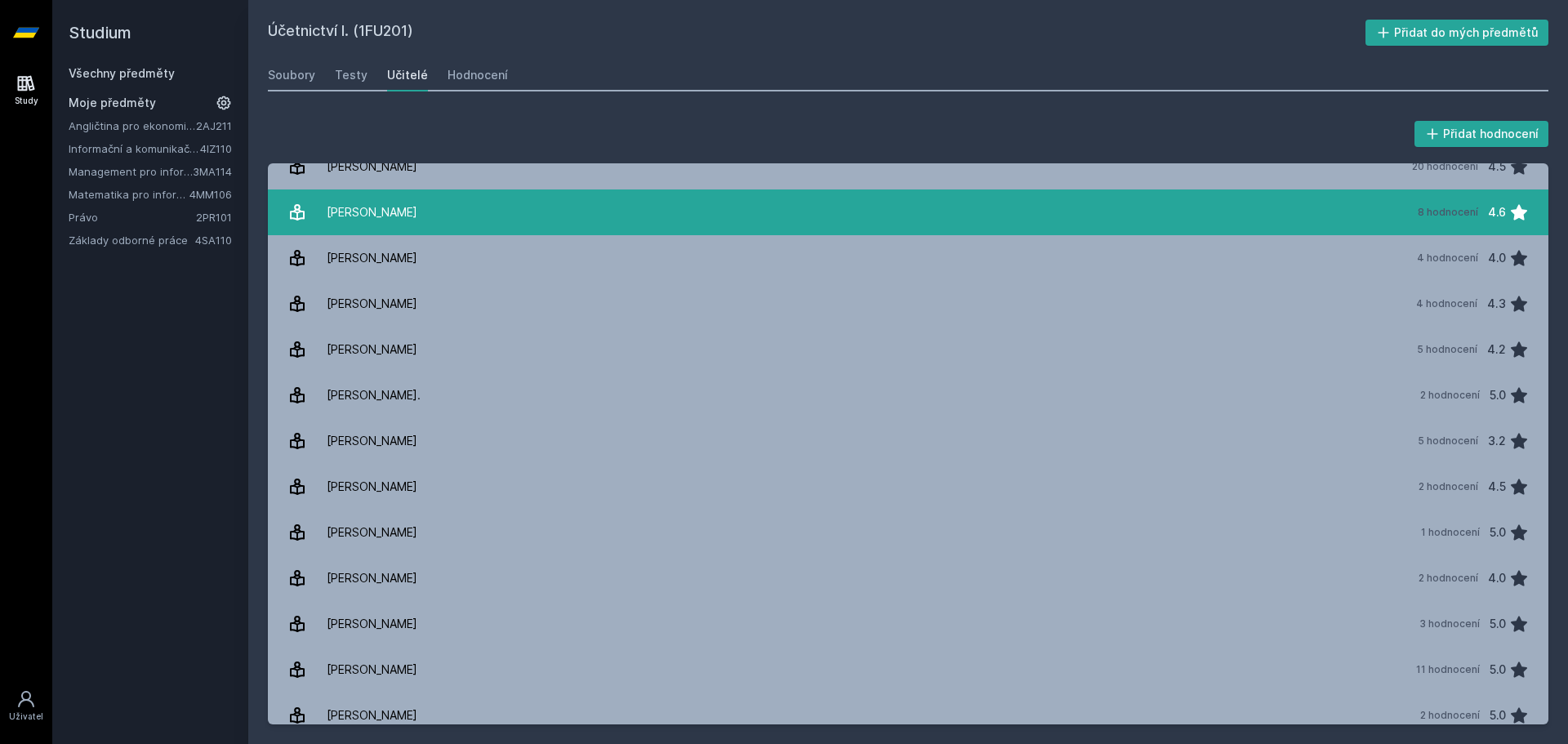
click at [382, 218] on div "Křivanec Oto" at bounding box center [372, 212] width 91 height 33
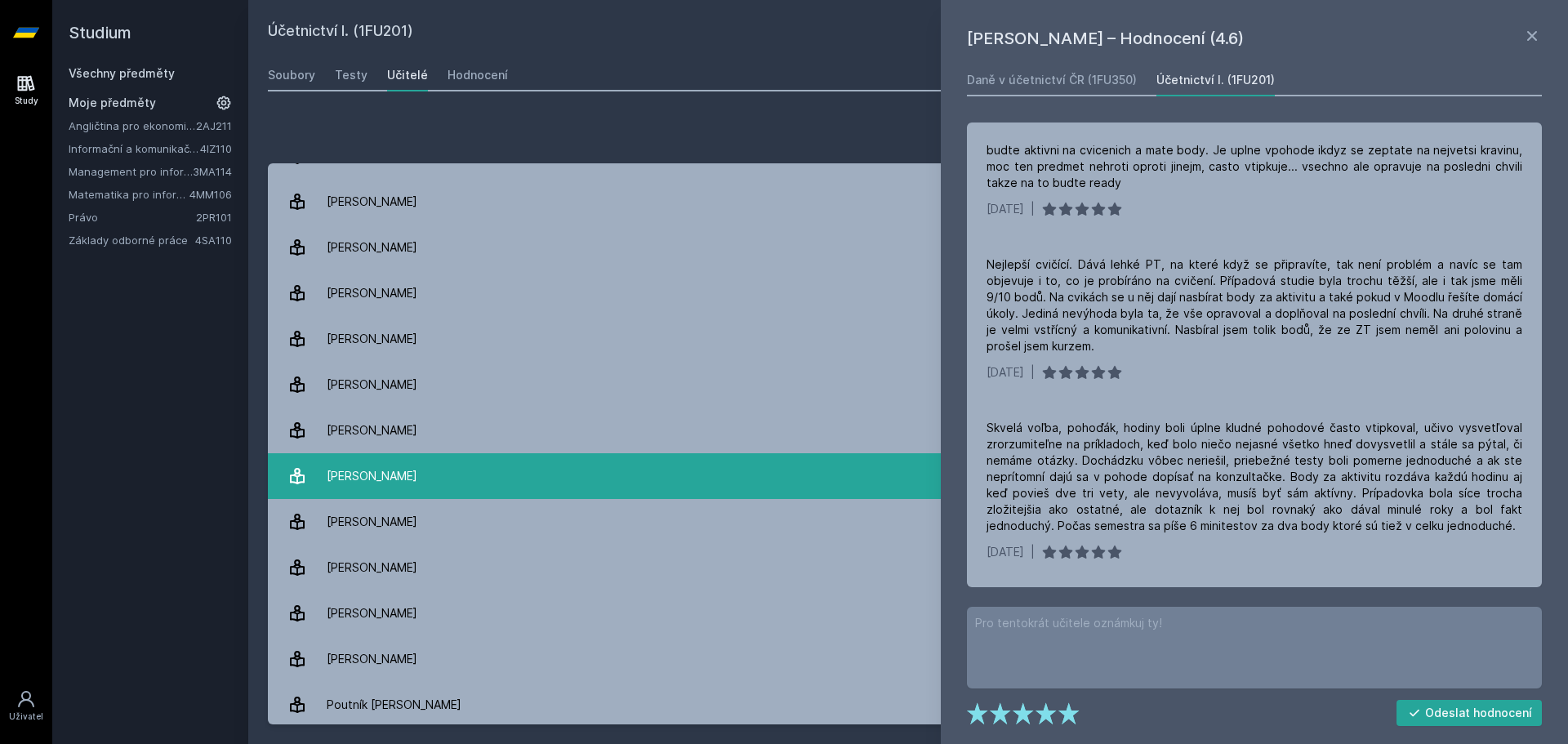
scroll to position [1387, 0]
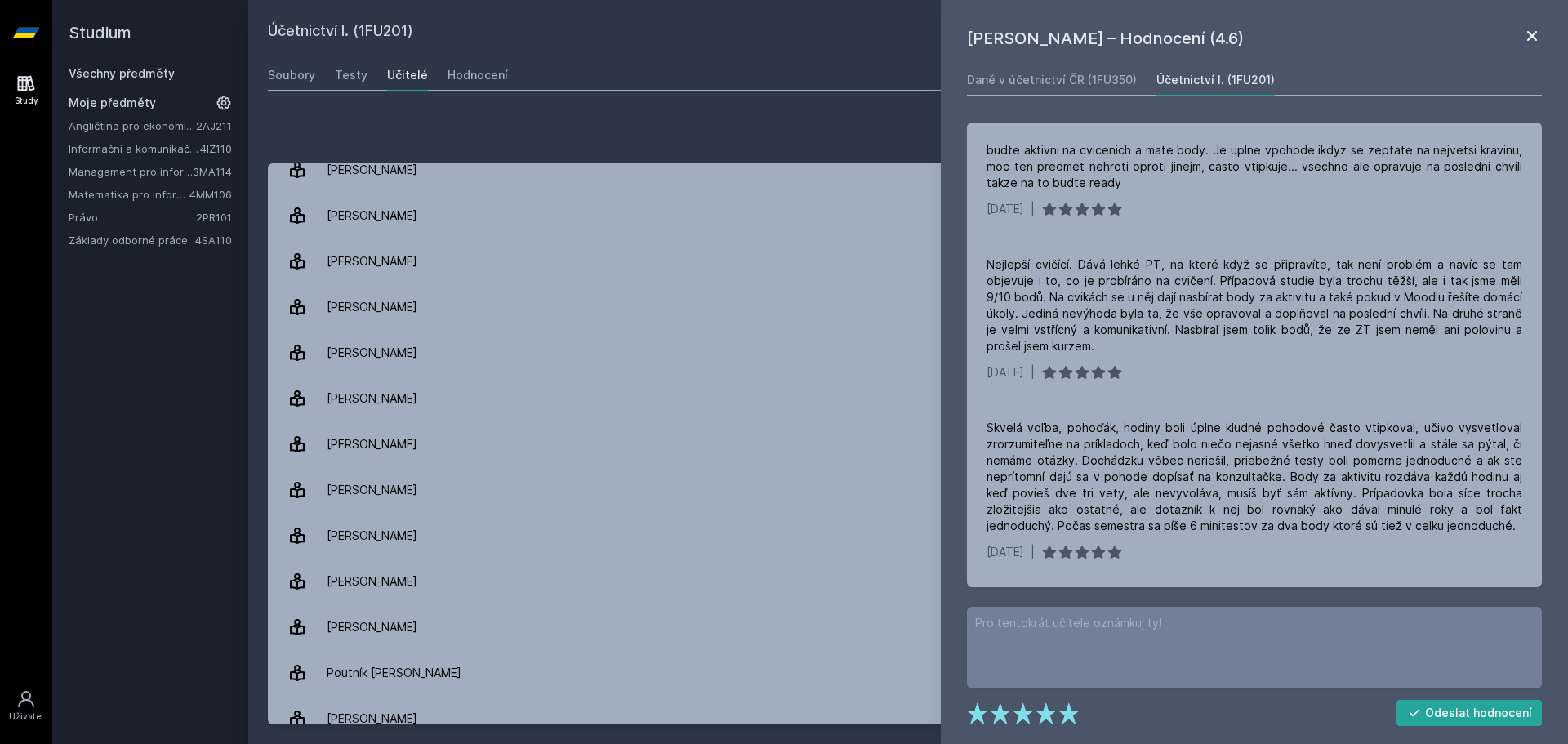
click at [1530, 34] on icon at bounding box center [1532, 36] width 10 height 10
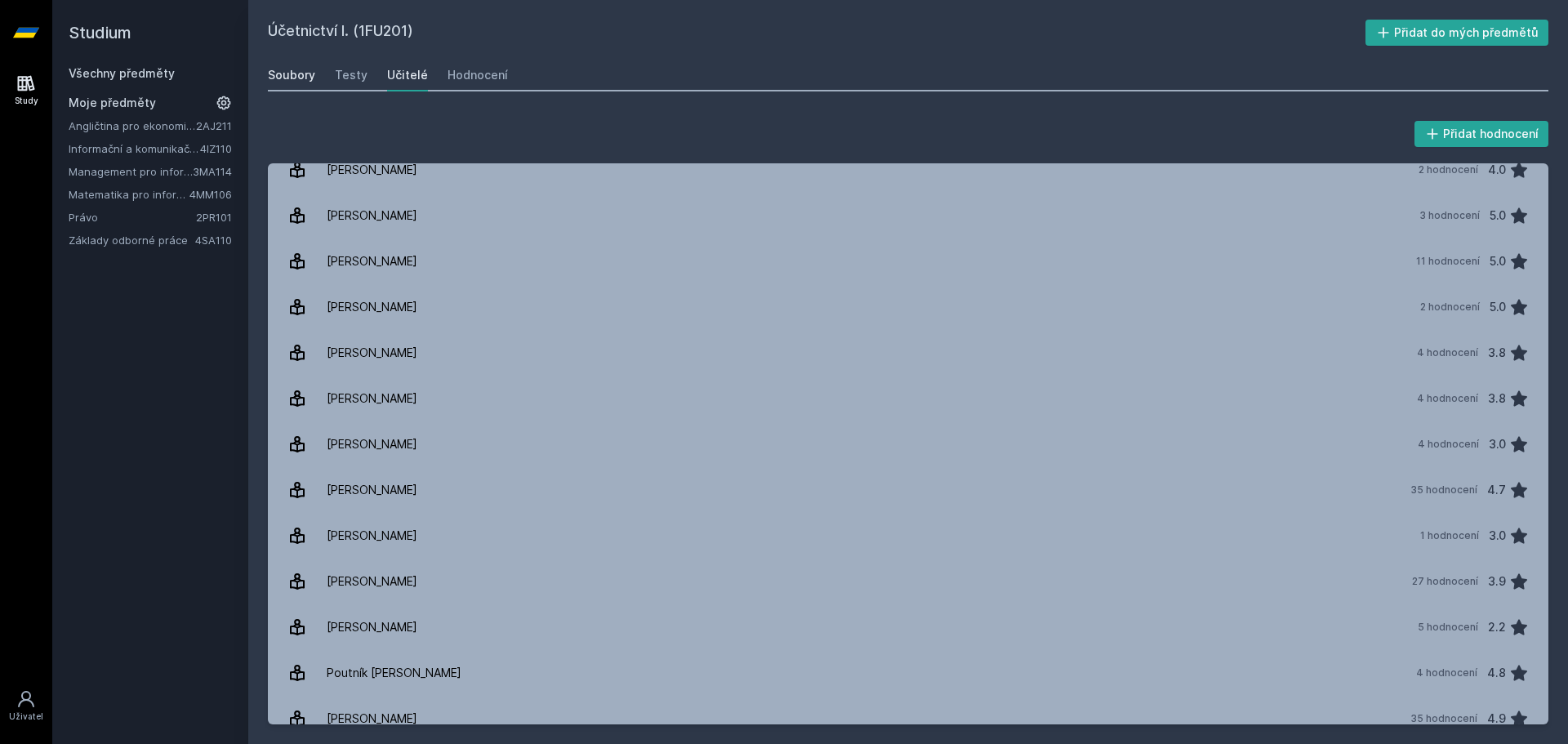
click at [301, 79] on div "Soubory" at bounding box center [292, 75] width 48 height 16
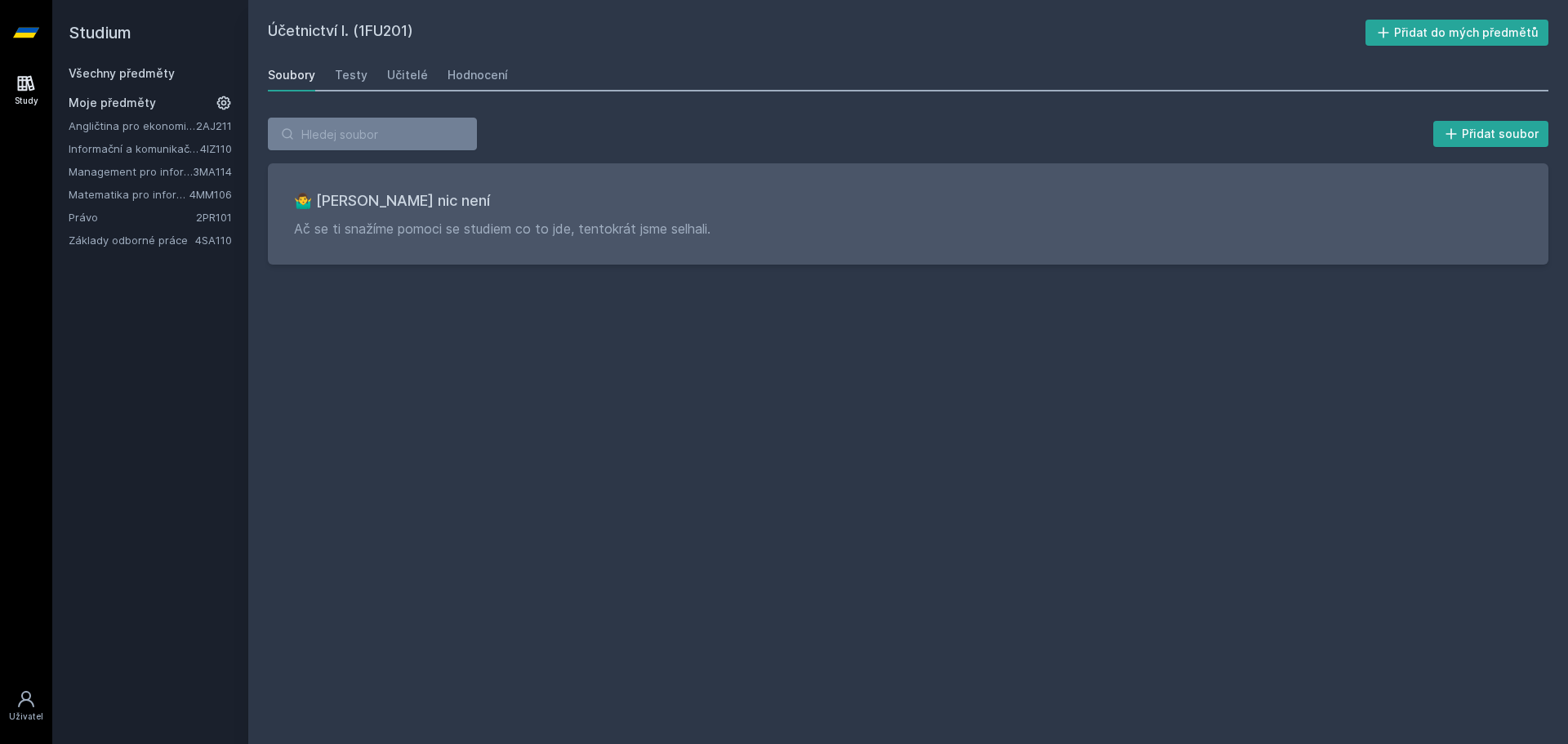
click at [135, 102] on span "Moje předměty" at bounding box center [113, 103] width 88 height 16
click at [216, 108] on icon at bounding box center [223, 103] width 16 height 16
click at [228, 101] on icon at bounding box center [224, 103] width 20 height 20
click at [98, 102] on span "Moje předměty" at bounding box center [113, 103] width 88 height 16
click at [221, 100] on icon at bounding box center [223, 103] width 16 height 16
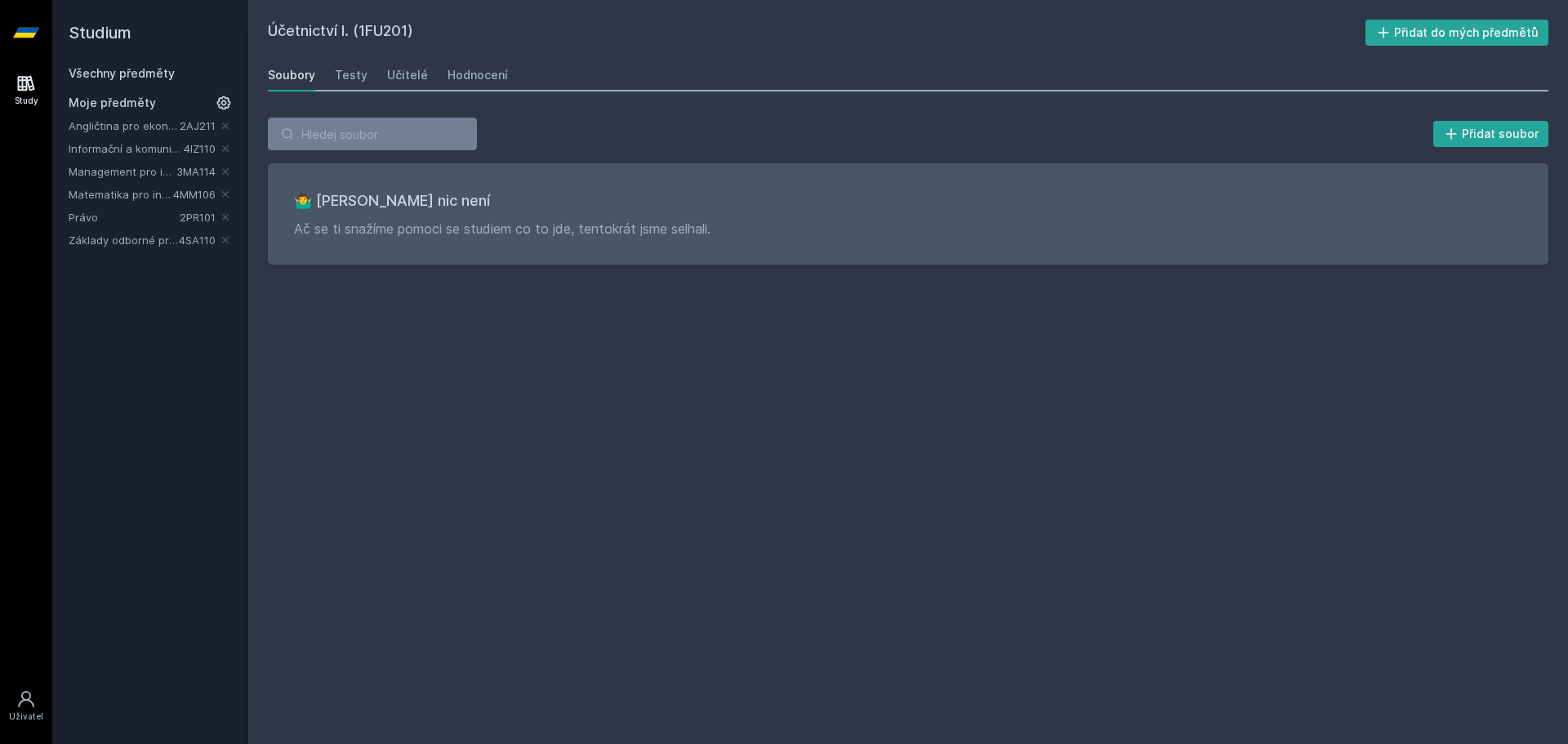
click at [221, 100] on icon at bounding box center [223, 103] width 23 height 23
click at [142, 74] on link "Všechny předměty" at bounding box center [122, 73] width 107 height 14
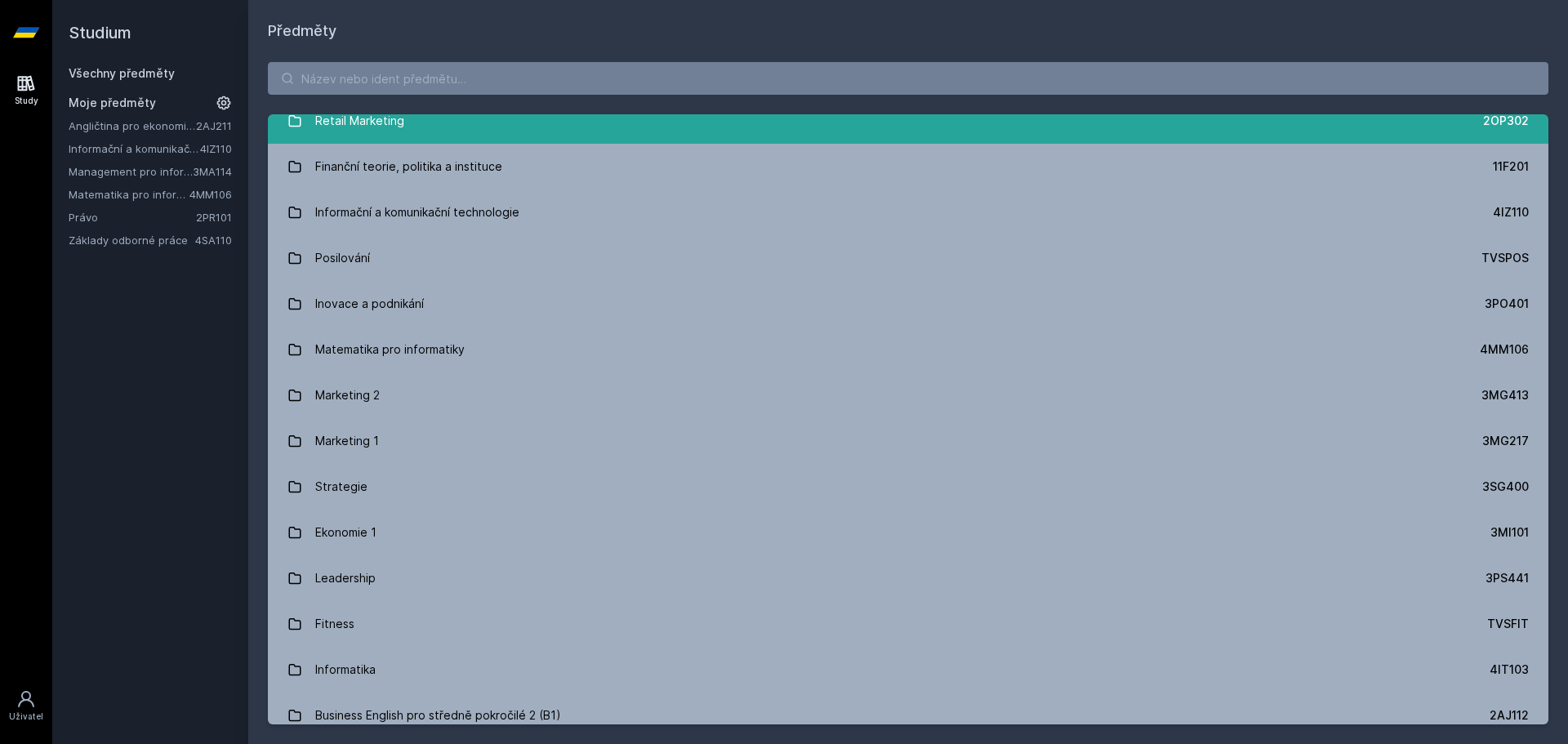
scroll to position [1225, 0]
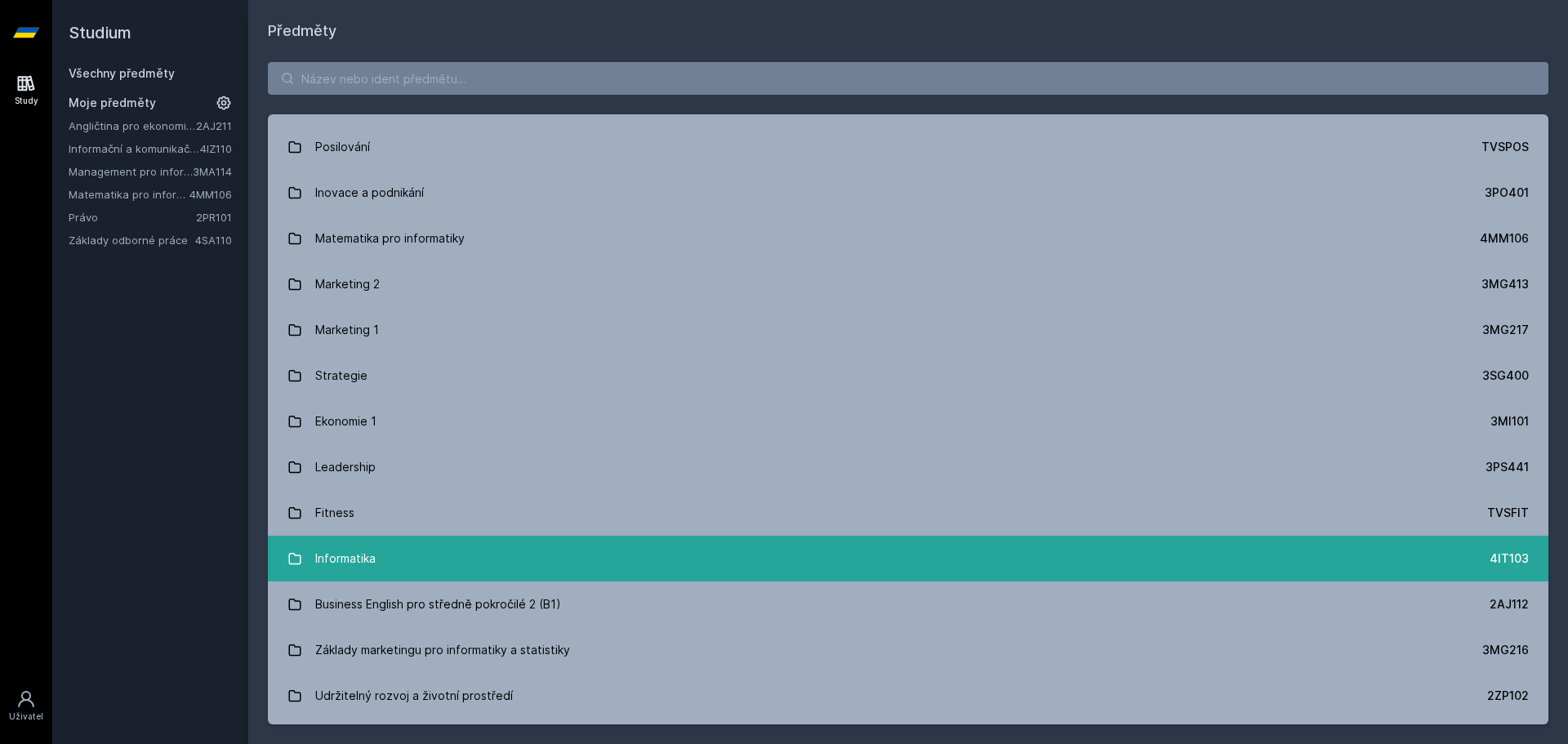
click at [502, 560] on link "Informatika 4IT103" at bounding box center [908, 559] width 1280 height 46
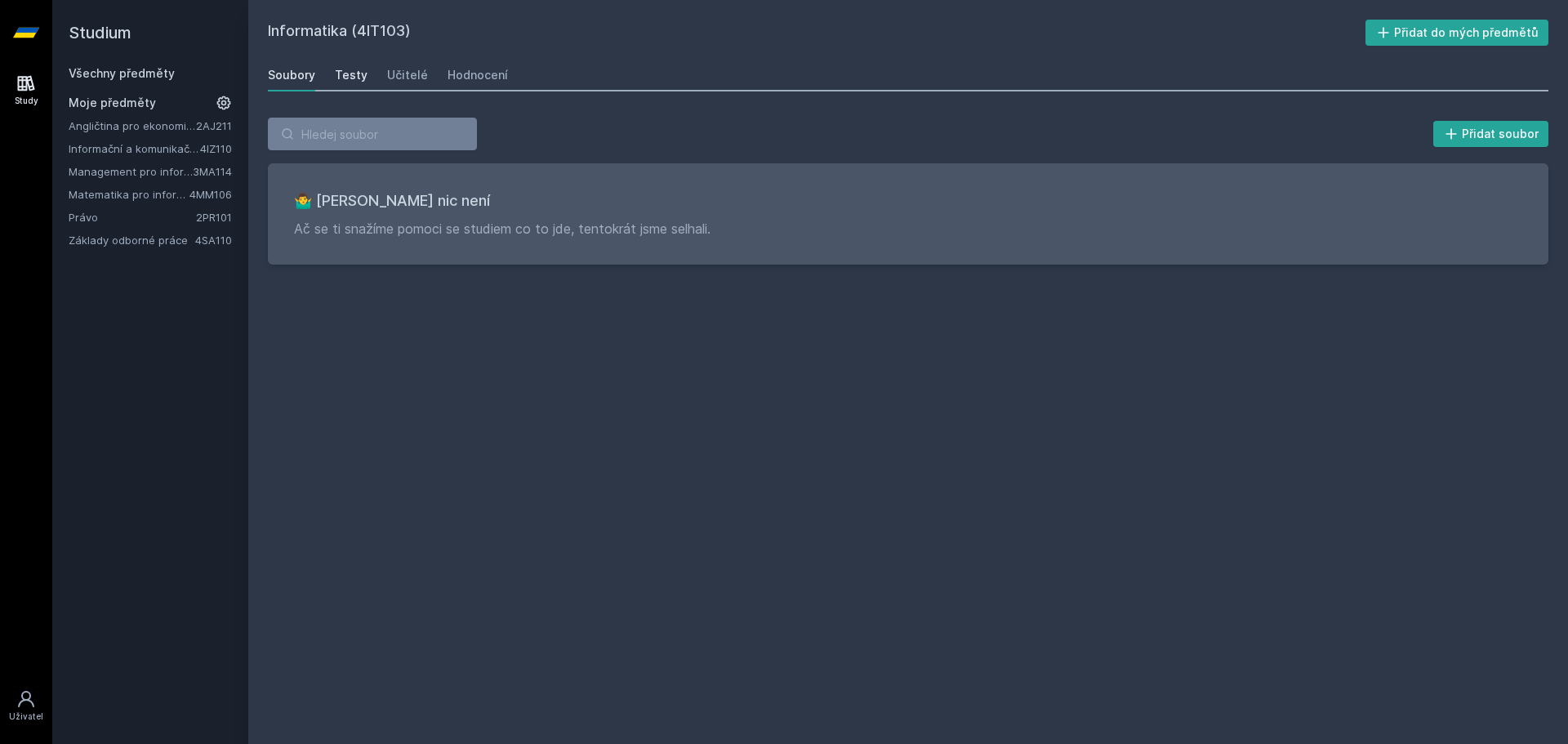
click at [356, 80] on div "Testy" at bounding box center [351, 75] width 33 height 16
click at [388, 80] on div "Učitelé" at bounding box center [407, 75] width 41 height 16
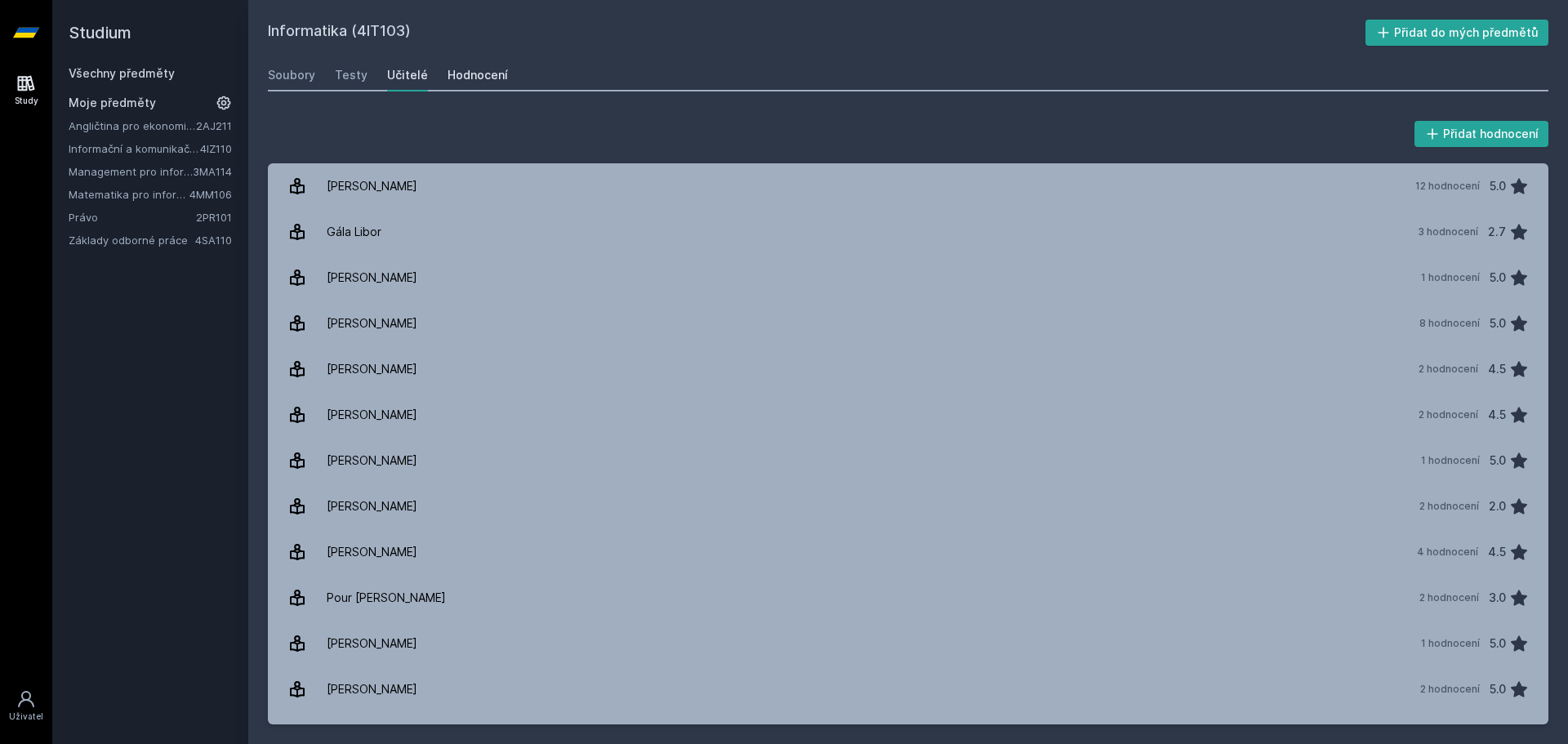
click at [480, 76] on div "Hodnocení" at bounding box center [477, 75] width 61 height 16
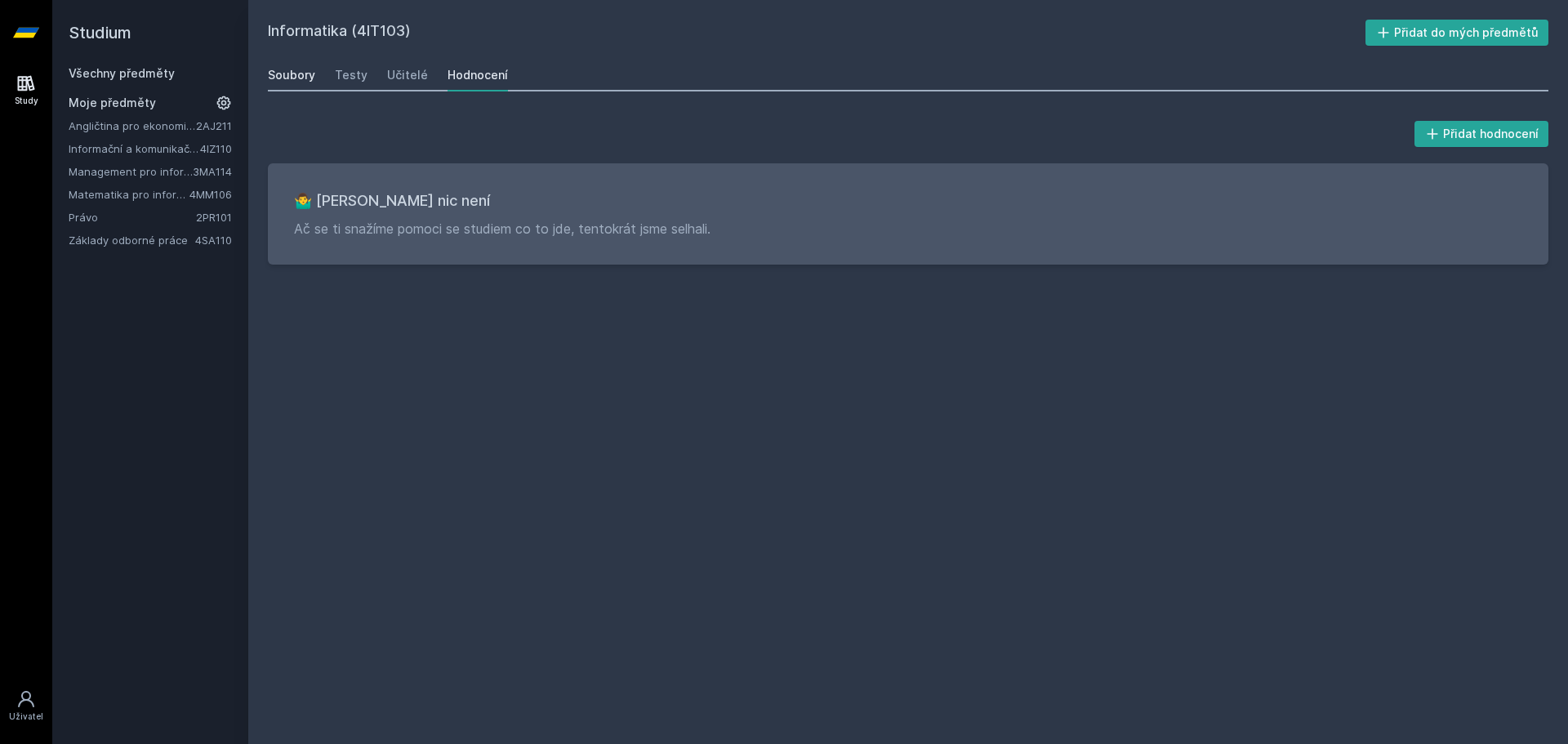
click at [297, 78] on div "Soubory" at bounding box center [292, 75] width 48 height 16
click at [133, 75] on link "Všechny předměty" at bounding box center [122, 73] width 107 height 14
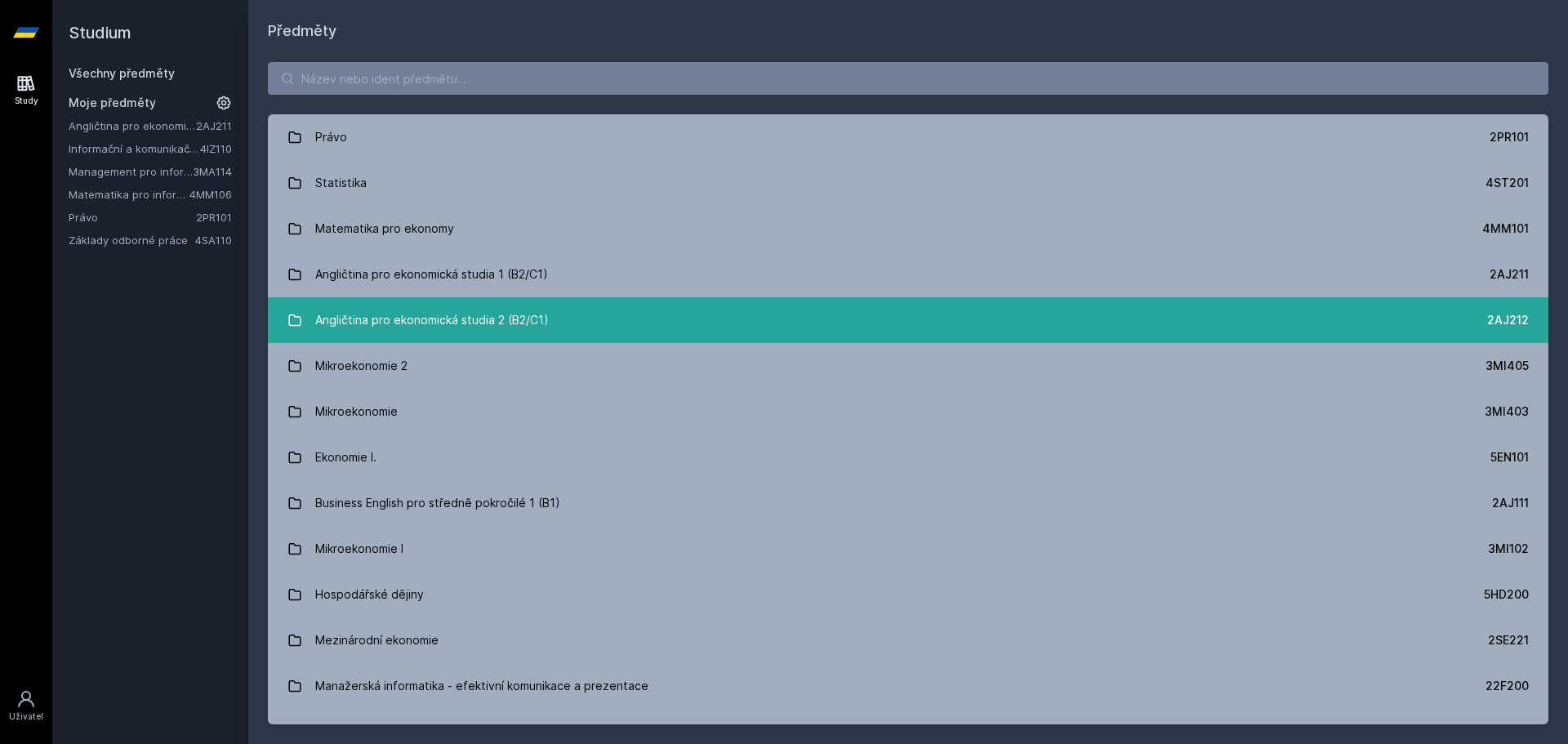
click at [383, 306] on div "Angličtina pro ekonomická studia 2 (B2/C1)" at bounding box center [431, 320] width 233 height 33
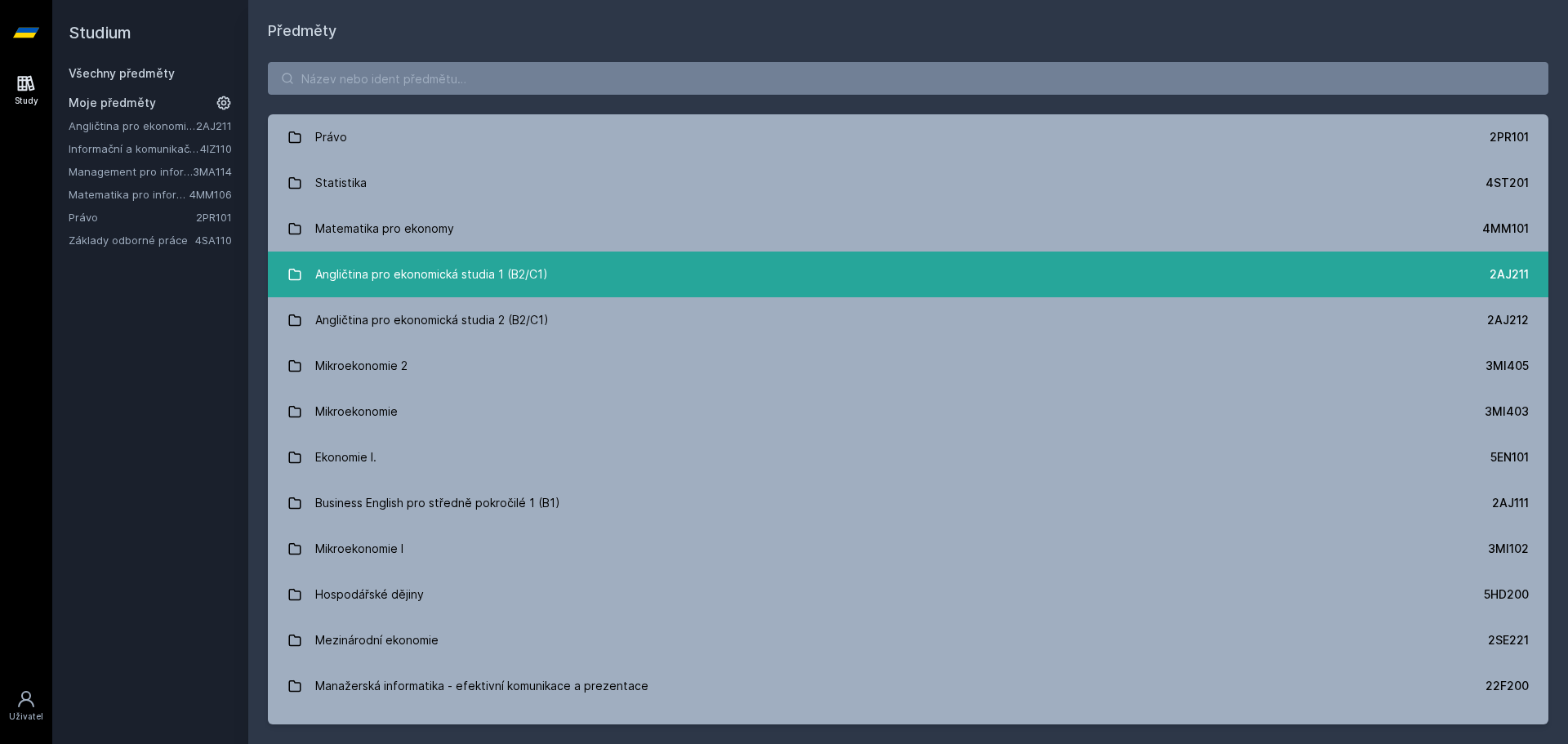
click at [397, 279] on div "Angličtina pro ekonomická studia 1 (B2/C1)" at bounding box center [431, 274] width 233 height 33
